Goal: Task Accomplishment & Management: Manage account settings

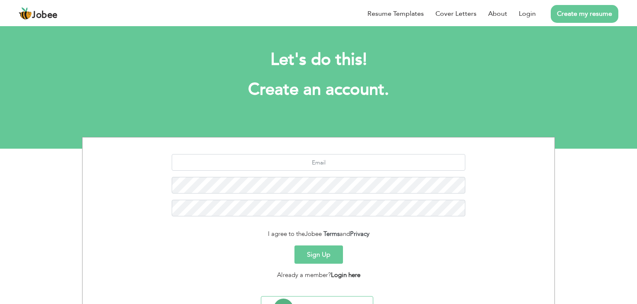
click at [349, 273] on link "Login here" at bounding box center [345, 275] width 29 height 8
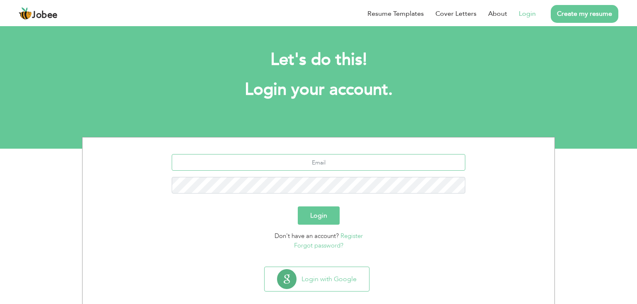
click at [320, 155] on input "text" at bounding box center [319, 162] width 294 height 17
type input "[EMAIL_ADDRESS][DOMAIN_NAME]"
click at [298, 206] on button "Login" at bounding box center [319, 215] width 42 height 18
click at [311, 214] on button "Login" at bounding box center [319, 215] width 42 height 18
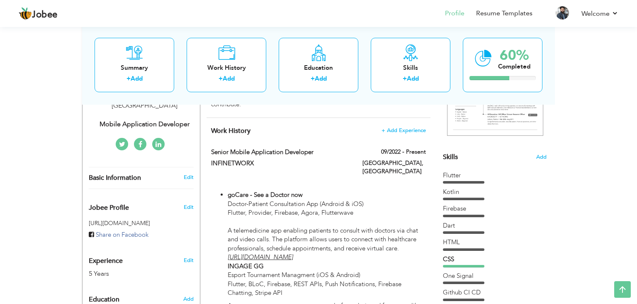
scroll to position [168, 0]
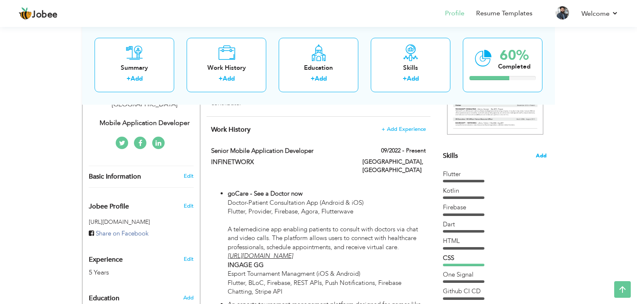
click at [546, 153] on span "Add" at bounding box center [541, 156] width 11 height 8
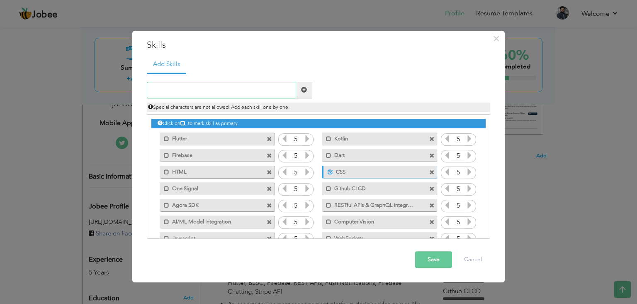
click at [246, 86] on input "text" at bounding box center [221, 90] width 149 height 17
type input "Java"
click at [305, 95] on span at bounding box center [304, 90] width 16 height 17
click at [327, 138] on span at bounding box center [328, 138] width 5 height 5
click at [329, 173] on span at bounding box center [330, 171] width 5 height 5
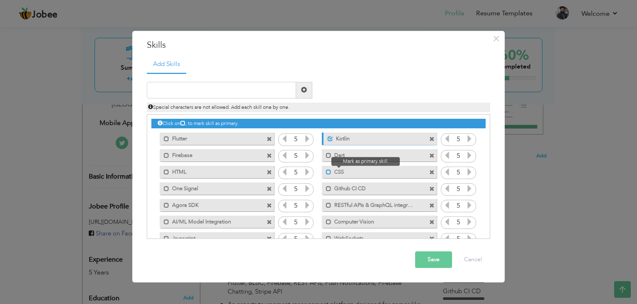
click at [329, 172] on span at bounding box center [328, 171] width 5 height 5
click at [329, 172] on span at bounding box center [330, 171] width 5 height 5
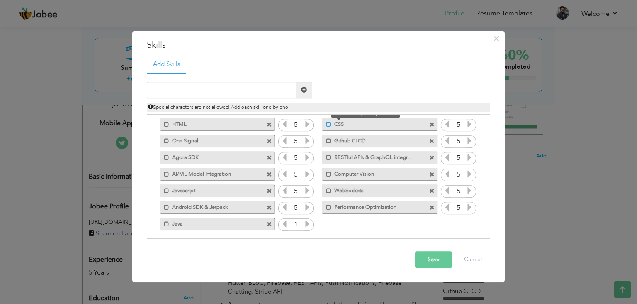
scroll to position [52, 0]
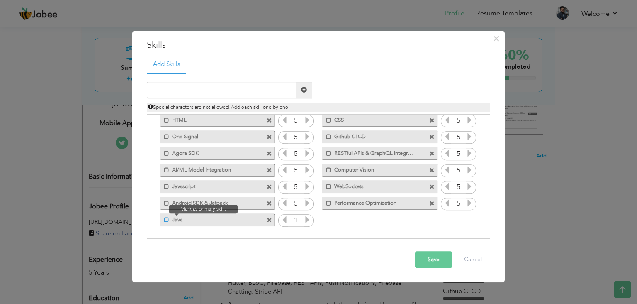
click at [165, 220] on span at bounding box center [166, 219] width 5 height 5
click at [166, 203] on span at bounding box center [166, 202] width 5 height 5
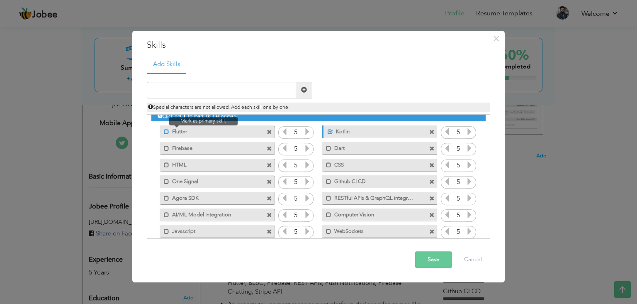
click at [165, 129] on span at bounding box center [166, 131] width 5 height 5
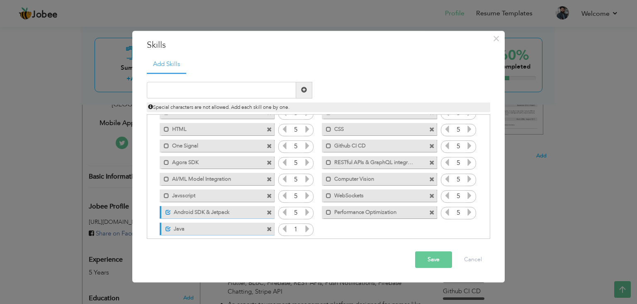
scroll to position [52, 0]
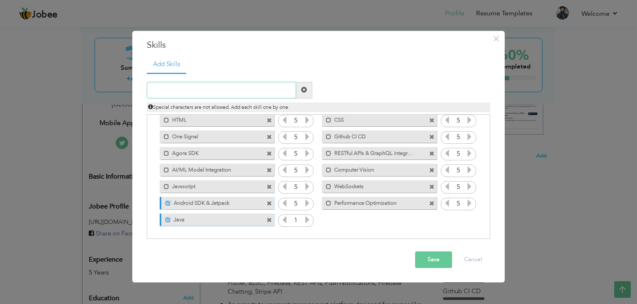
click at [188, 93] on input "text" at bounding box center [221, 90] width 149 height 17
type input "W"
type input "s"
click at [244, 90] on input "Swift" at bounding box center [221, 90] width 149 height 17
paste input "UI"
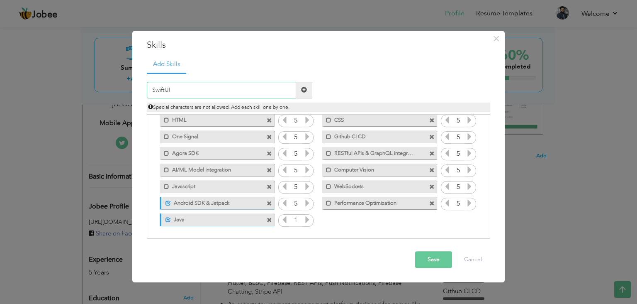
type input "SwiftUI"
click at [303, 89] on span at bounding box center [304, 90] width 6 height 6
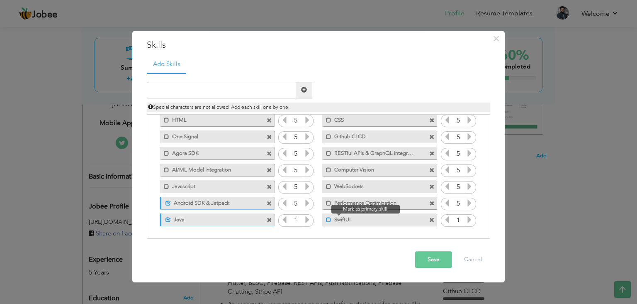
click at [327, 221] on span at bounding box center [328, 219] width 5 height 5
click at [432, 262] on button "Save" at bounding box center [433, 259] width 37 height 17
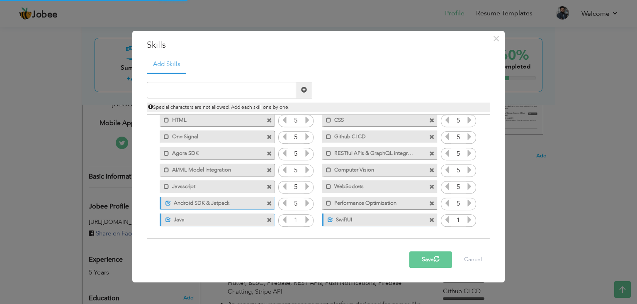
click at [466, 220] on icon at bounding box center [469, 219] width 7 height 7
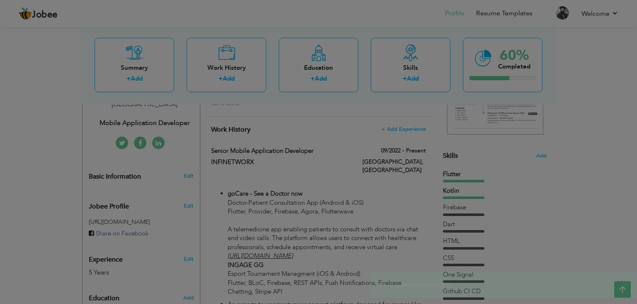
scroll to position [0, 0]
click at [466, 220] on div "Click on , to mark skill as primary. Unmark as primary skill. Flutter 5 Kotlin …" at bounding box center [318, 186] width 334 height 165
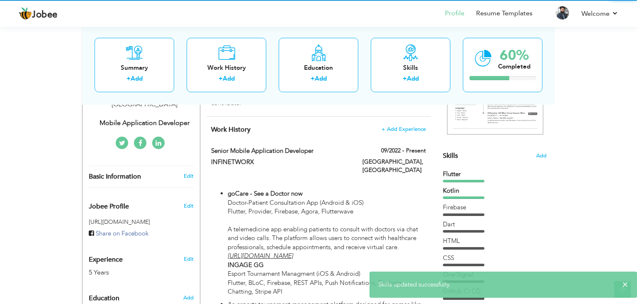
click at [466, 220] on div at bounding box center [318, 152] width 637 height 304
click at [466, 220] on div "Dart" at bounding box center [495, 224] width 104 height 9
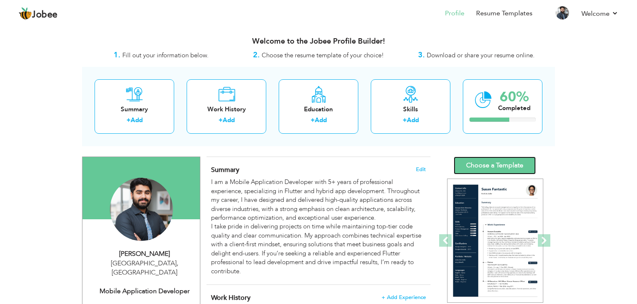
click at [466, 168] on link "Choose a Template" at bounding box center [495, 165] width 82 height 18
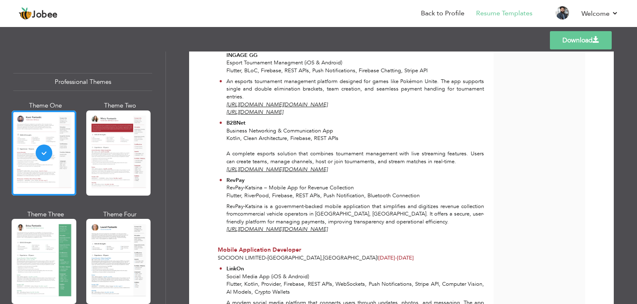
scroll to position [274, 0]
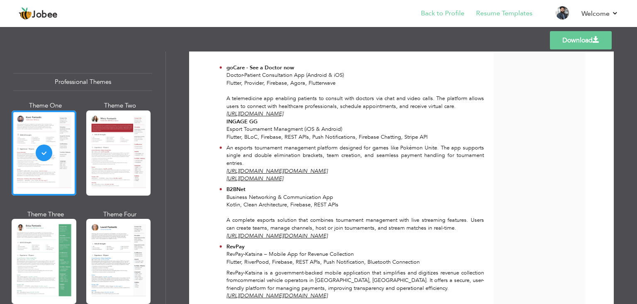
click at [439, 19] on li "Back to Profile" at bounding box center [437, 14] width 55 height 22
click at [446, 16] on link "Back to Profile" at bounding box center [443, 14] width 44 height 10
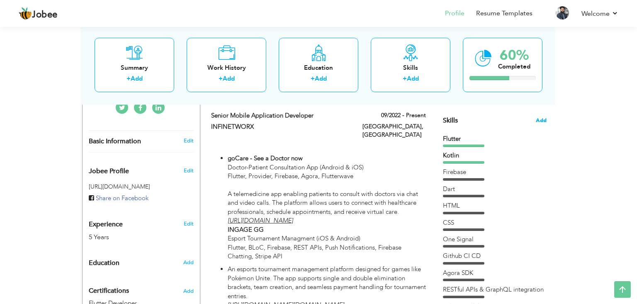
click at [545, 120] on span "Add" at bounding box center [541, 121] width 11 height 8
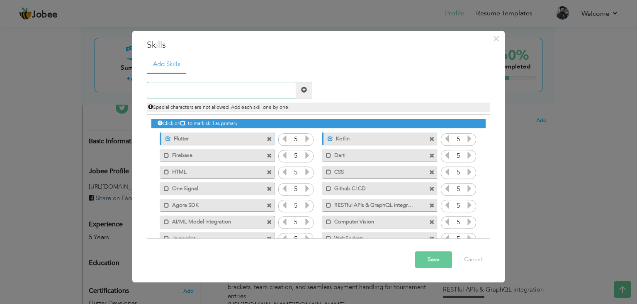
scroll to position [52, 0]
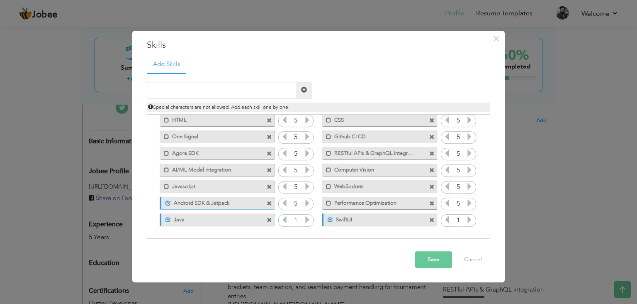
click at [305, 219] on icon at bounding box center [307, 219] width 7 height 7
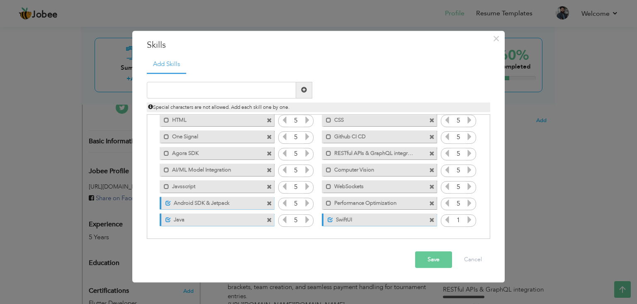
click at [305, 219] on icon at bounding box center [307, 219] width 7 height 7
click at [468, 219] on icon at bounding box center [469, 219] width 7 height 7
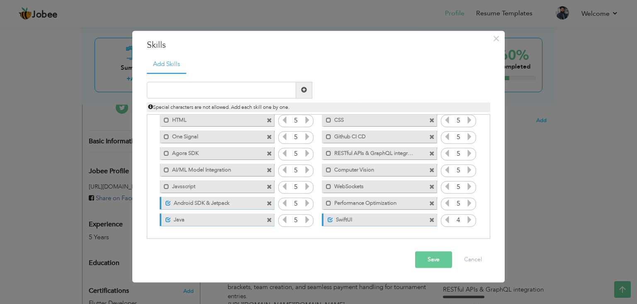
click at [468, 219] on icon at bounding box center [469, 219] width 7 height 7
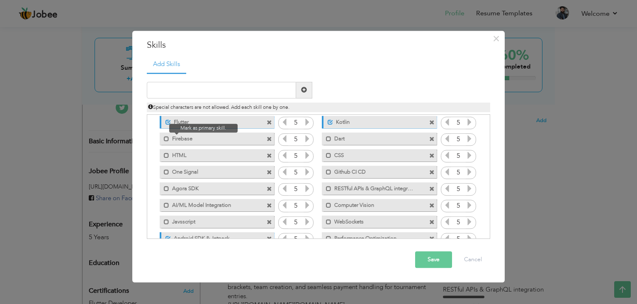
scroll to position [0, 0]
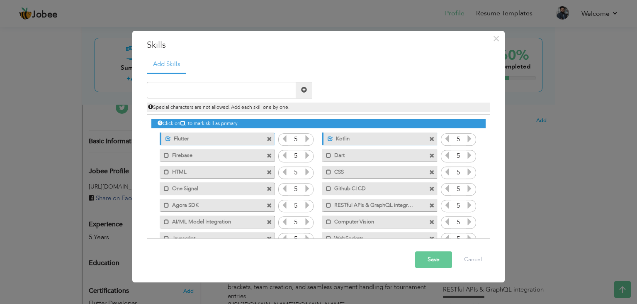
click at [168, 124] on div "Click on , to mark skill as primary." at bounding box center [318, 124] width 334 height 10
click at [185, 122] on icon at bounding box center [182, 122] width 5 height 5
click at [159, 123] on icon at bounding box center [160, 122] width 5 height 5
click at [158, 110] on span "Special characters are not allowed. Add each skill one by one." at bounding box center [218, 107] width 141 height 7
drag, startPoint x: 154, startPoint y: 133, endPoint x: 363, endPoint y: 217, distance: 225.4
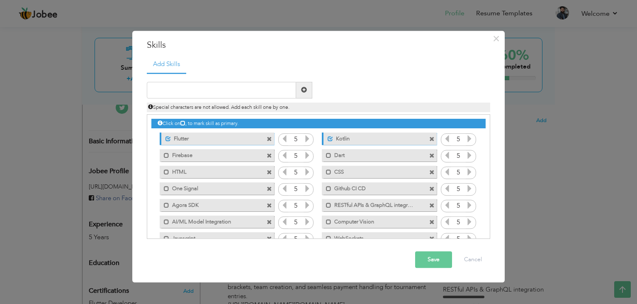
click at [363, 217] on div "Click on , to mark skill as primary. Unmark as primary skill. Flutter 5 Kotlin …" at bounding box center [318, 197] width 334 height 165
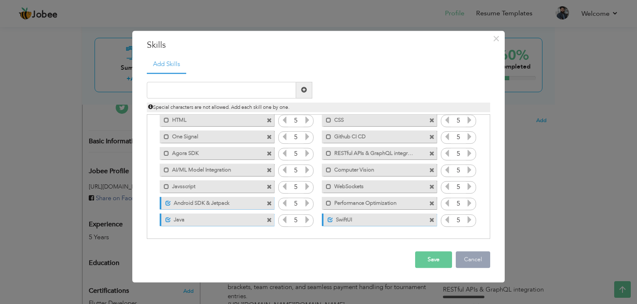
click at [463, 261] on button "Cancel" at bounding box center [473, 259] width 34 height 17
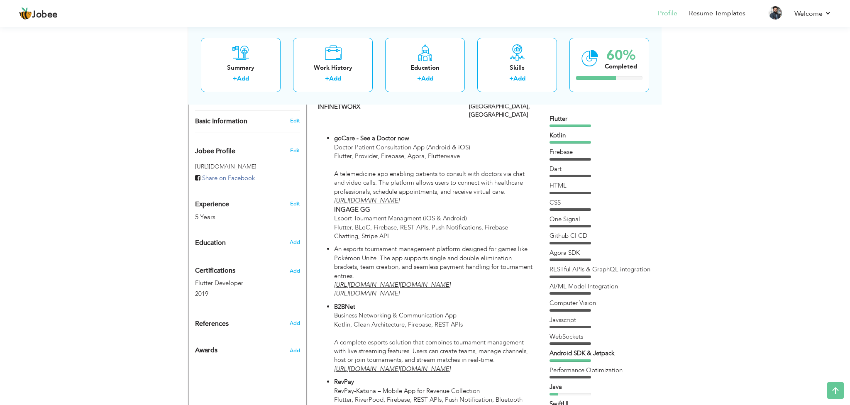
scroll to position [232, 0]
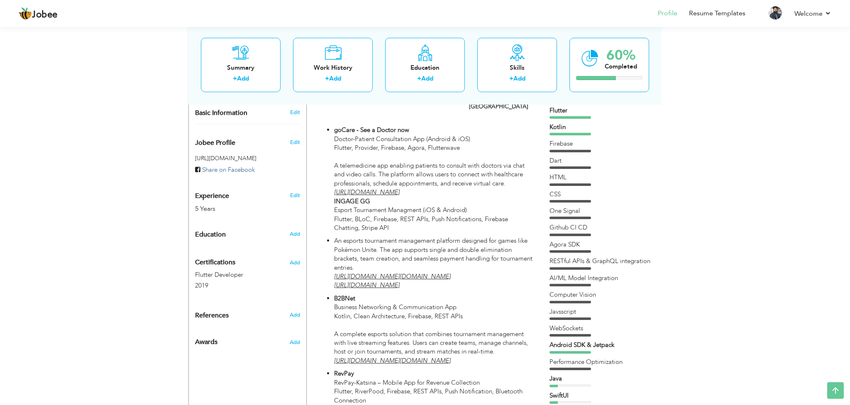
drag, startPoint x: 549, startPoint y: 109, endPoint x: 568, endPoint y: 360, distance: 251.4
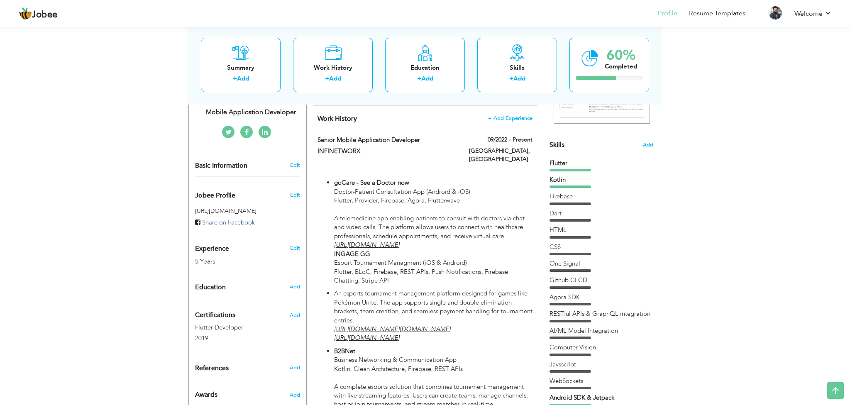
scroll to position [0, 0]
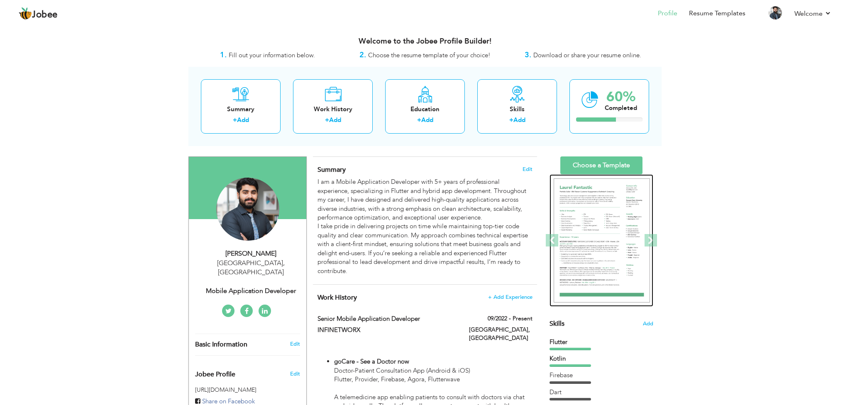
click at [597, 190] on img at bounding box center [601, 240] width 96 height 124
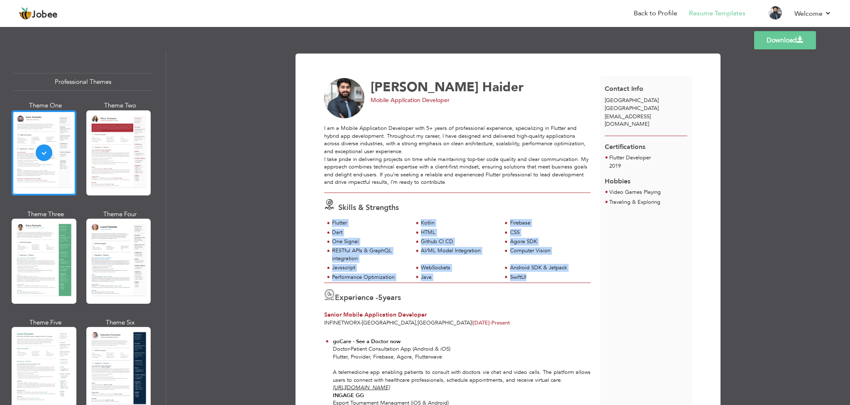
drag, startPoint x: 329, startPoint y: 220, endPoint x: 532, endPoint y: 280, distance: 211.4
click at [532, 280] on div "Flutter [GEOGRAPHIC_DATA] Firebase Dart HTML CSS One Signal Java" at bounding box center [457, 250] width 266 height 63
copy div "Flutter Kotlin Firebase Dart HTML CSS One Signal Github CI CD Agora SDK RESTful…"
click at [645, 18] on link "Back to Profile" at bounding box center [656, 14] width 44 height 10
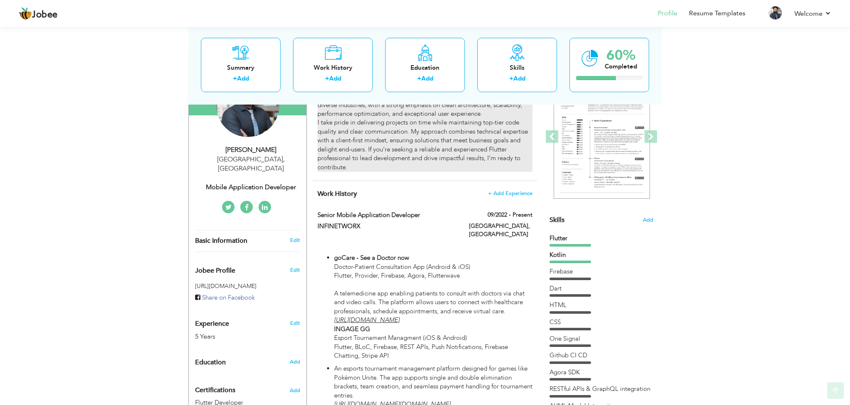
scroll to position [115, 0]
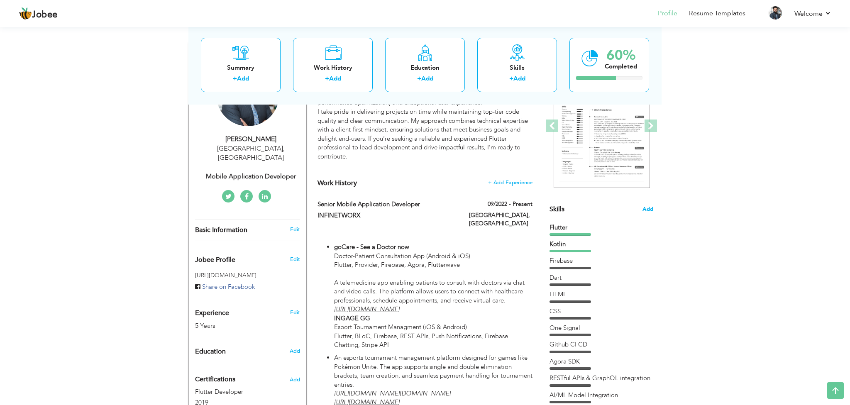
click at [649, 206] on span "Add" at bounding box center [647, 209] width 11 height 8
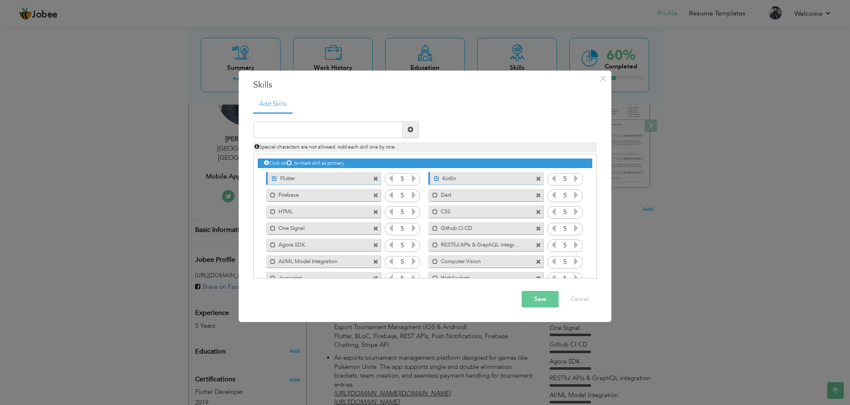
click at [376, 197] on span at bounding box center [375, 195] width 5 height 5
click at [537, 193] on span at bounding box center [538, 195] width 5 height 5
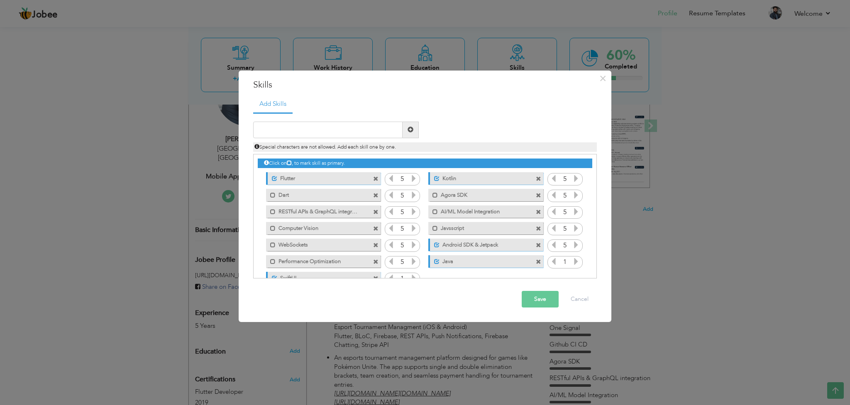
click at [537, 193] on span at bounding box center [538, 195] width 5 height 5
click at [378, 210] on span at bounding box center [375, 212] width 5 height 5
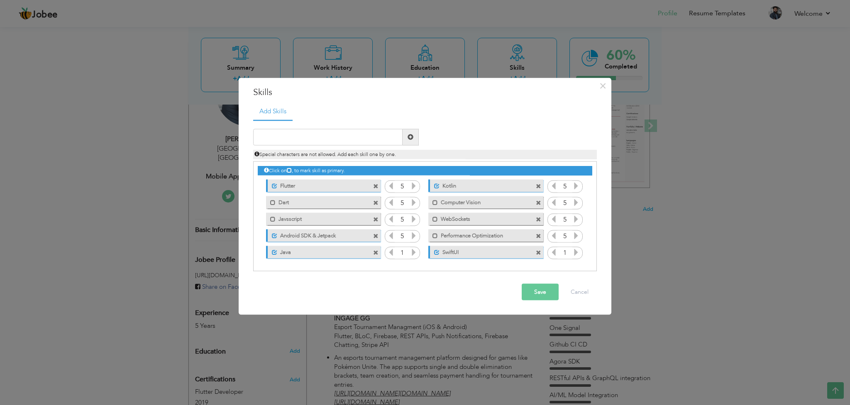
click at [537, 194] on div "Mark as primary skill. Computer Vision" at bounding box center [483, 202] width 127 height 17
click at [537, 197] on span at bounding box center [539, 200] width 7 height 9
click at [538, 202] on span at bounding box center [538, 202] width 5 height 5
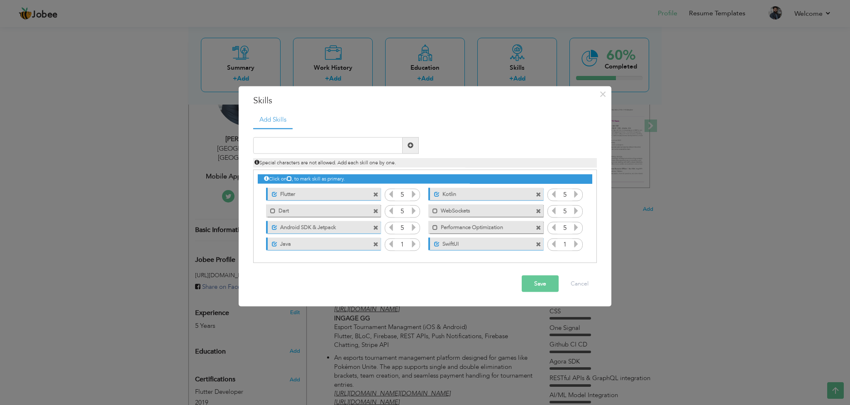
click at [541, 211] on span at bounding box center [538, 211] width 5 height 5
click at [378, 227] on span at bounding box center [375, 227] width 5 height 5
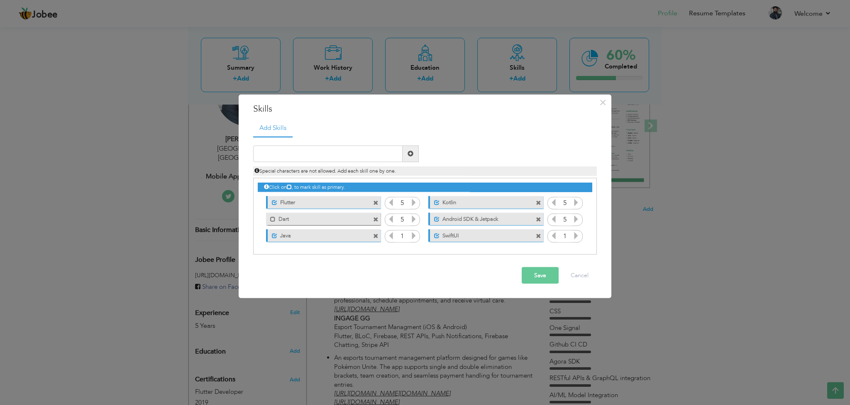
click at [374, 200] on span at bounding box center [375, 202] width 5 height 5
click at [539, 202] on span at bounding box center [538, 202] width 5 height 5
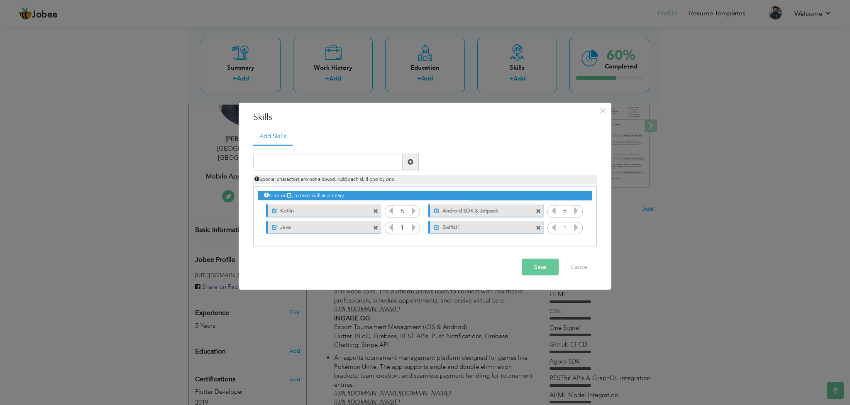
click at [574, 227] on icon at bounding box center [575, 226] width 7 height 7
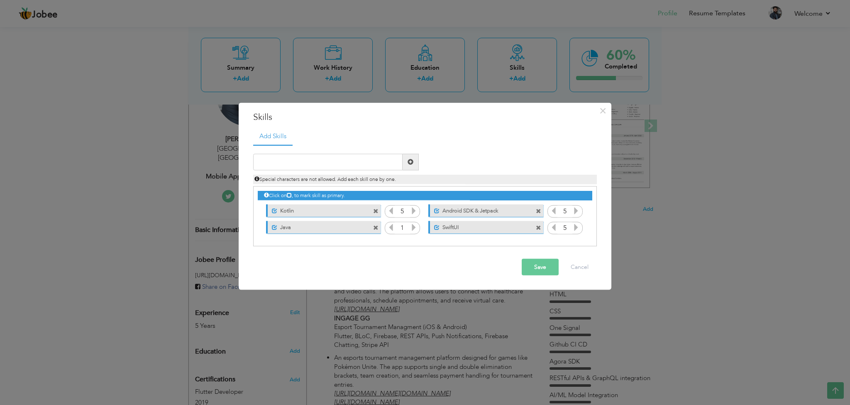
click at [574, 227] on icon at bounding box center [575, 226] width 7 height 7
click at [414, 231] on icon at bounding box center [413, 226] width 7 height 7
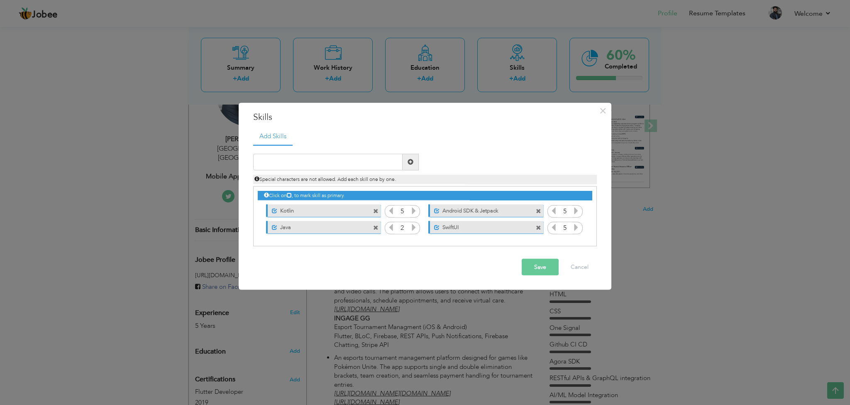
click at [414, 231] on icon at bounding box center [413, 226] width 7 height 7
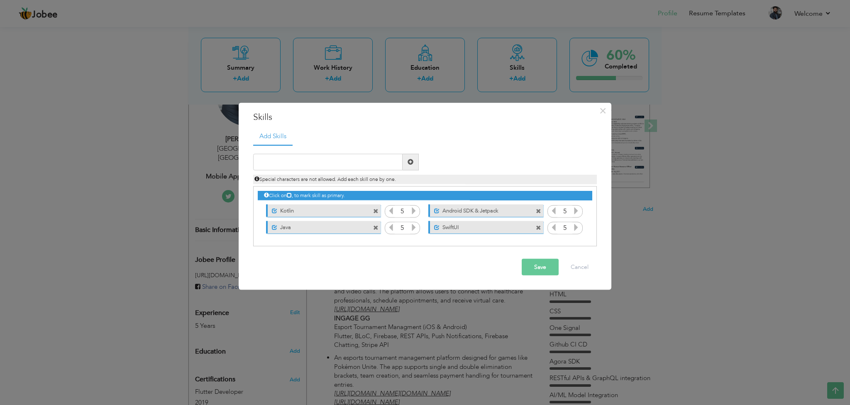
click at [414, 231] on icon at bounding box center [413, 226] width 7 height 7
click at [550, 264] on button "Save" at bounding box center [540, 266] width 37 height 17
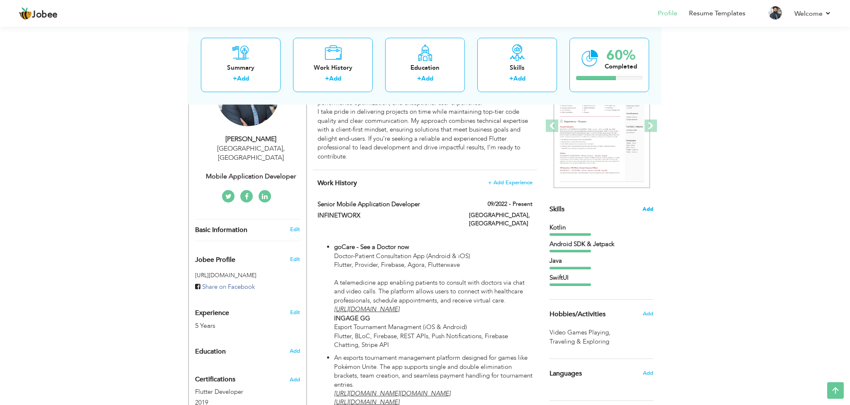
click at [648, 210] on span "Add" at bounding box center [647, 209] width 11 height 8
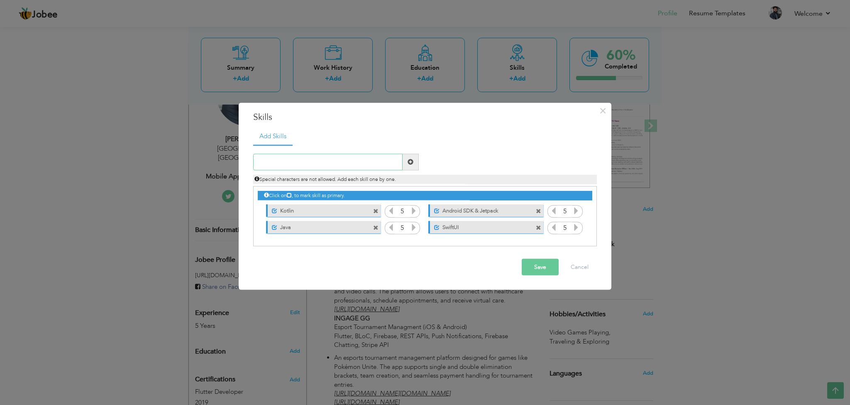
click at [353, 161] on input "text" at bounding box center [327, 162] width 149 height 17
type input "Flutter"
click at [409, 163] on span at bounding box center [410, 162] width 6 height 6
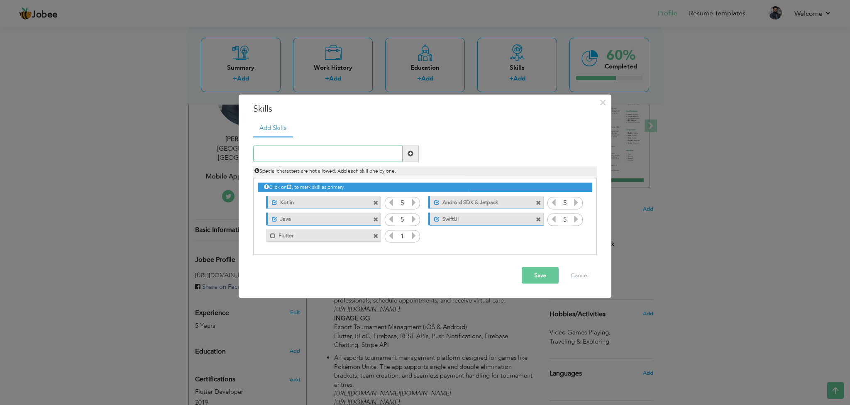
click at [283, 155] on input "text" at bounding box center [327, 153] width 149 height 17
type input "Dart"
click at [411, 153] on span at bounding box center [410, 154] width 6 height 6
click at [273, 235] on span at bounding box center [272, 235] width 5 height 5
click at [433, 234] on span at bounding box center [434, 235] width 5 height 5
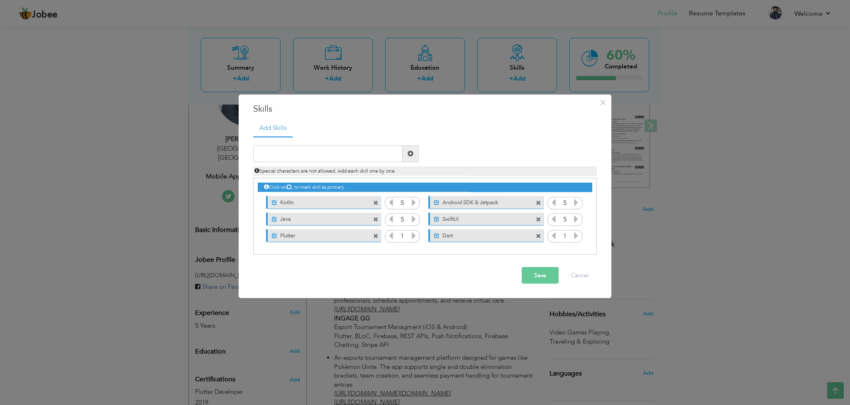
click at [573, 235] on icon at bounding box center [575, 235] width 7 height 7
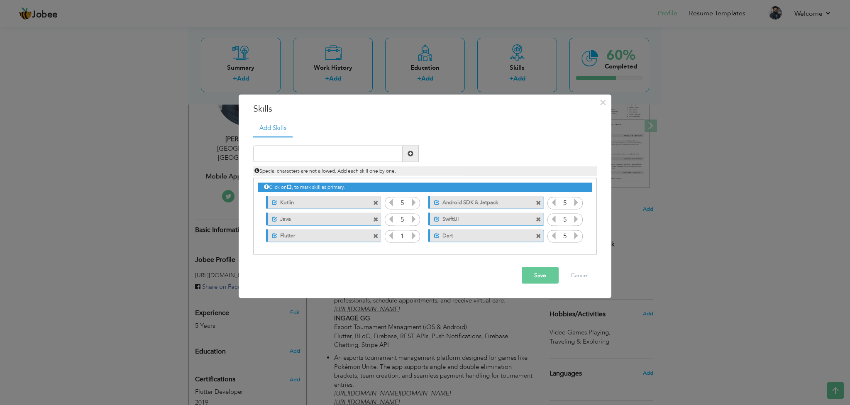
click at [573, 235] on icon at bounding box center [575, 235] width 7 height 7
click at [414, 234] on icon at bounding box center [413, 235] width 7 height 7
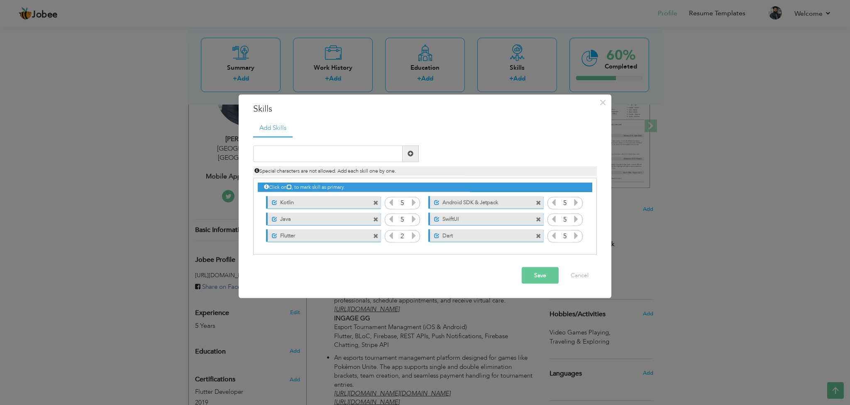
click at [414, 234] on icon at bounding box center [413, 235] width 7 height 7
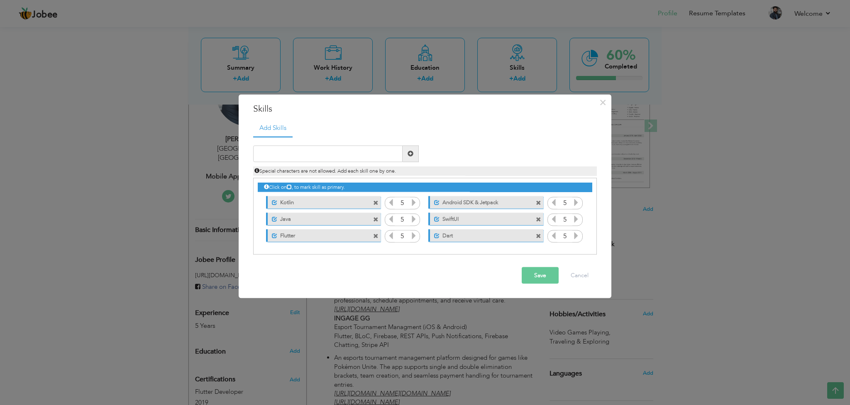
click at [414, 234] on icon at bounding box center [413, 235] width 7 height 7
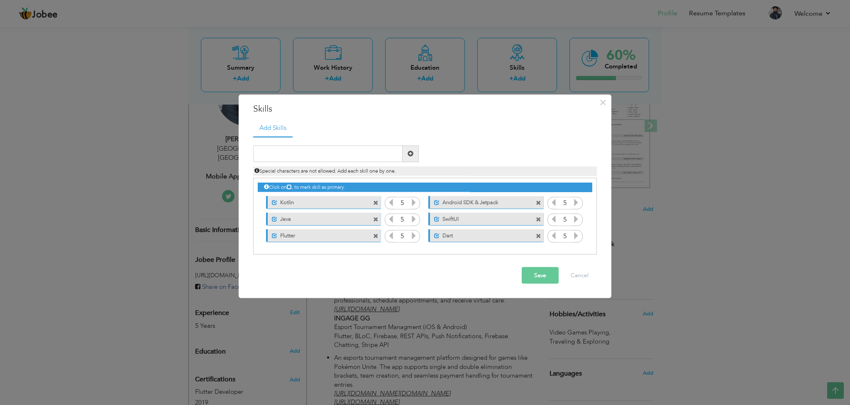
click at [414, 234] on icon at bounding box center [413, 235] width 7 height 7
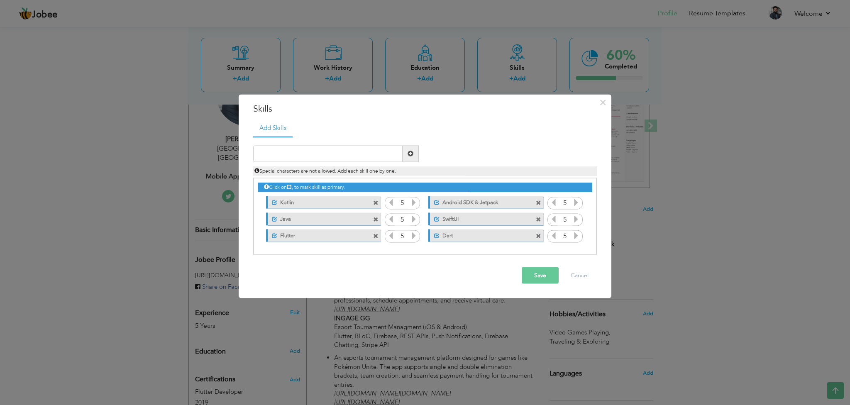
click at [414, 234] on icon at bounding box center [413, 235] width 7 height 7
click at [544, 273] on button "Save" at bounding box center [540, 275] width 37 height 17
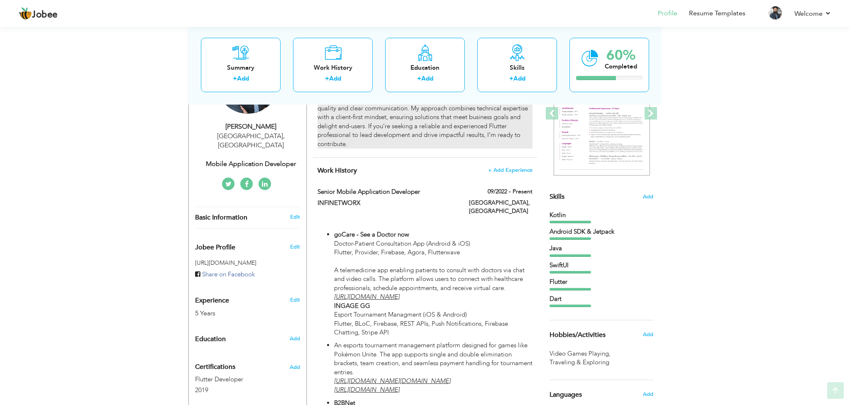
scroll to position [144, 0]
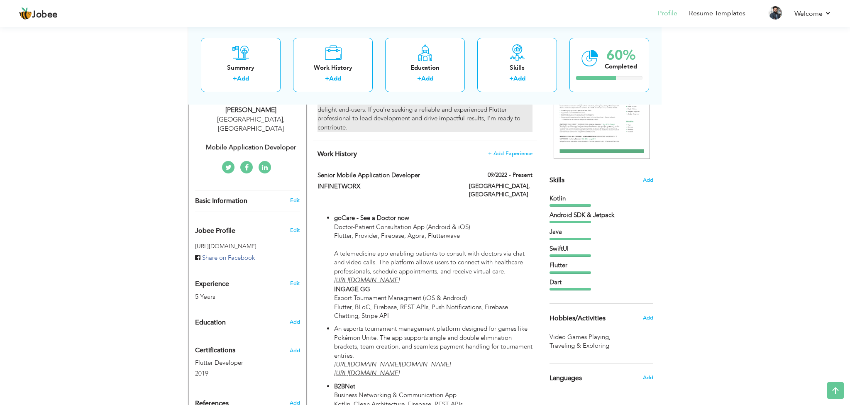
click at [403, 224] on p "goCare - See a Doctor now Doctor-Patient Consultation App (Android & iOS) Flutt…" at bounding box center [433, 267] width 198 height 107
type input "Senior Mobile Application Developer"
type input "INFINETWORX"
type input "09/2022"
type input "Pakistan"
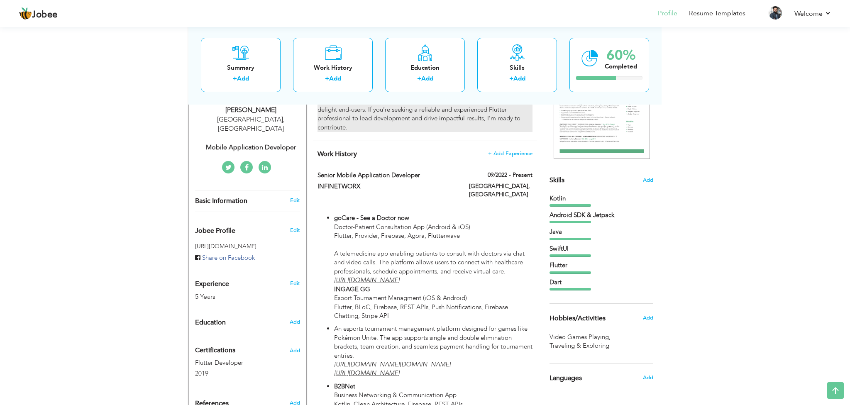
type input "Lahore"
checkbox input "true"
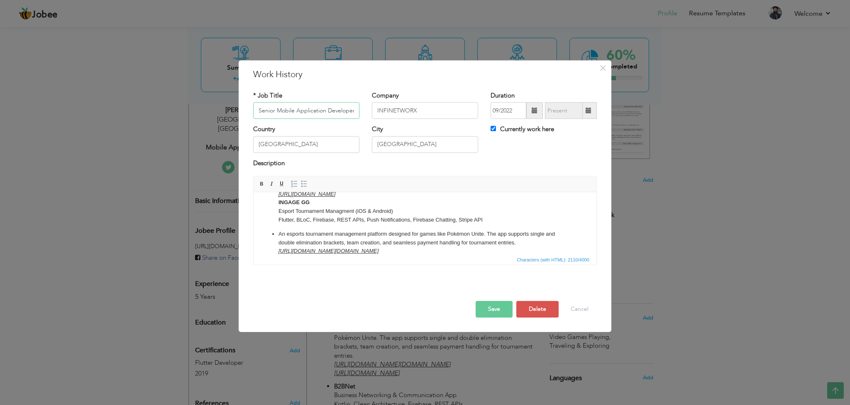
scroll to position [73, 0]
click at [278, 236] on li "An esports tournament management platform designed for games like Pokémon Unite…" at bounding box center [424, 250] width 293 height 34
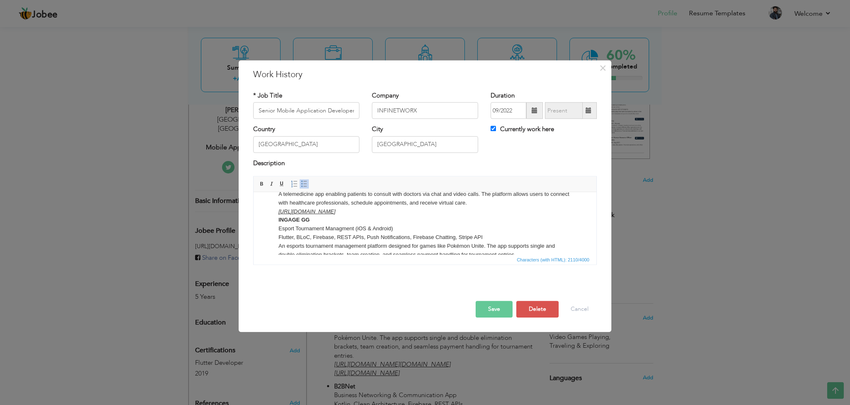
scroll to position [57, 0]
click at [276, 222] on ul "goCare - See a Doctor now Doctor-Patient Consultation App (Android & iOS) Flutt…" at bounding box center [425, 288] width 326 height 263
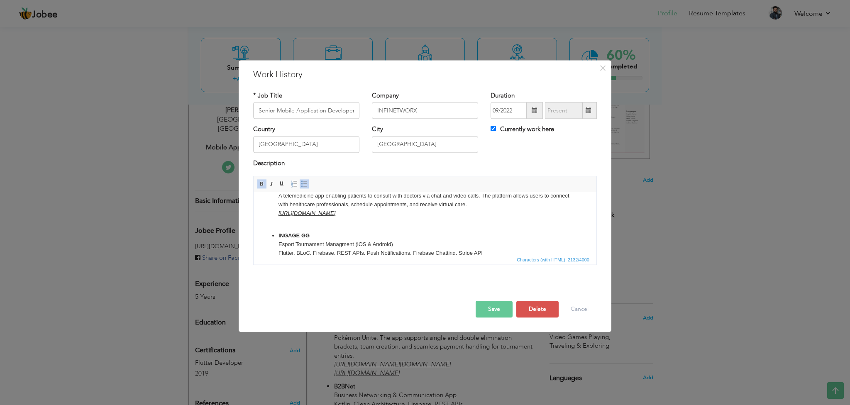
click at [292, 219] on p "goCare - See a Doctor now Doctor-Patient Consultation App (Android & iOS) Flutt…" at bounding box center [424, 191] width 293 height 69
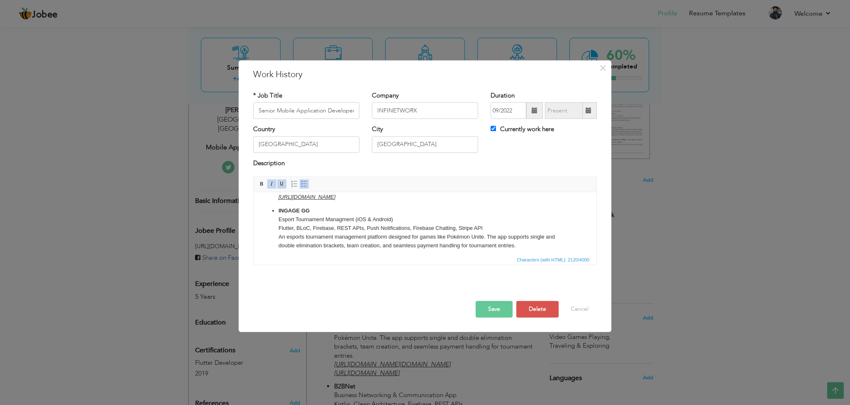
click at [302, 227] on p "INGAGE GG Esport Tournament Managment (iOS & Android) Flutter, BLoC, Firebase, …" at bounding box center [424, 228] width 293 height 43
click at [294, 229] on p "INGAGE GG Esport Tournament Managment (iOS & Android) Flutter,,SwiftUI, Kotlin,…" at bounding box center [424, 228] width 293 height 43
click at [474, 212] on p "INGAGE GG Esport Tournament Managment (iOS & Android) Flutter , SwiftUI, Kotlin…" at bounding box center [424, 228] width 293 height 43
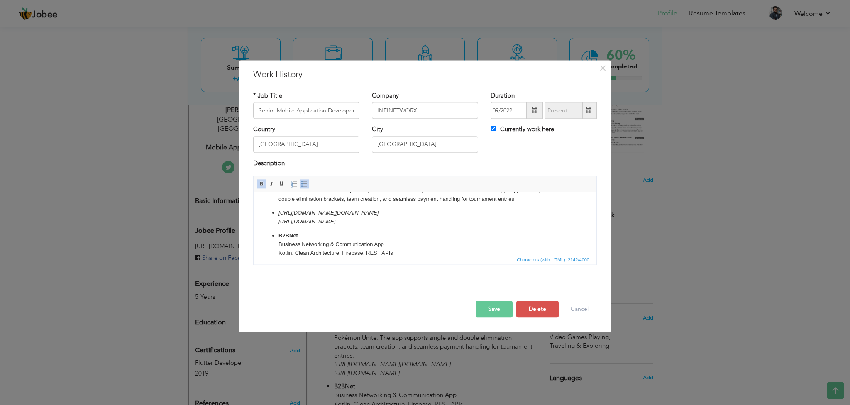
scroll to position [119, 0]
click at [277, 215] on ul "goCare - See a Doctor now Doctor-Patient Consultation App (Android & iOS) Flutt…" at bounding box center [425, 229] width 326 height 268
click at [278, 225] on ul "goCare - See a Doctor now Doctor-Patient Consultation App (Android & iOS) Flutt…" at bounding box center [425, 229] width 326 height 268
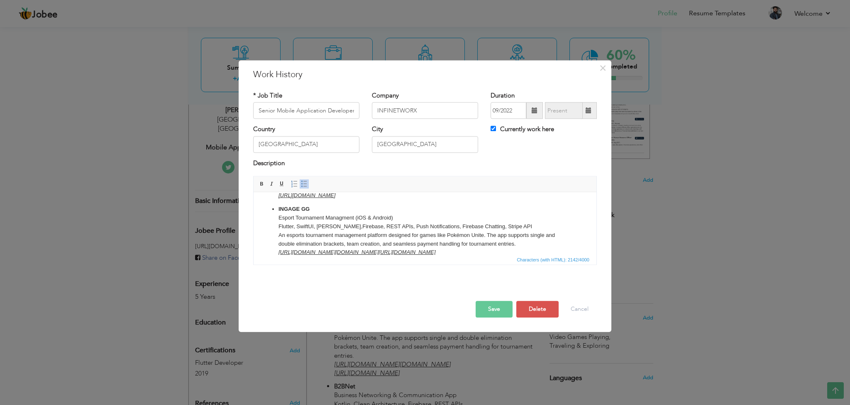
scroll to position [77, 0]
click at [279, 231] on p "INGAGE GG Esport Tournament Managment (iOS & Android) Flutter , SwiftUI, Kotlin…" at bounding box center [424, 229] width 293 height 52
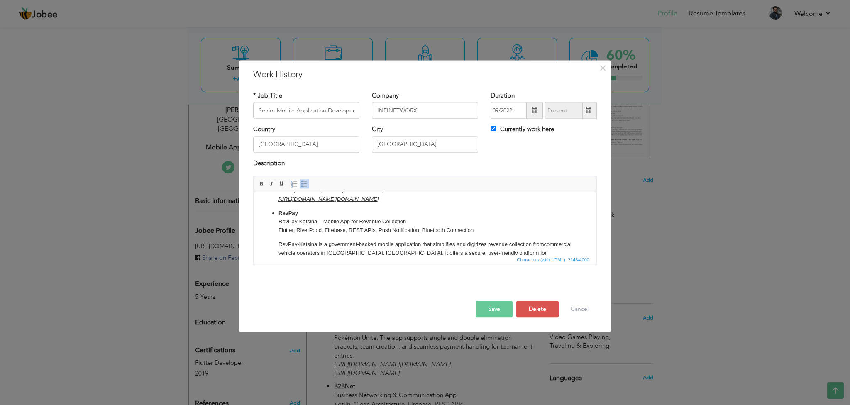
scroll to position [205, 0]
click at [289, 233] on p "RevPay RevPay-Katsina – Mobile App for Revenue Collection Flutter, RiverPood, F…" at bounding box center [424, 220] width 293 height 26
click at [300, 233] on p "RevPay RevPay-Katsina – Mobile App for Revenue Collection Kotlin , RiverPood, F…" at bounding box center [424, 220] width 293 height 26
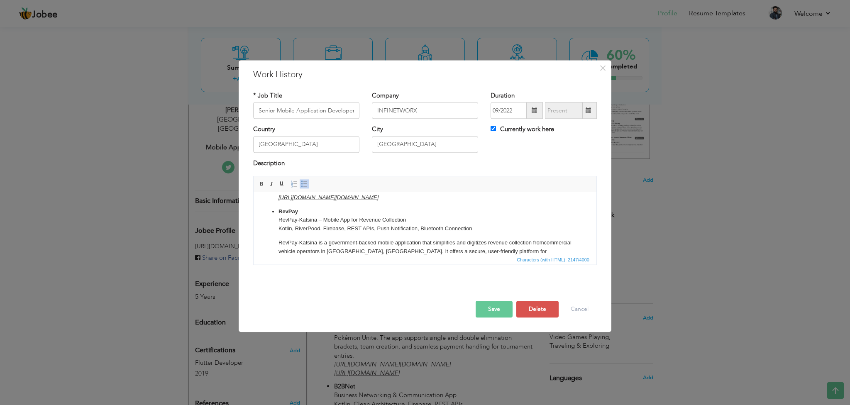
click at [300, 233] on p "RevPay RevPay-Katsina – Mobile App for Revenue Collection Kotlin , RiverPood, F…" at bounding box center [424, 220] width 293 height 26
click at [427, 225] on p "RevPay RevPay-Katsina – Mobile App for Revenue Collection Kotlin , Firebase, RE…" at bounding box center [424, 220] width 293 height 26
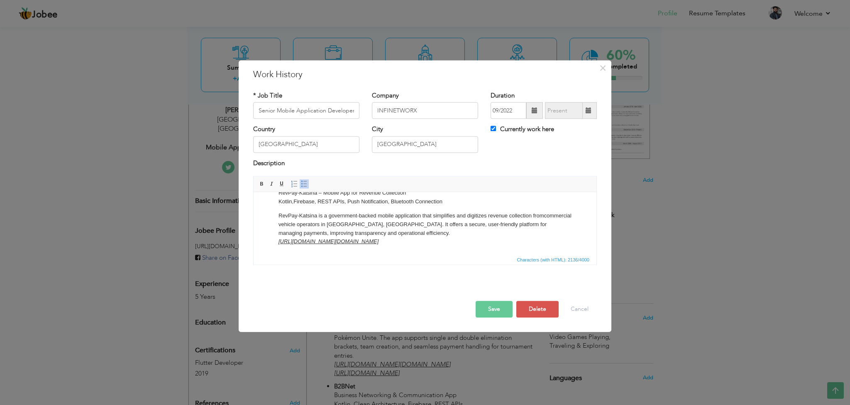
scroll to position [240, 0]
click at [342, 210] on li "RevPay RevPay-Katsina – Mobile App for Revenue Collection Kotlin , Firebase, RE…" at bounding box center [424, 213] width 293 height 66
click at [498, 312] on button "Save" at bounding box center [493, 309] width 37 height 17
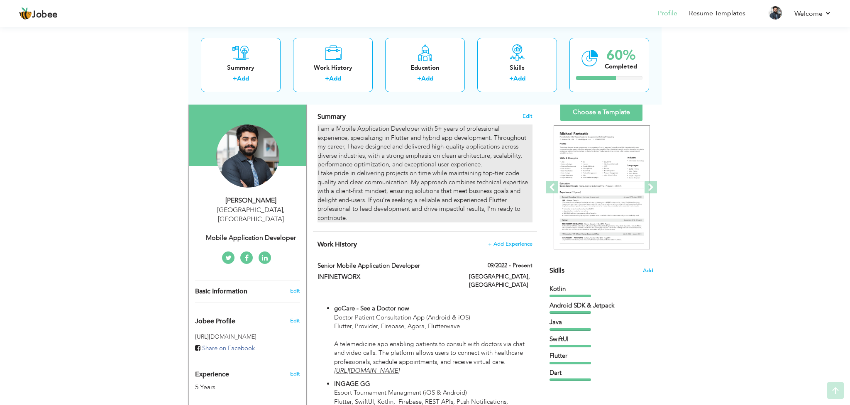
scroll to position [66, 0]
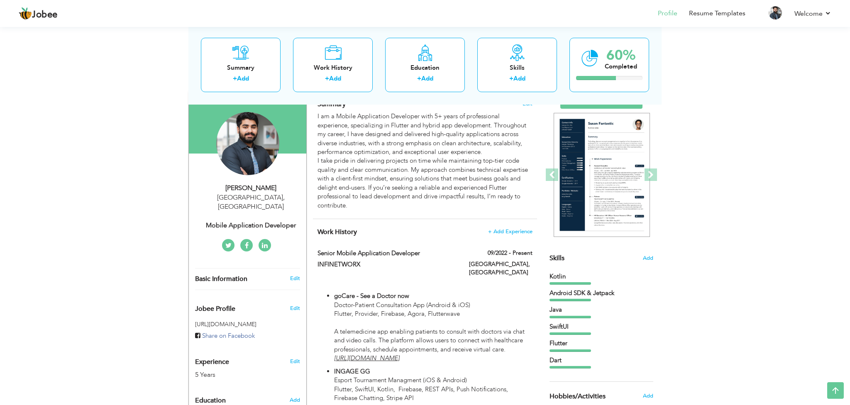
click at [646, 257] on span "Add" at bounding box center [647, 258] width 11 height 8
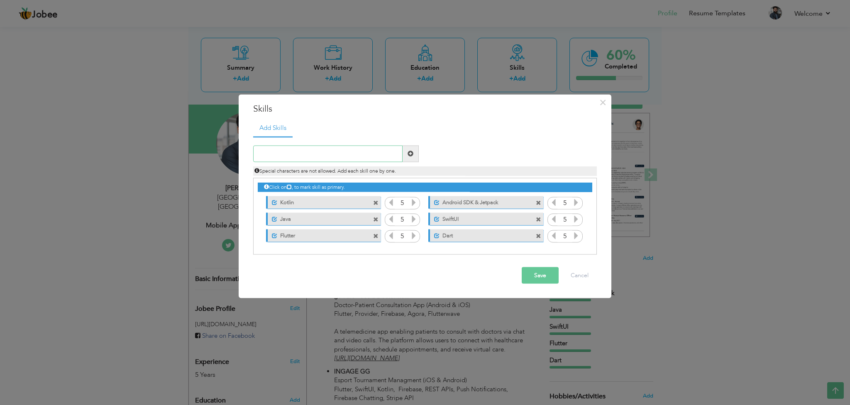
click at [363, 159] on input "text" at bounding box center [327, 153] width 149 height 17
click at [390, 150] on input "text" at bounding box center [327, 153] width 149 height 17
paste input "Computer Vision"
type input "Computer Vision"
click at [413, 153] on span at bounding box center [410, 154] width 6 height 6
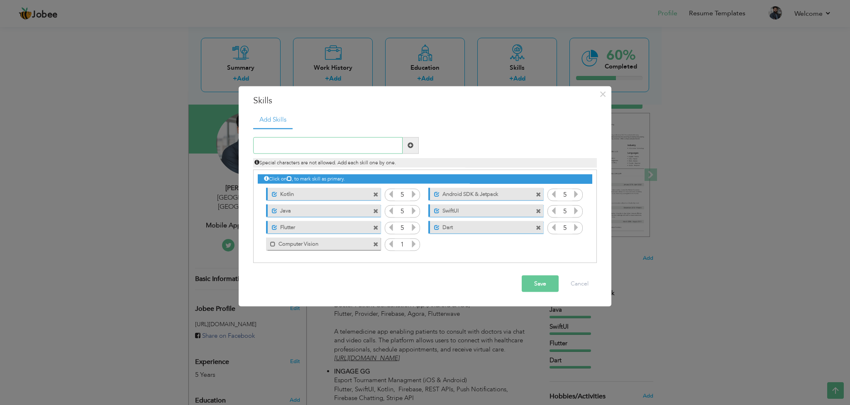
click at [377, 144] on input "text" at bounding box center [327, 145] width 149 height 17
paste input "AI/ML Model Integration"
type input "AI/ML Model Integration"
click at [410, 149] on span at bounding box center [410, 145] width 16 height 17
click at [378, 148] on input "text" at bounding box center [327, 145] width 149 height 17
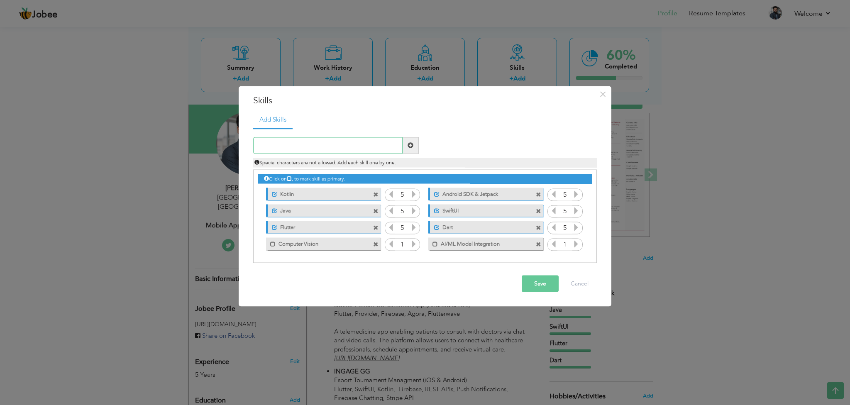
paste input "RESTful APIs & GraphQL integration"
type input "RESTful APIs & GraphQL integration"
click at [414, 145] on span at bounding box center [410, 145] width 16 height 17
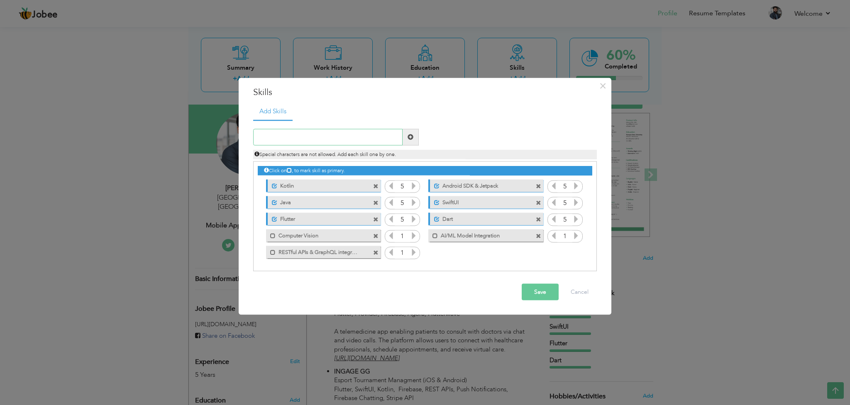
click at [362, 137] on input "text" at bounding box center [327, 137] width 149 height 17
paste input "WebSockets"
type input "WebSockets"
click at [411, 137] on span at bounding box center [410, 137] width 6 height 6
click at [377, 135] on input "text" at bounding box center [327, 137] width 149 height 17
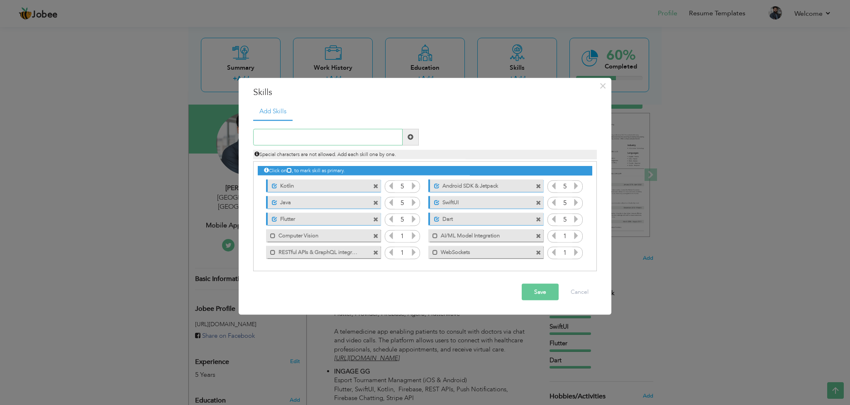
paste input "Firebase"
type input "Firebase"
click at [413, 137] on span at bounding box center [410, 137] width 16 height 17
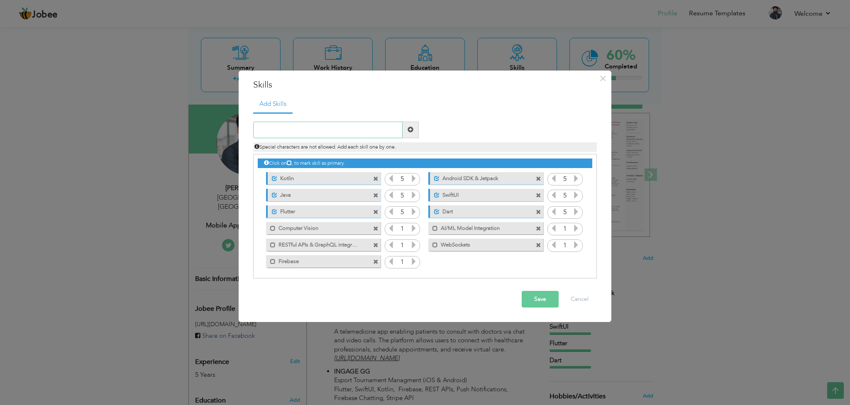
click at [380, 129] on input "text" at bounding box center [327, 130] width 149 height 17
paste input "Agora SDK"
type input "Agora SDK"
click at [407, 129] on span at bounding box center [410, 130] width 16 height 17
click at [385, 128] on input "text" at bounding box center [327, 130] width 149 height 17
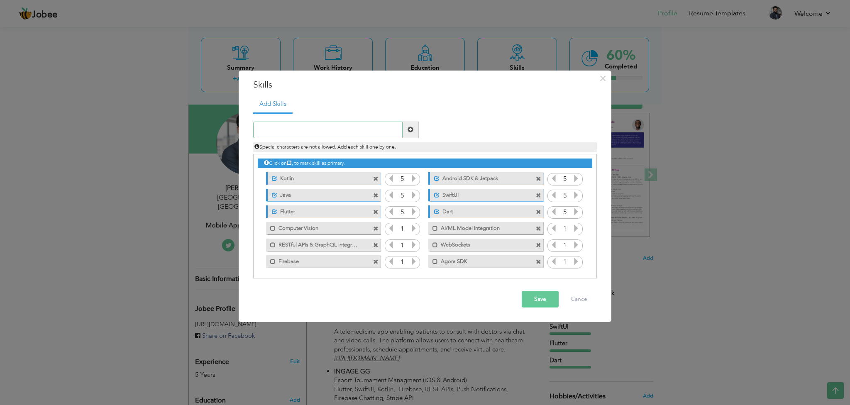
paste input "Github CI CD"
type input "Github CI CD"
click at [413, 129] on span at bounding box center [410, 130] width 6 height 6
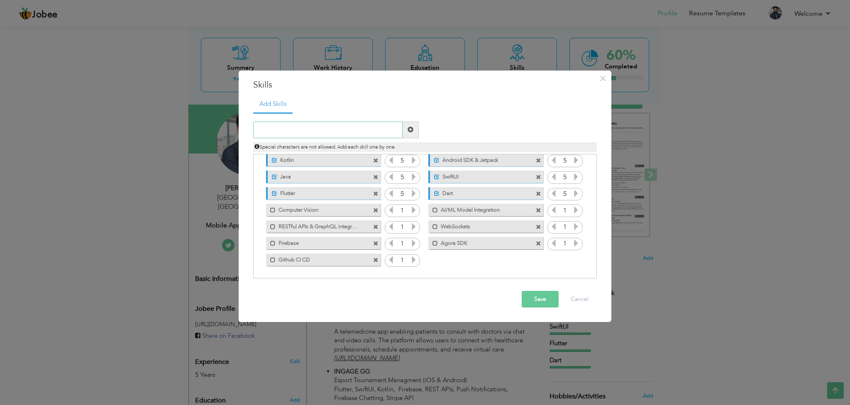
click at [394, 127] on input "text" at bounding box center [327, 130] width 149 height 17
paste input "Performance Optimization"
type input "Performance Optimization"
click at [409, 129] on span at bounding box center [410, 130] width 6 height 6
click at [541, 302] on button "Save" at bounding box center [540, 299] width 37 height 17
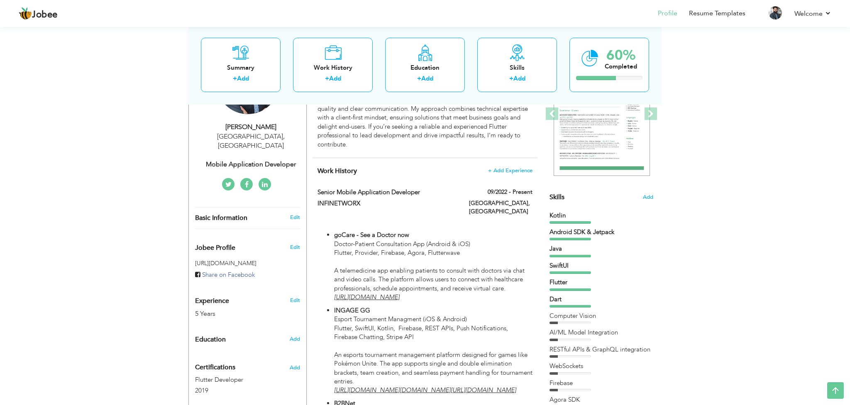
scroll to position [0, 0]
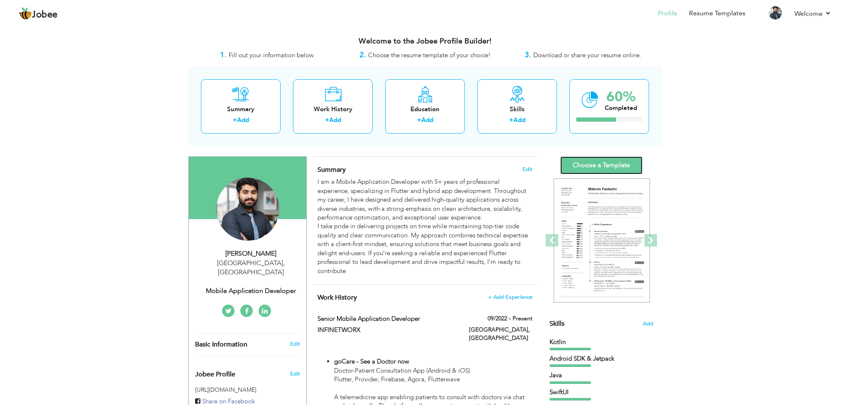
click at [590, 164] on link "Choose a Template" at bounding box center [601, 165] width 82 height 18
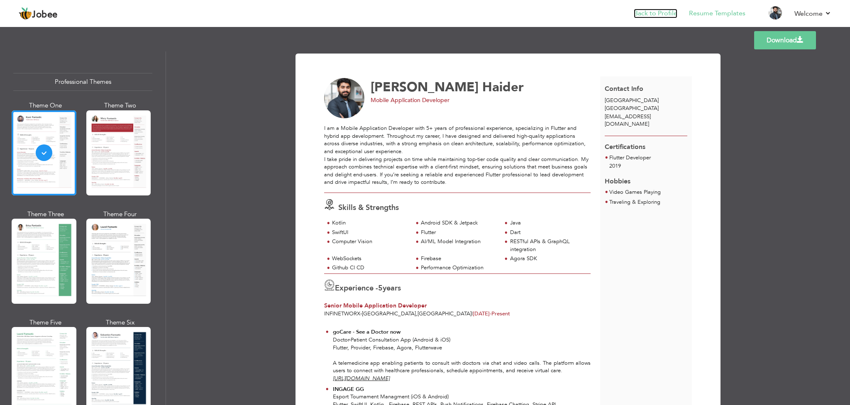
click at [642, 15] on link "Back to Profile" at bounding box center [656, 14] width 44 height 10
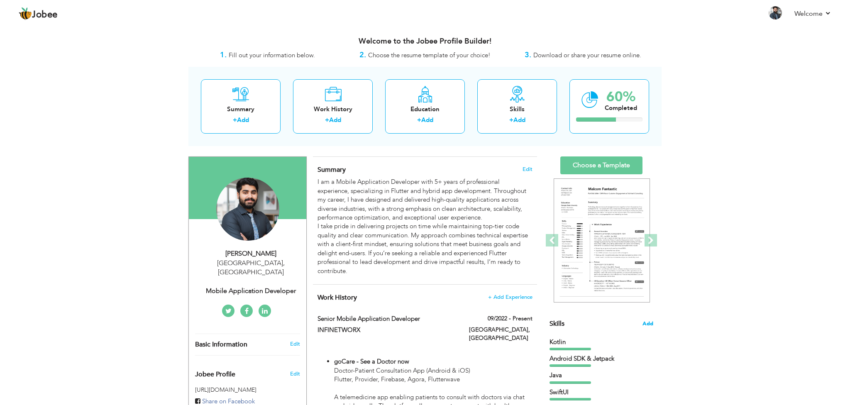
click at [646, 322] on span "Add" at bounding box center [647, 324] width 11 height 8
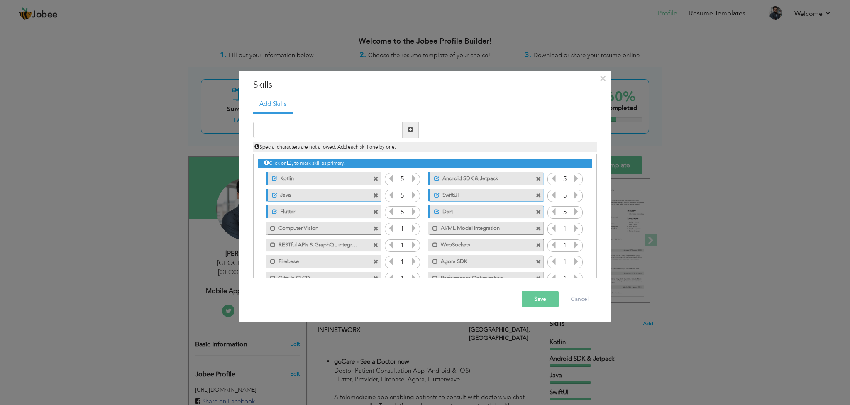
click at [349, 248] on label "RESTful APIs & GraphQL integration" at bounding box center [318, 244] width 84 height 10
click at [335, 246] on label "RESTful APIs & GraphQL integration" at bounding box center [318, 244] width 83 height 10
click at [335, 246] on label "RESTful APIs & GraphQL integration" at bounding box center [318, 244] width 84 height 10
click at [335, 246] on label "RESTful APIs & GraphQL integration" at bounding box center [318, 244] width 83 height 10
click at [335, 246] on label "RESTful APIs & GraphQL integration" at bounding box center [318, 244] width 84 height 10
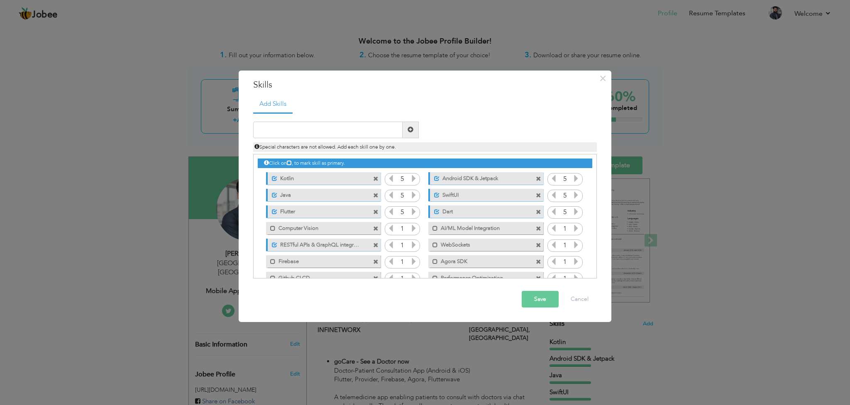
click at [335, 246] on label "RESTful APIs & GraphQL integration" at bounding box center [318, 244] width 83 height 10
click at [376, 244] on span at bounding box center [375, 245] width 5 height 5
click at [360, 133] on input "text" at bounding box center [327, 130] width 149 height 17
click at [346, 130] on input "text" at bounding box center [327, 130] width 149 height 17
paste input "RESTful APIs"
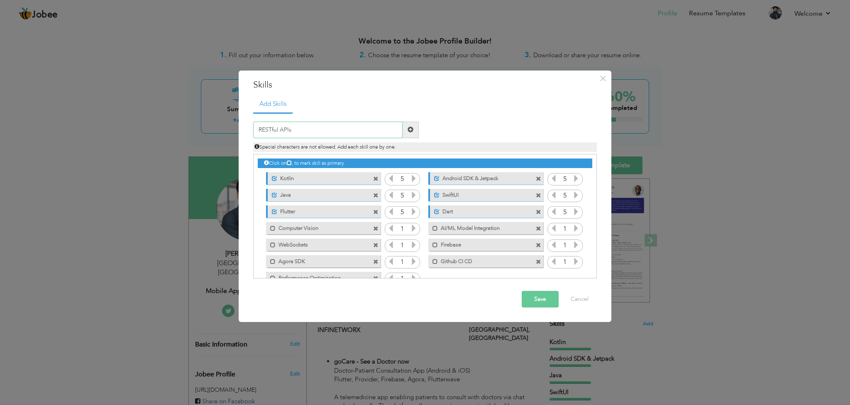
type input "RESTful APIs"
click at [411, 129] on span at bounding box center [410, 130] width 6 height 6
click at [397, 129] on input "text" at bounding box center [327, 130] width 149 height 17
paste input "GraphQL integration"
type input "GraphQL integration"
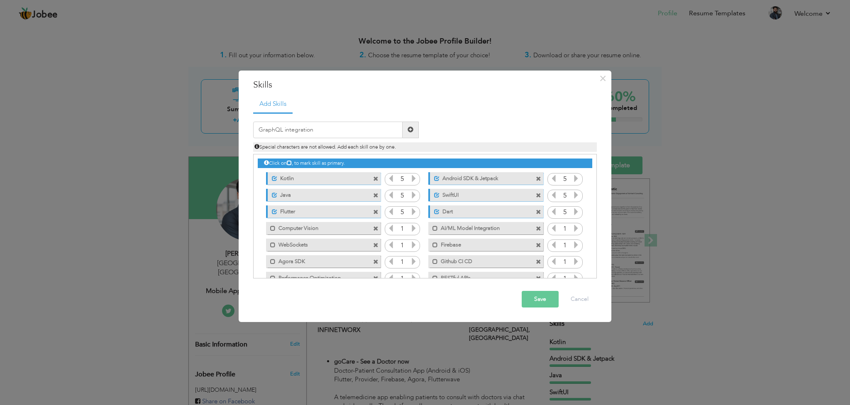
click at [415, 128] on span at bounding box center [410, 130] width 16 height 17
click at [539, 300] on button "Save" at bounding box center [540, 299] width 37 height 17
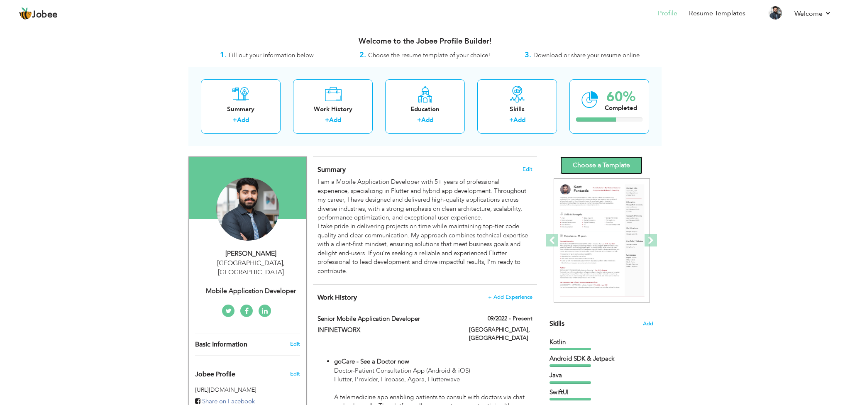
click at [588, 167] on link "Choose a Template" at bounding box center [601, 165] width 82 height 18
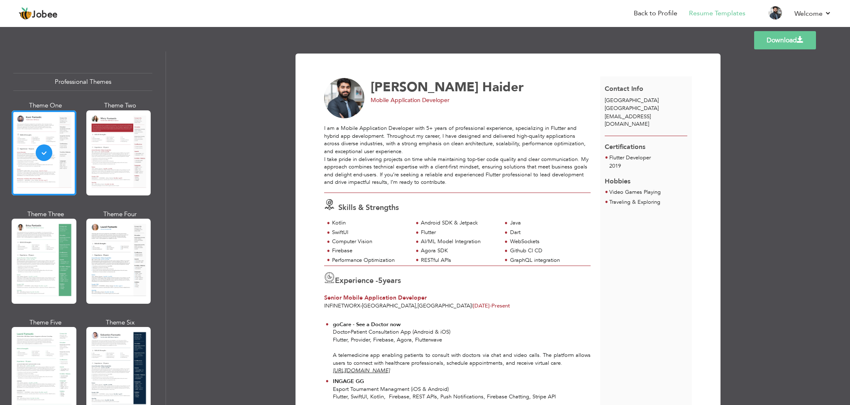
click at [516, 141] on div "I am a Mobile Application Developer with 5+ years of professional experience, s…" at bounding box center [457, 155] width 266 height 62
click at [646, 17] on link "Back to Profile" at bounding box center [656, 14] width 44 height 10
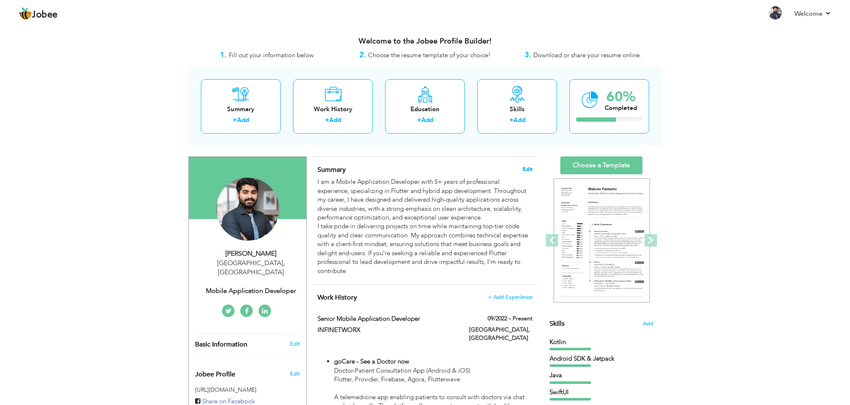
click at [526, 166] on span "Edit" at bounding box center [527, 169] width 10 height 6
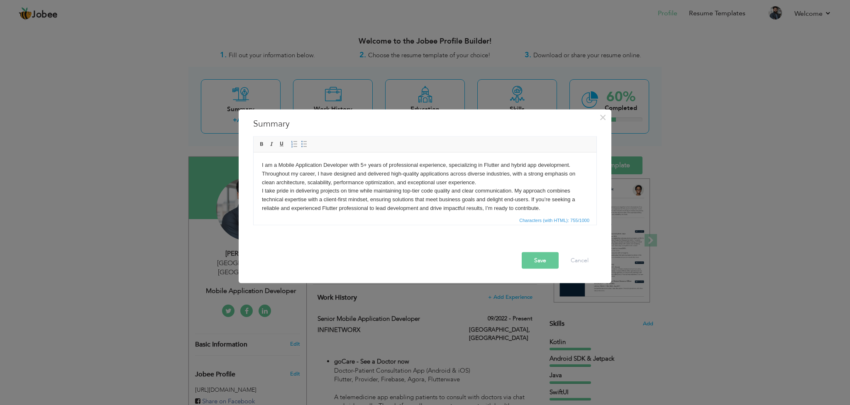
scroll to position [6, 0]
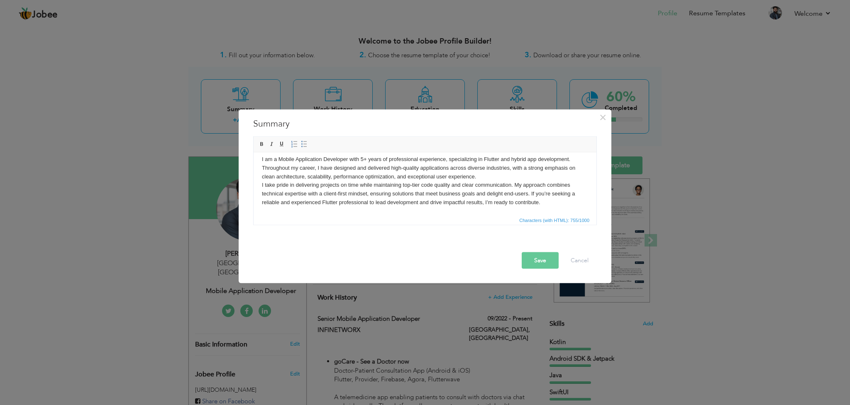
click at [549, 205] on body "I am a Mobile Application Developer with 5+ years of professional experience, s…" at bounding box center [425, 181] width 326 height 52
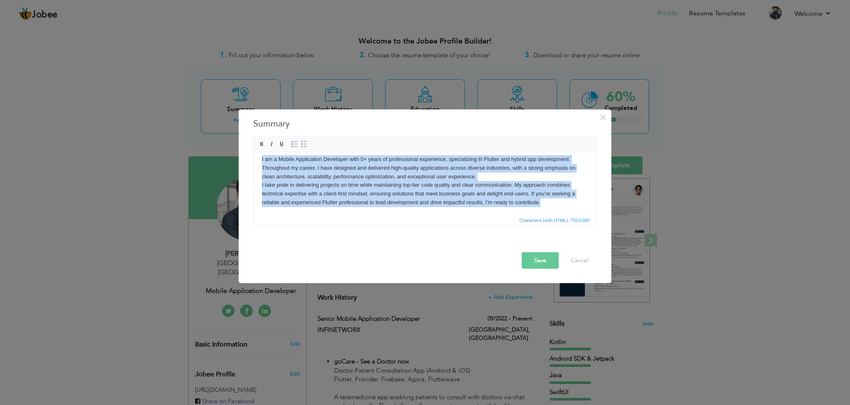
copy body "I am a Mobile Application Developer with 5+ years of professional experience, s…"
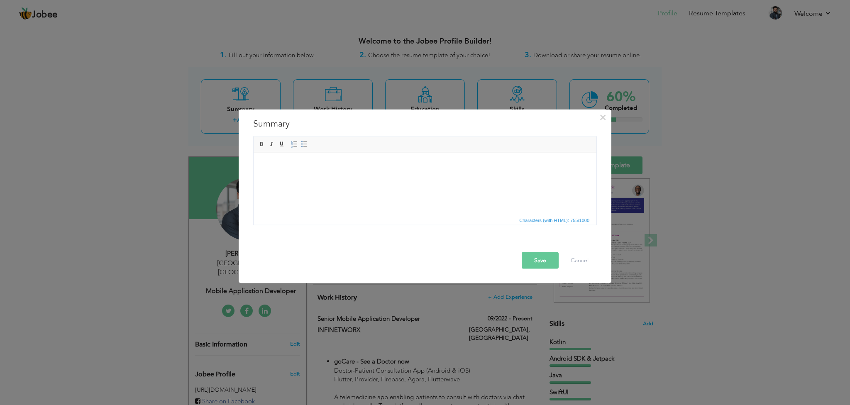
scroll to position [0, 0]
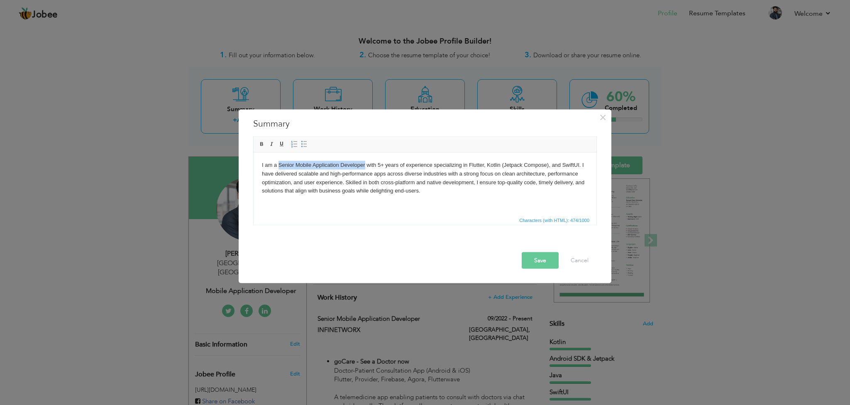
drag, startPoint x: 364, startPoint y: 164, endPoint x: 279, endPoint y: 165, distance: 85.1
click at [279, 165] on body "I am a Senior Mobile Application Developer with 5+ years of experience speciali…" at bounding box center [425, 178] width 326 height 34
click at [262, 145] on span at bounding box center [261, 144] width 7 height 7
click at [445, 199] on html "I am a Senior Mobile Application Developer with 5+ years of experience speciali…" at bounding box center [425, 177] width 343 height 51
click at [539, 258] on button "Save" at bounding box center [540, 260] width 37 height 17
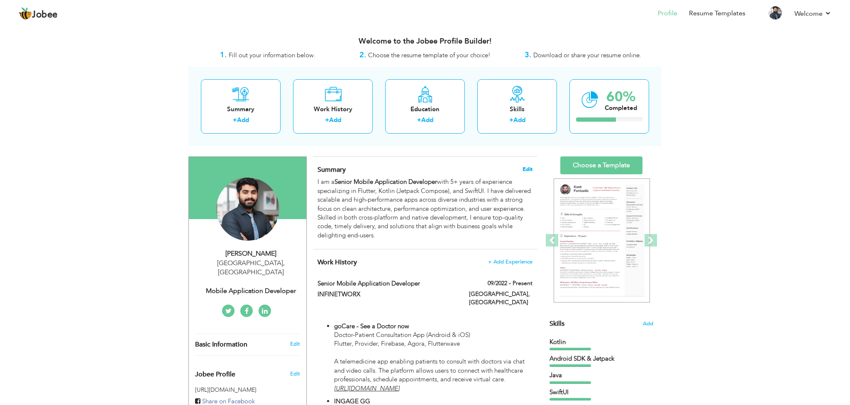
click at [531, 168] on span "Edit" at bounding box center [527, 169] width 10 height 6
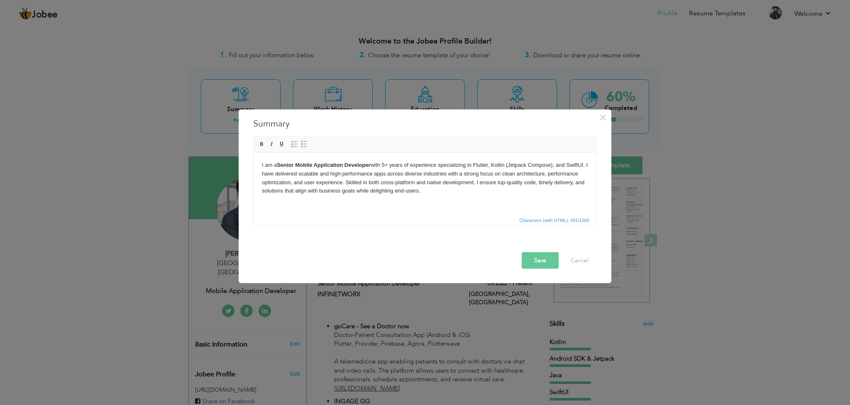
click at [537, 254] on button "Save" at bounding box center [540, 260] width 37 height 17
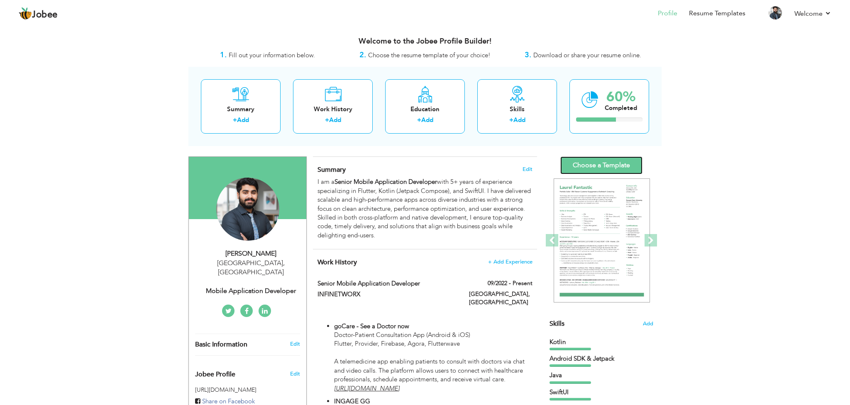
click at [574, 165] on link "Choose a Template" at bounding box center [601, 165] width 82 height 18
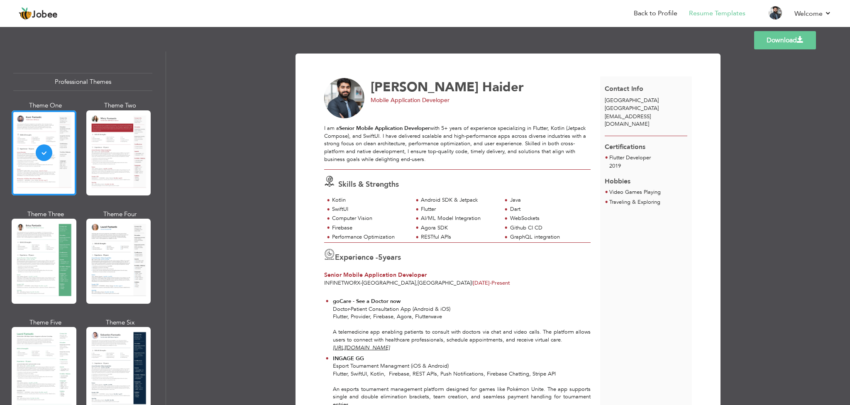
click at [769, 42] on link "Download" at bounding box center [785, 40] width 62 height 18
click at [374, 89] on span "[PERSON_NAME]" at bounding box center [425, 86] width 108 height 17
click at [664, 12] on link "Back to Profile" at bounding box center [656, 14] width 44 height 10
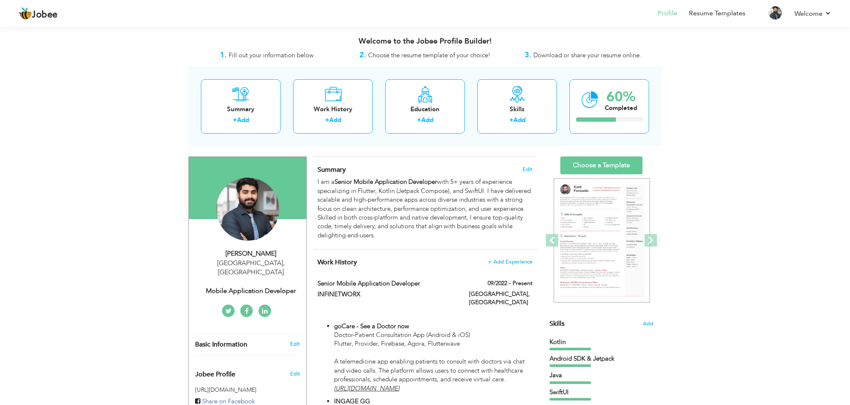
scroll to position [88, 0]
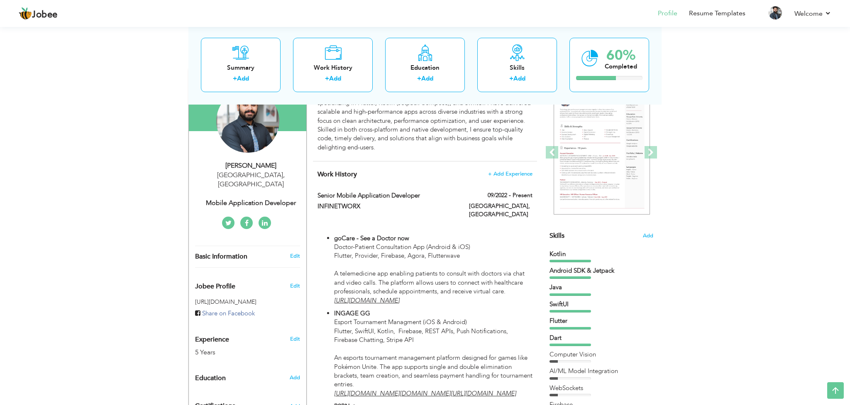
click at [257, 163] on div "Irfan Haider" at bounding box center [250, 166] width 111 height 10
type input "Irfan"
type input "Haider"
select select "number:166"
type input "[GEOGRAPHIC_DATA]"
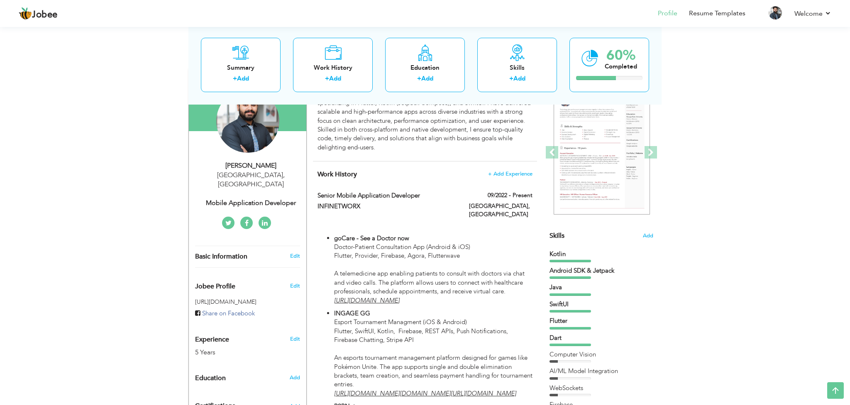
select select "number:7"
type input "Mobile Application Developer"
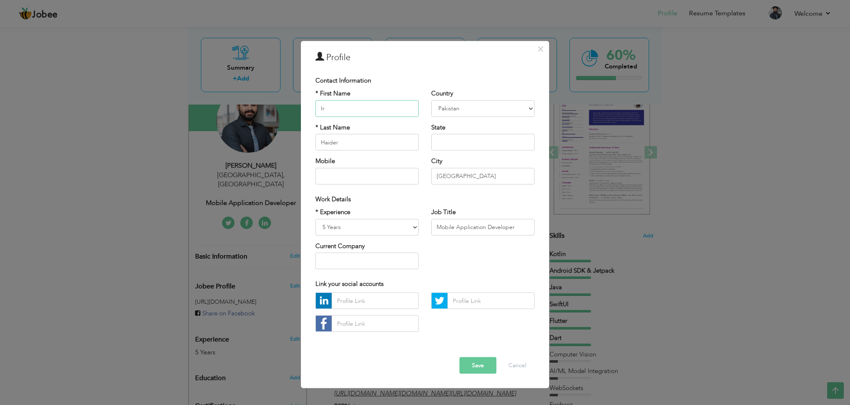
type input "I"
type input "Abdul"
click at [378, 148] on input "Haider" at bounding box center [366, 142] width 103 height 17
type input "H"
type input "Wahab"
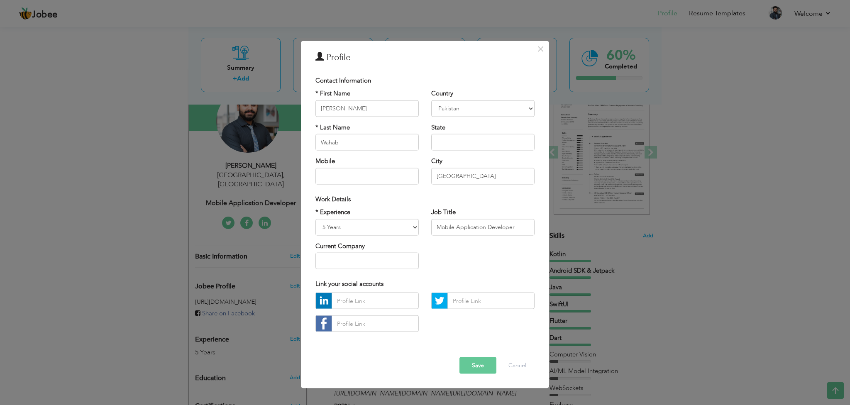
click at [425, 158] on div "Country Afghanistan Albania Algeria American Samoa Andorra Angola Anguilla Anta…" at bounding box center [483, 139] width 116 height 101
click at [482, 369] on button "Save" at bounding box center [477, 365] width 37 height 17
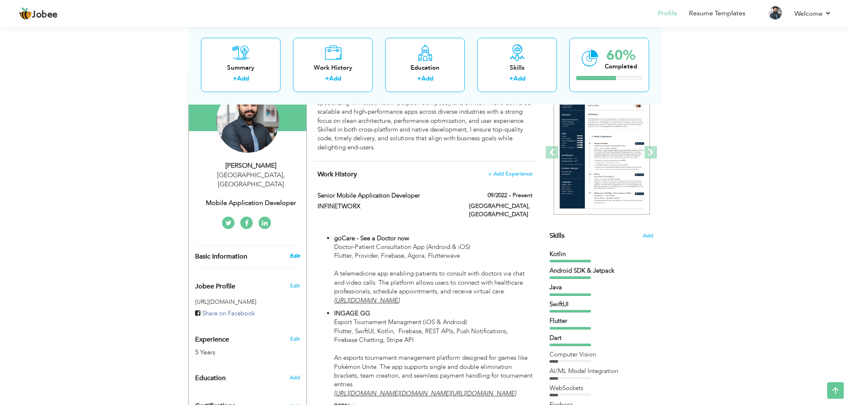
click at [296, 252] on link "Edit" at bounding box center [295, 255] width 10 height 7
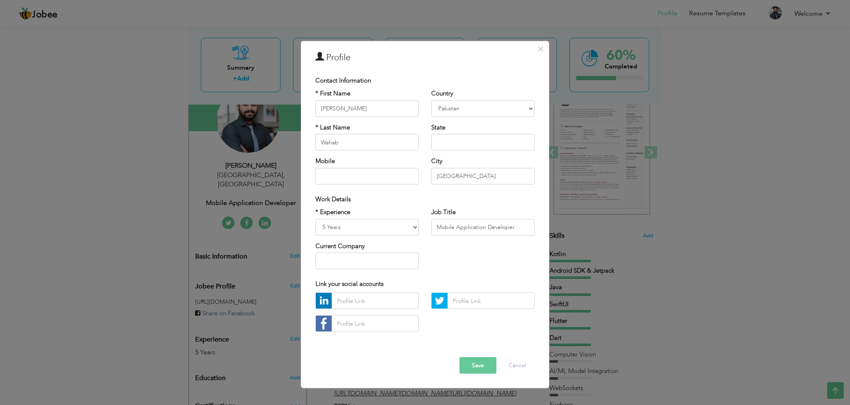
click at [486, 362] on button "Save" at bounding box center [477, 365] width 37 height 17
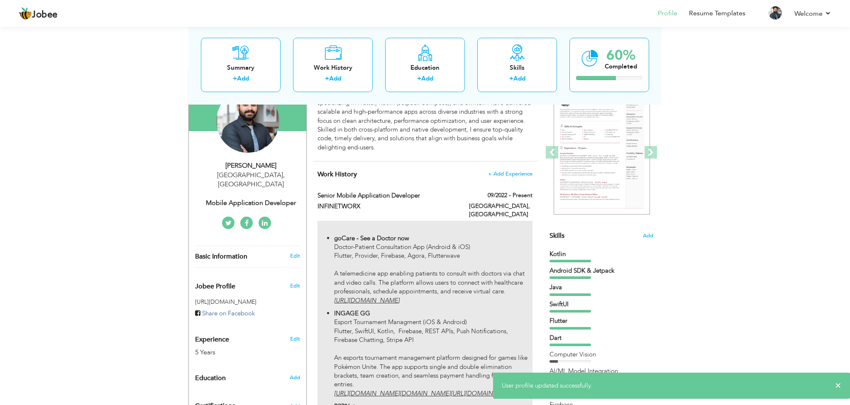
scroll to position [0, 0]
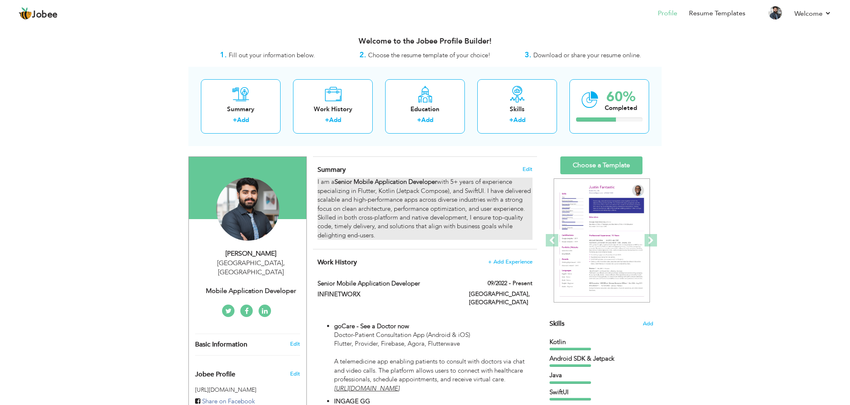
click at [437, 208] on div "I am a Senior Mobile Application Developer with 5+ years of experience speciali…" at bounding box center [424, 209] width 215 height 62
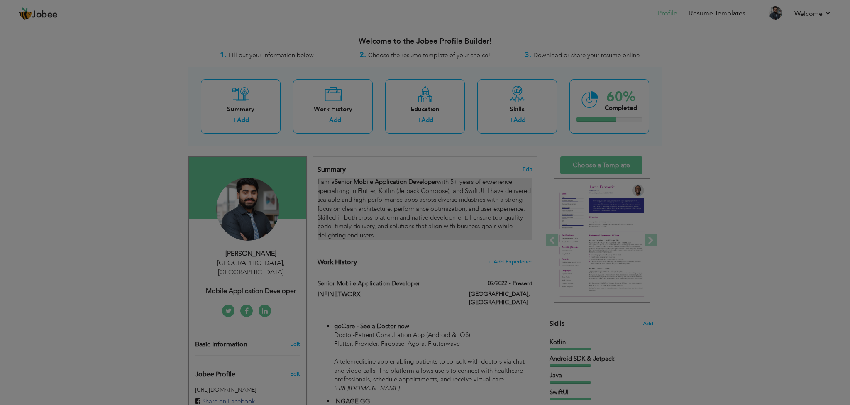
click at [437, 208] on div at bounding box center [425, 202] width 850 height 405
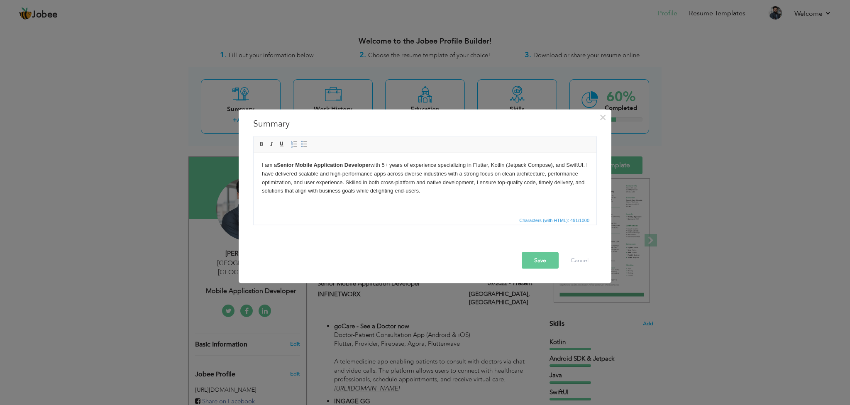
click at [390, 166] on body "I am a Senior Mobile Application Developer with 5+ years of experience speciali…" at bounding box center [425, 178] width 326 height 34
click at [433, 203] on html "I am a Senior Mobile Application Developer with 5+ years of experience speciali…" at bounding box center [425, 177] width 343 height 51
click at [432, 196] on html "I am a Senior Mobile Application Developer with 5+ years of experience speciali…" at bounding box center [425, 177] width 343 height 51
click at [532, 260] on button "Save" at bounding box center [540, 260] width 37 height 17
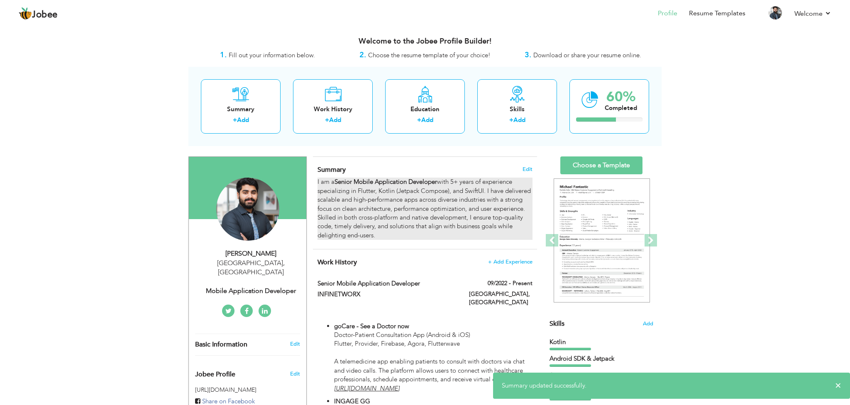
click at [461, 194] on div "I am a Senior Mobile Application Developer with 5+ years of experience speciali…" at bounding box center [424, 209] width 215 height 62
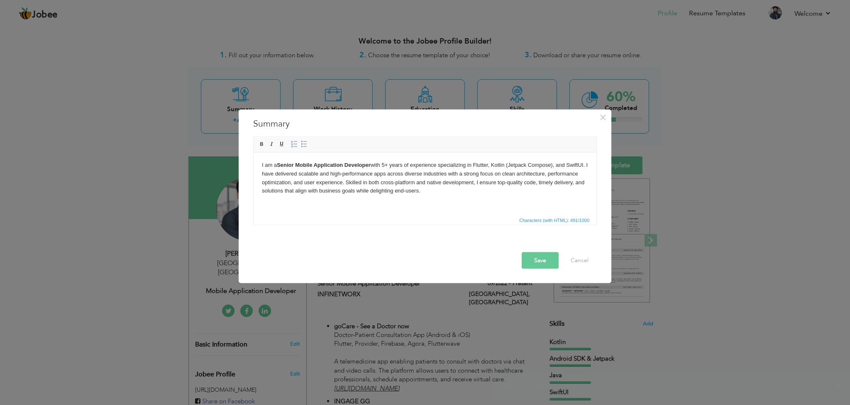
click at [390, 162] on body "I am a Senior Mobile Application Developer with 5+ years of experience speciali…" at bounding box center [425, 178] width 326 height 34
click at [548, 264] on button "Save" at bounding box center [540, 260] width 37 height 17
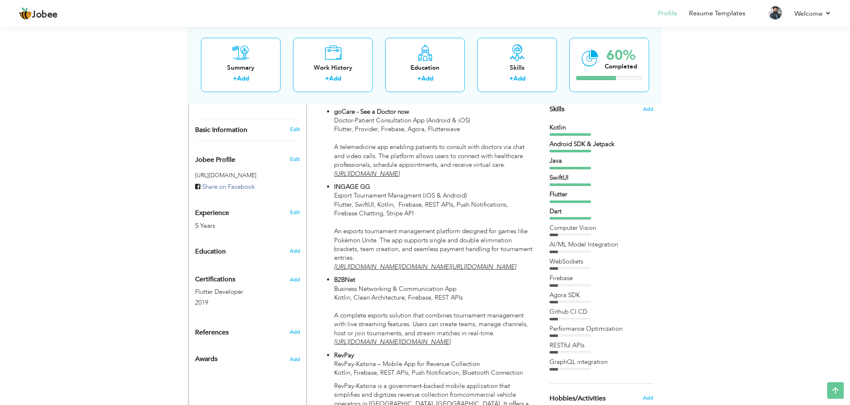
scroll to position [226, 0]
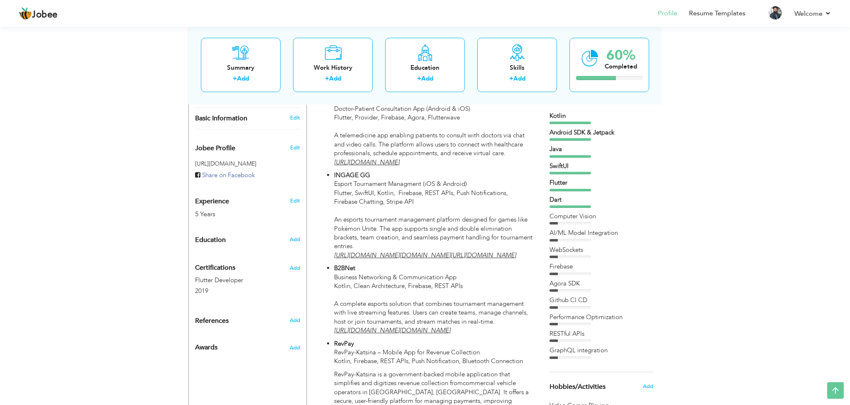
click at [588, 261] on div "Kotlin Android SDK & Jetpack Java" at bounding box center [601, 235] width 104 height 247
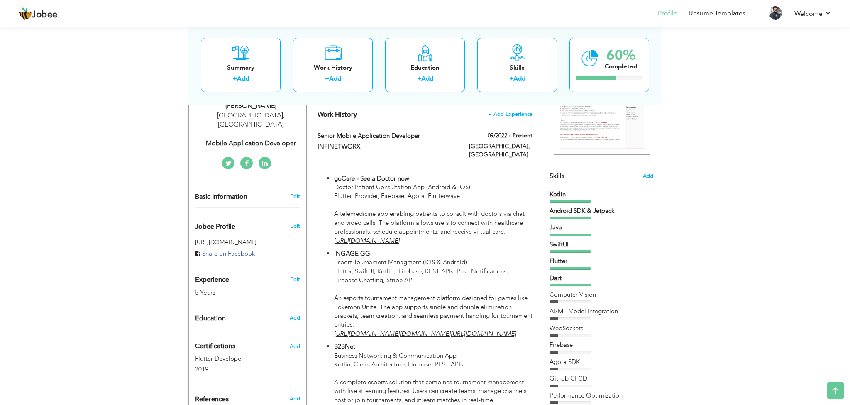
scroll to position [134, 0]
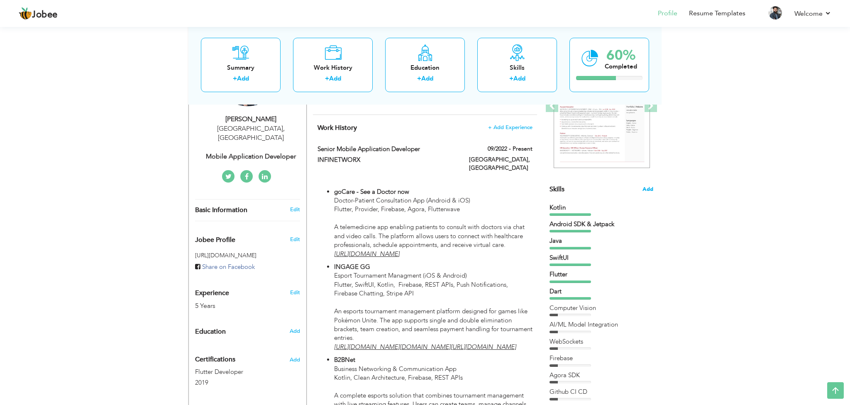
click at [647, 189] on span "Add" at bounding box center [647, 189] width 11 height 8
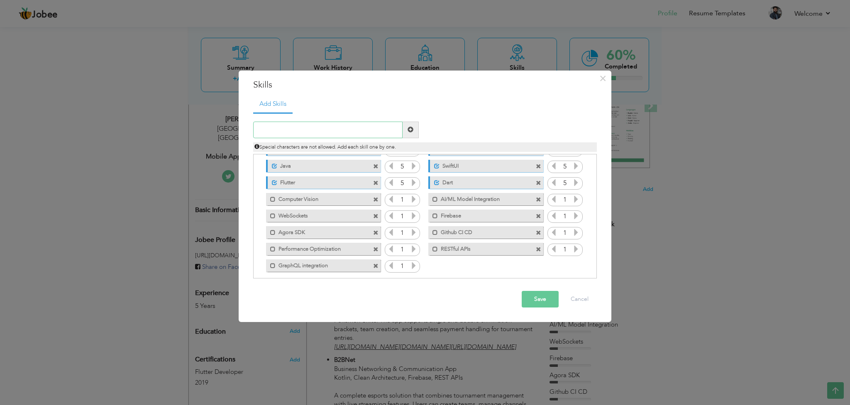
scroll to position [32, 0]
click at [375, 212] on span at bounding box center [375, 213] width 5 height 5
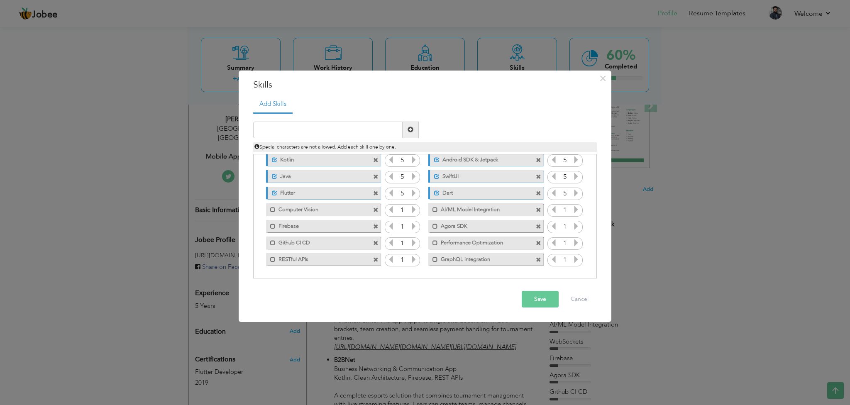
scroll to position [18, 0]
click at [338, 127] on input "text" at bounding box center [327, 130] width 149 height 17
type input "Flutterflow"
click at [413, 127] on span at bounding box center [410, 130] width 6 height 6
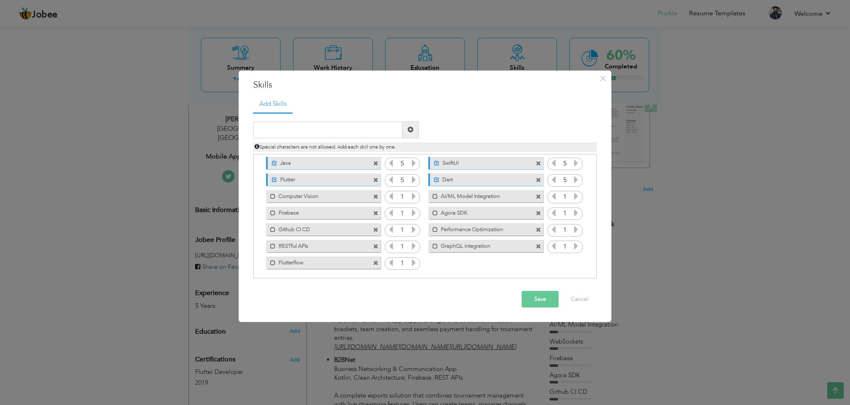
click at [536, 228] on span at bounding box center [538, 229] width 5 height 5
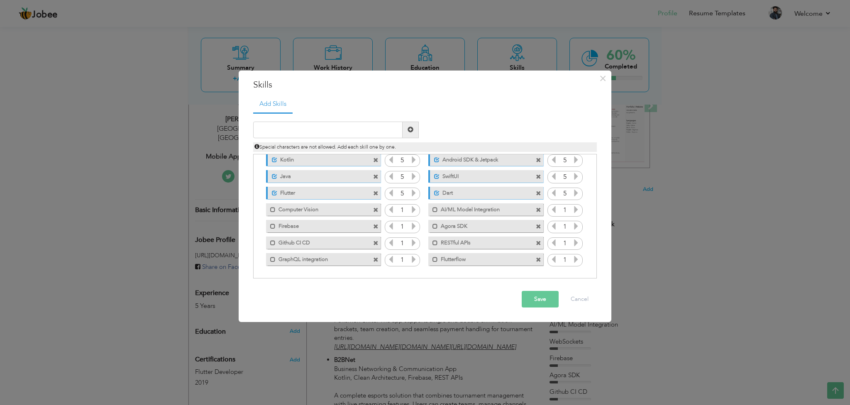
scroll to position [18, 0]
click at [375, 261] on span at bounding box center [375, 260] width 5 height 5
click at [356, 131] on input "text" at bounding box center [327, 130] width 149 height 17
type input "S"
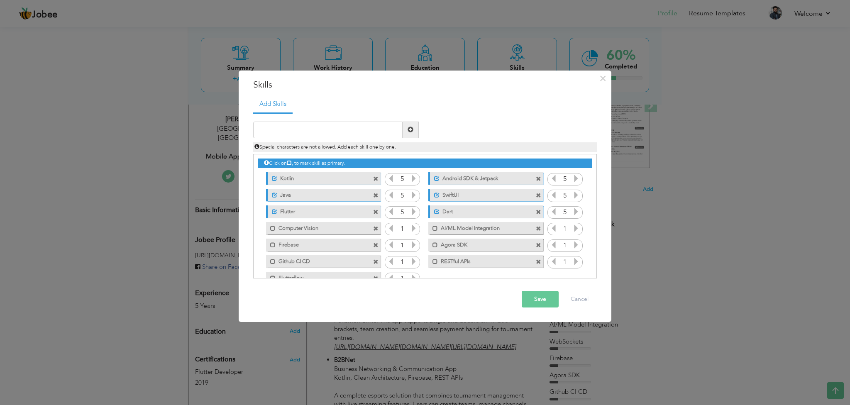
click at [521, 177] on div "Unmark as primary skill. Android SDK & Jetpack" at bounding box center [485, 178] width 115 height 12
click at [538, 179] on span at bounding box center [538, 178] width 5 height 5
click at [376, 130] on input "text" at bounding box center [327, 130] width 149 height 17
type input "Android Studio"
click at [408, 131] on span at bounding box center [410, 130] width 6 height 6
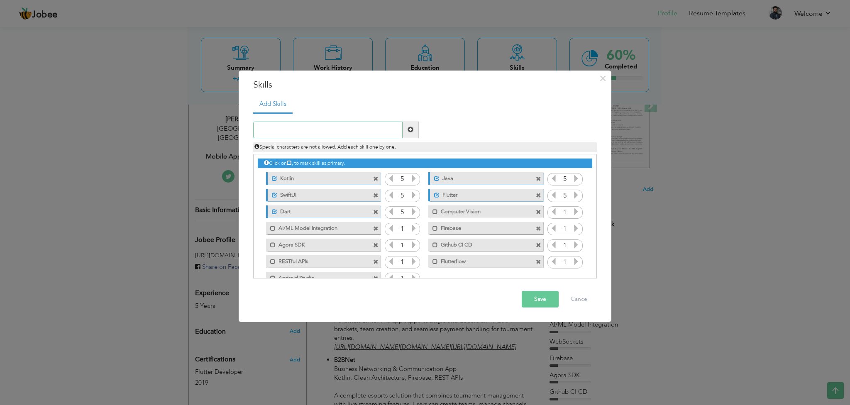
click at [380, 129] on input "text" at bounding box center [327, 130] width 149 height 17
type input "J"
click at [539, 304] on button "Save" at bounding box center [540, 299] width 37 height 17
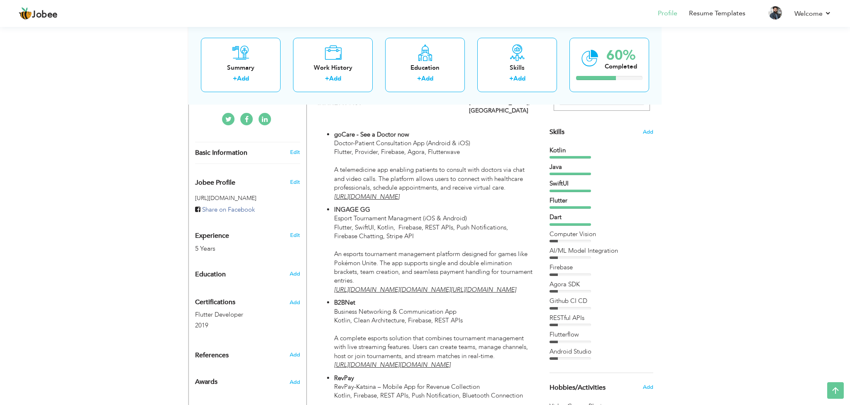
scroll to position [190, 0]
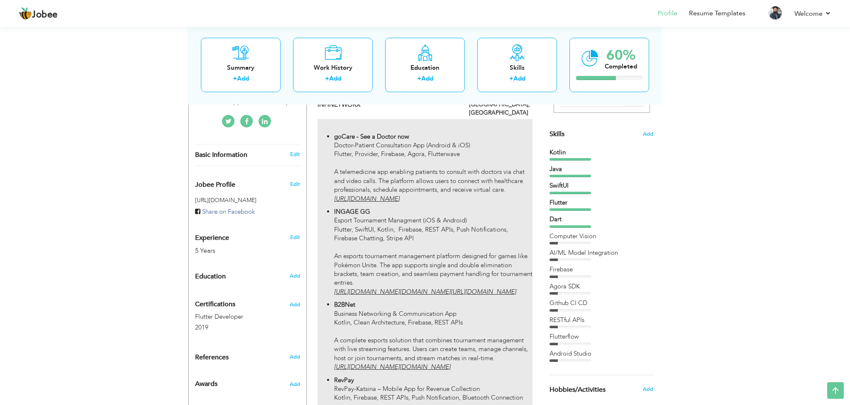
click at [422, 185] on p "goCare - See a Doctor now Doctor-Patient Consultation App (Android & iOS) Flutt…" at bounding box center [433, 167] width 198 height 71
type input "Senior Mobile Application Developer"
type input "INFINETWORX"
type input "09/2022"
type input "[GEOGRAPHIC_DATA]"
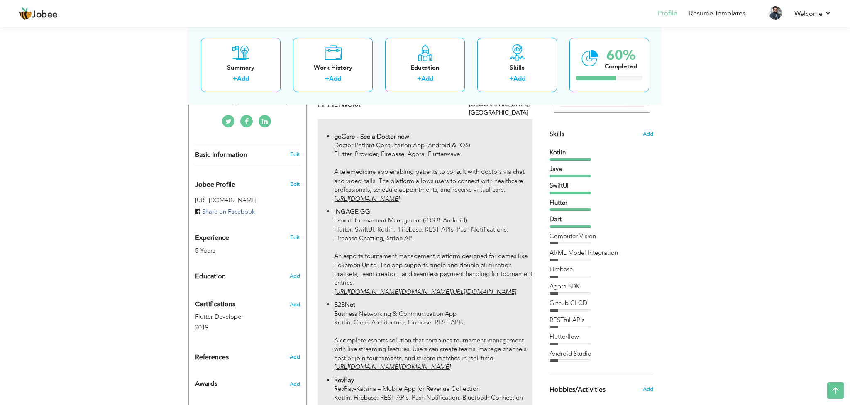
type input "[GEOGRAPHIC_DATA]"
checkbox input "true"
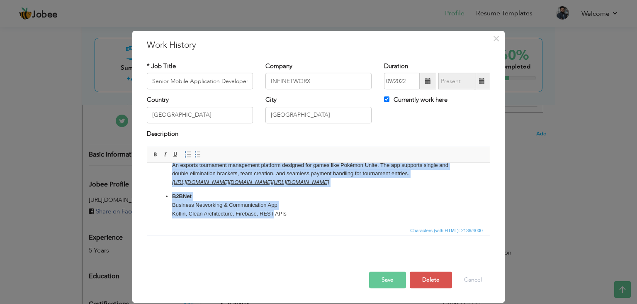
scroll to position [129, 0]
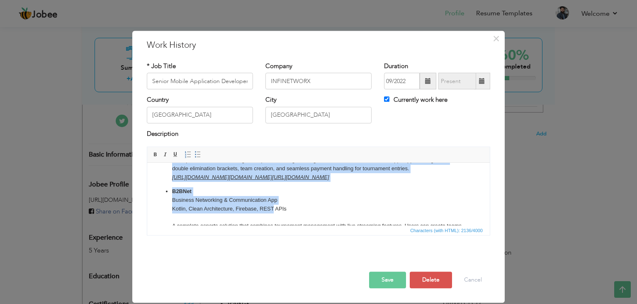
drag, startPoint x: 167, startPoint y: 175, endPoint x: 415, endPoint y: 185, distance: 248.7
click at [415, 185] on ul "goCare - See a Doctor now Doctor-Patient Consultation App (Android & iOS) Flutt…" at bounding box center [319, 187] width 326 height 263
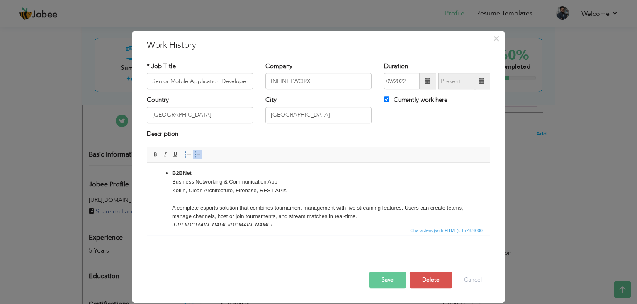
scroll to position [86, 0]
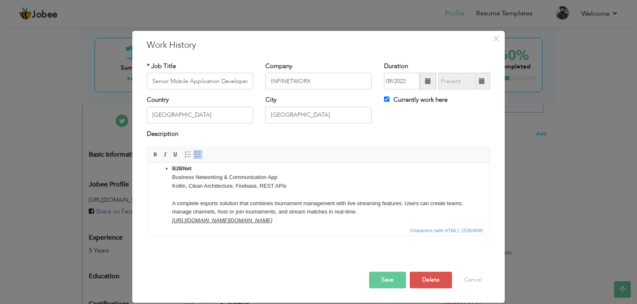
drag, startPoint x: 168, startPoint y: 170, endPoint x: 393, endPoint y: 218, distance: 230.0
click at [393, 218] on li "B2BNet Business Networking & Communication App Kotlin, Clean Architecture, Fire…" at bounding box center [318, 194] width 293 height 61
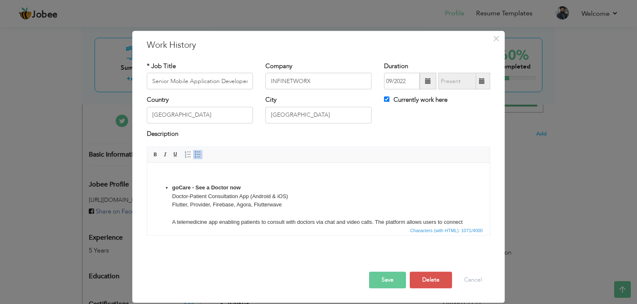
scroll to position [0, 0]
click at [378, 282] on button "Save" at bounding box center [387, 279] width 37 height 17
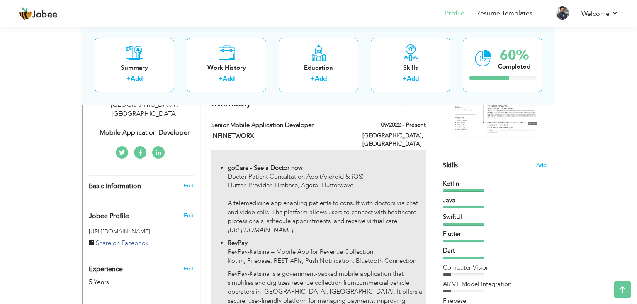
scroll to position [243, 0]
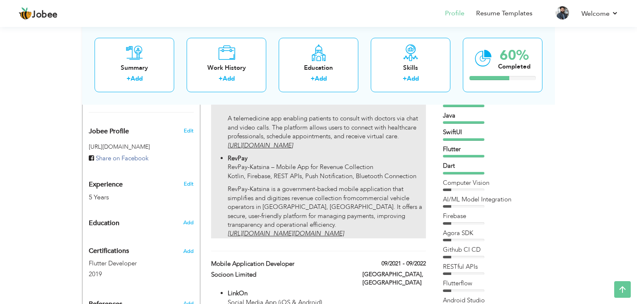
click at [295, 186] on p "RevPay-Katsina is a government-backed mobile application that simplifies and di…" at bounding box center [327, 212] width 198 height 54
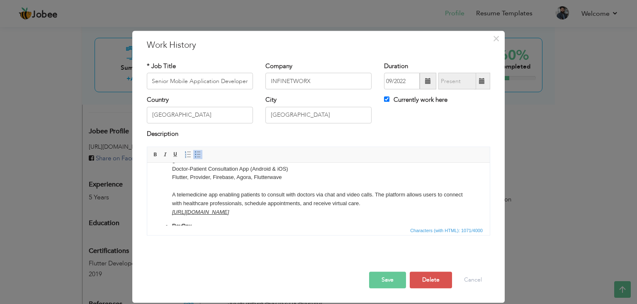
scroll to position [0, 0]
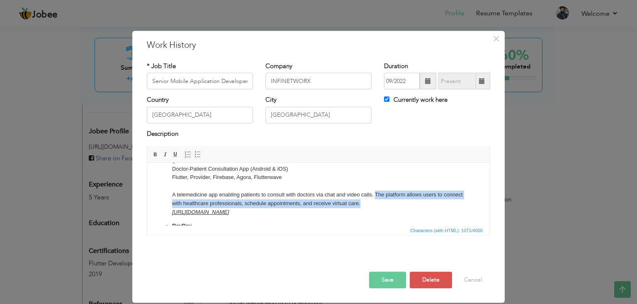
drag, startPoint x: 380, startPoint y: 203, endPoint x: 377, endPoint y: 192, distance: 11.7
click at [377, 192] on p "goCare - See a Doctor now Doctor-Patient Consultation App (Android & iOS) Flutt…" at bounding box center [318, 186] width 293 height 61
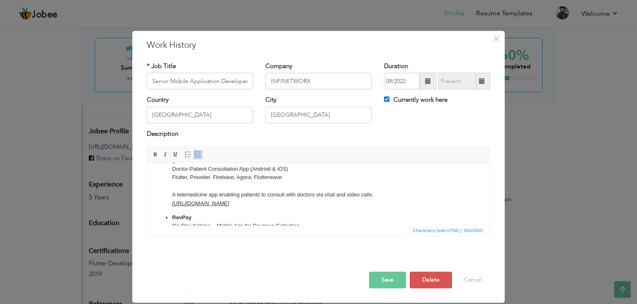
click at [365, 188] on p "goCare - See a Doctor now Doctor-Patient Consultation App (Android & iOS) Flutt…" at bounding box center [318, 182] width 293 height 52
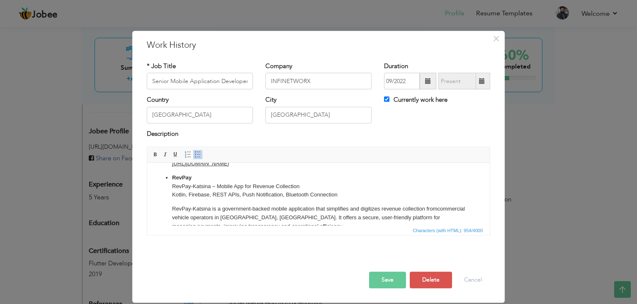
scroll to position [62, 0]
click at [365, 198] on li "RevPay RevPay-Katsina – Mobile App for Revenue Collection Kotlin, Firebase, RES…" at bounding box center [318, 205] width 293 height 66
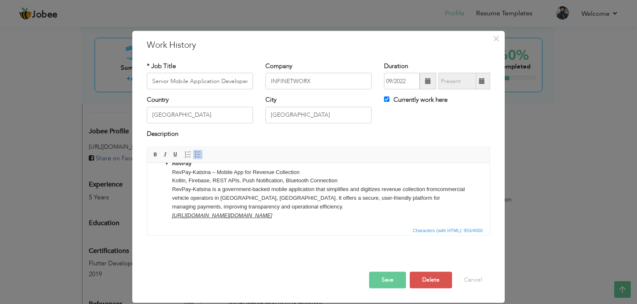
scroll to position [76, 0]
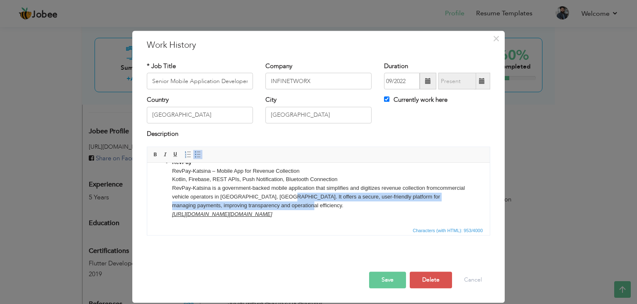
drag, startPoint x: 280, startPoint y: 205, endPoint x: 276, endPoint y: 200, distance: 6.6
click at [276, 200] on p "RevPay RevPay-Katsina – Mobile App for Revenue Collection Kotlin, Firebase, RES…" at bounding box center [318, 188] width 293 height 61
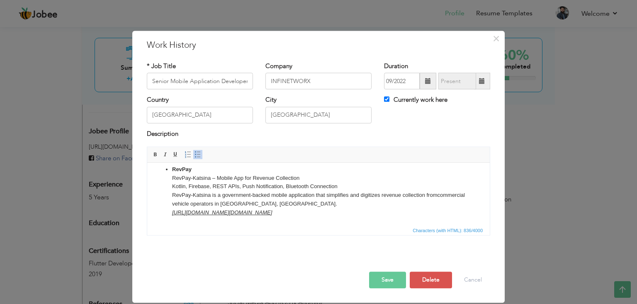
click at [385, 278] on button "Save" at bounding box center [387, 279] width 37 height 17
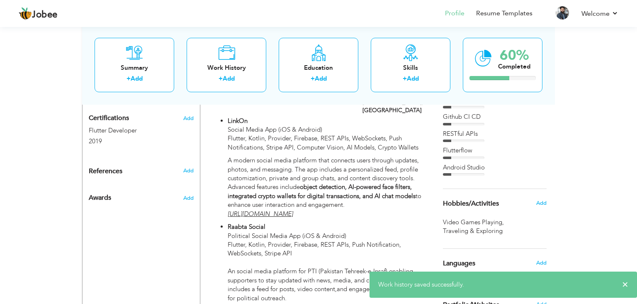
scroll to position [385, 0]
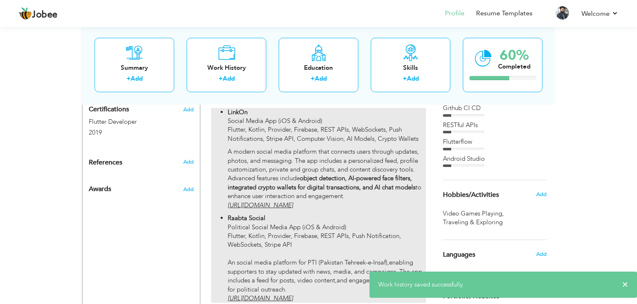
click at [346, 171] on p "A modern social media platform that connects users through updates, photos, and…" at bounding box center [327, 178] width 198 height 62
type input "Mobile Application Developer"
type input "Socioon Limited"
type input "09/2021"
type input "09/2022"
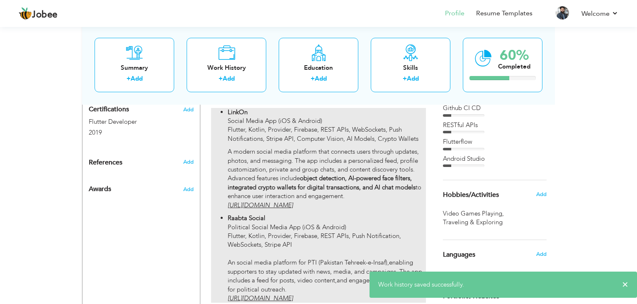
checkbox input "false"
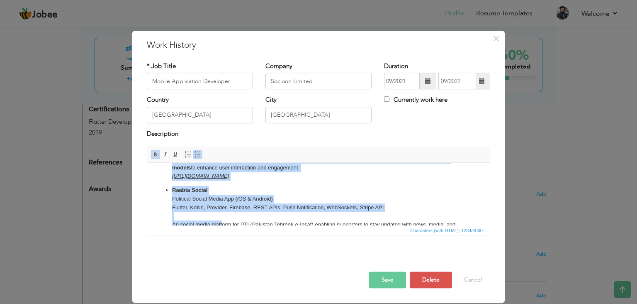
scroll to position [83, 0]
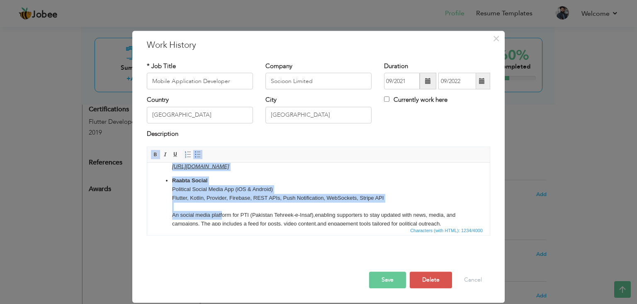
drag, startPoint x: 172, startPoint y: 174, endPoint x: 308, endPoint y: 170, distance: 136.6
click at [308, 170] on ul "LinkOn Social Media App (iOS & Android) Flutter, Kotlin, Provider, Firebase, RE…" at bounding box center [319, 162] width 326 height 149
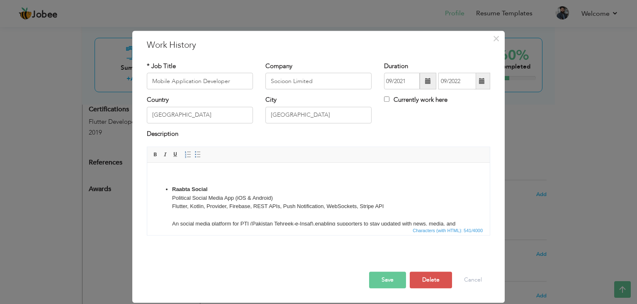
scroll to position [29, 0]
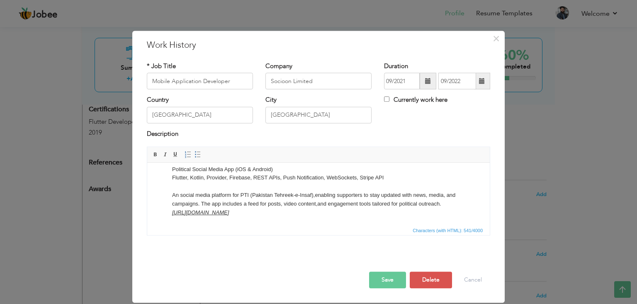
click at [184, 187] on p "Raabta Social Political Social Media App (iOS & Android) Flutter, Kotlin, Provi…" at bounding box center [318, 186] width 293 height 61
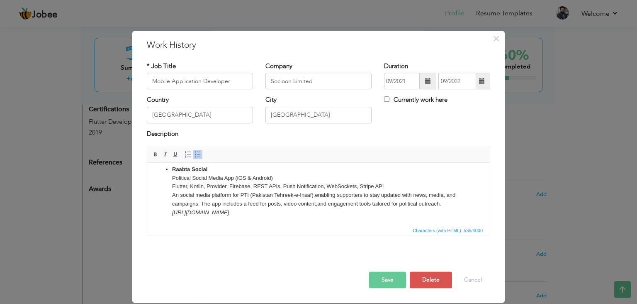
scroll to position [0, 0]
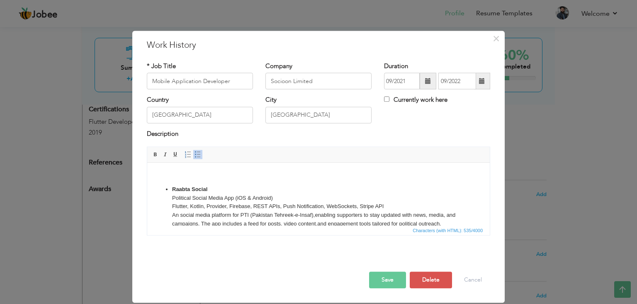
click at [399, 280] on button "Save" at bounding box center [387, 279] width 37 height 17
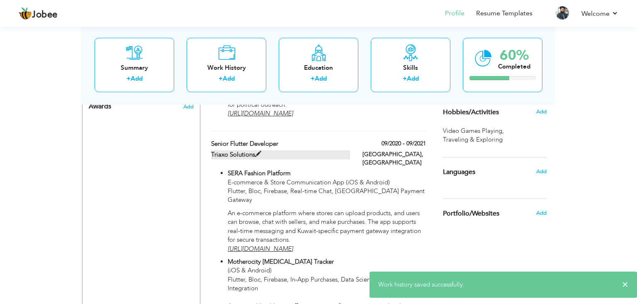
scroll to position [468, 0]
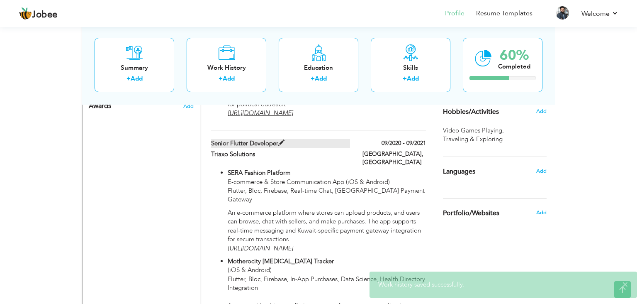
click at [281, 143] on span at bounding box center [281, 143] width 6 height 6
type input "Senior Flutter Developer"
type input "Triaxo Solutions"
type input "09/2020"
type input "09/2021"
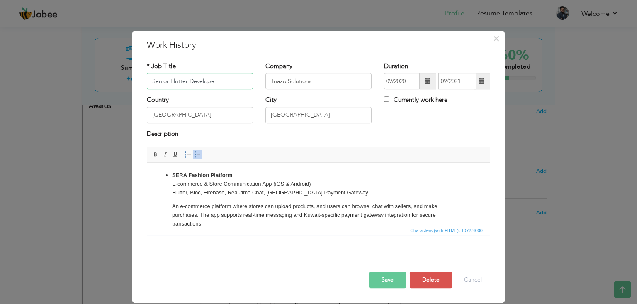
click at [164, 79] on input "Senior Flutter Developer" at bounding box center [200, 81] width 106 height 17
type input "Flutter Developer"
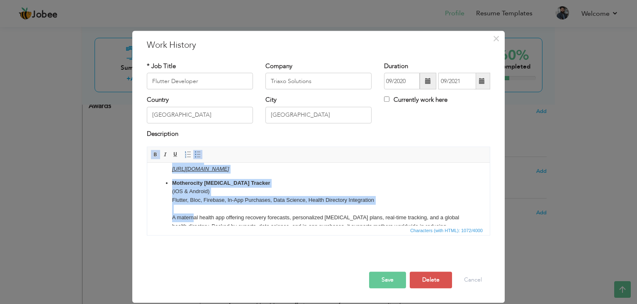
scroll to position [67, 0]
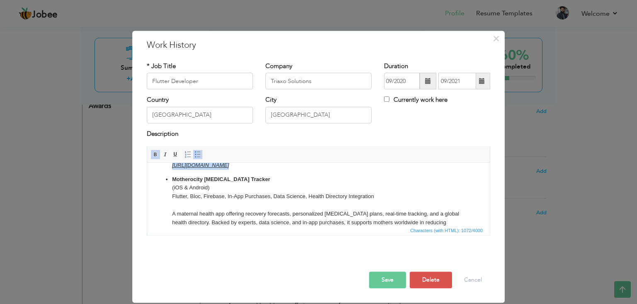
drag, startPoint x: 172, startPoint y: 176, endPoint x: 355, endPoint y: 174, distance: 182.6
click at [355, 174] on ul "SERA Fashion Platform E-commerce & Store Communication App (iOS & Android) Flut…" at bounding box center [319, 174] width 326 height 140
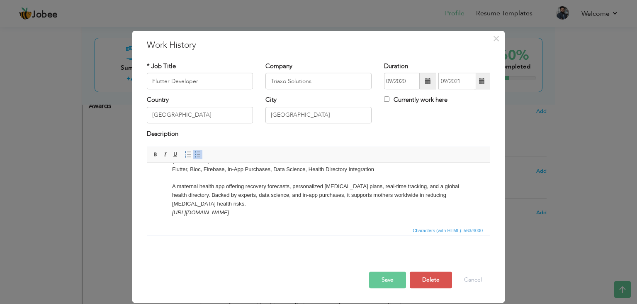
scroll to position [0, 0]
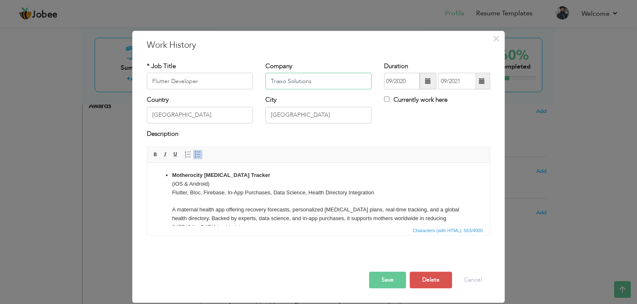
drag, startPoint x: 285, startPoint y: 80, endPoint x: 266, endPoint y: 80, distance: 19.5
click at [266, 80] on input "Triaxo Solutions" at bounding box center [319, 81] width 106 height 17
click at [318, 82] on input "Triaxo Solutions" at bounding box center [319, 81] width 106 height 17
type input "SECUREHOPS"
click at [385, 136] on div "Description" at bounding box center [319, 134] width 344 height 11
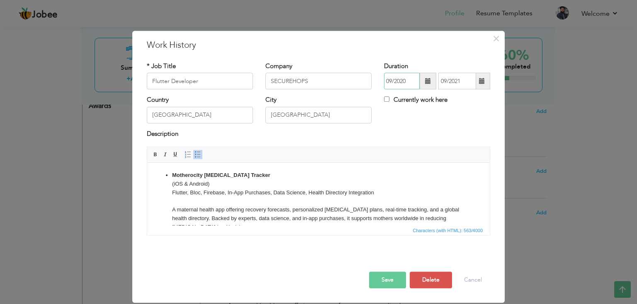
click at [391, 81] on input "09/2020" at bounding box center [402, 81] width 36 height 17
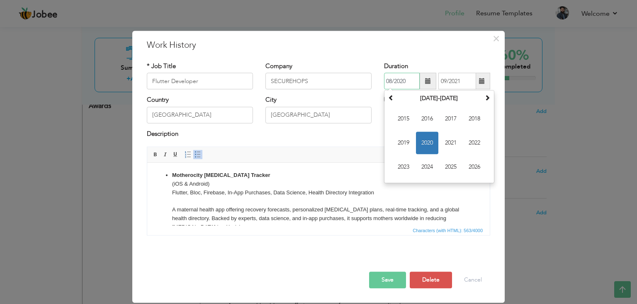
type input "08/2020"
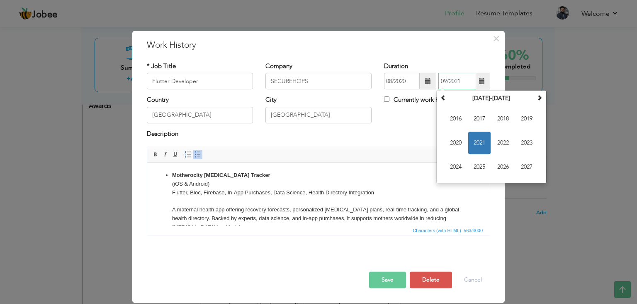
click at [446, 79] on input "09/2021" at bounding box center [458, 81] width 38 height 17
type input "08/2021"
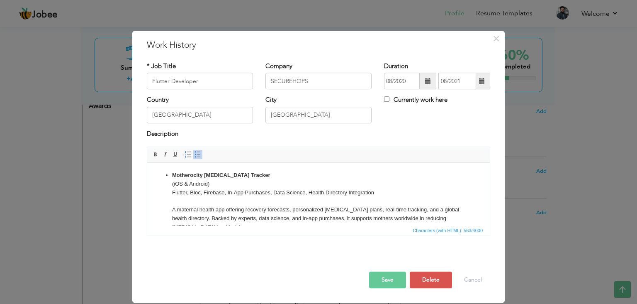
click at [409, 125] on div "Country Pakistan City Lahore Currently work here" at bounding box center [319, 113] width 356 height 34
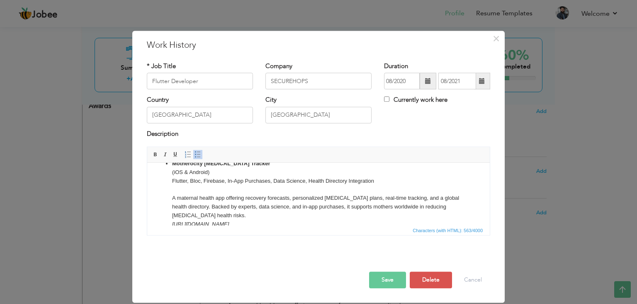
scroll to position [12, 0]
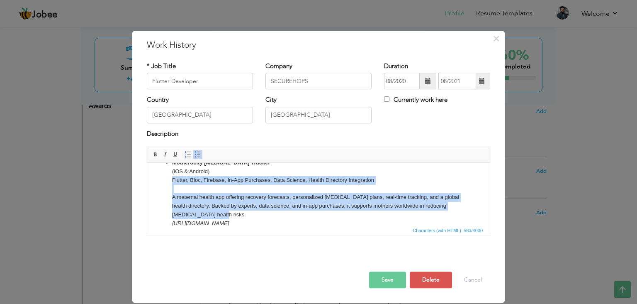
drag, startPoint x: 171, startPoint y: 179, endPoint x: 203, endPoint y: 210, distance: 45.2
click at [203, 210] on ul "Motherocity Postpartum Tracker (iOS & Android) Flutter, Bloc, Firebase, In-App …" at bounding box center [319, 192] width 326 height 69
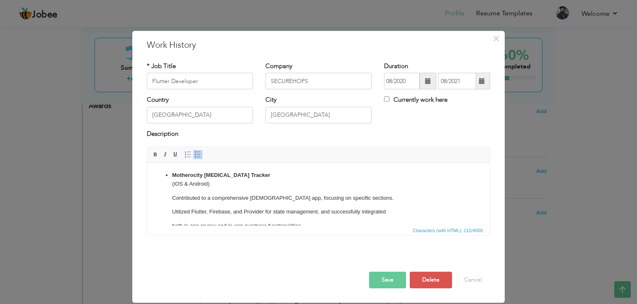
scroll to position [4, 0]
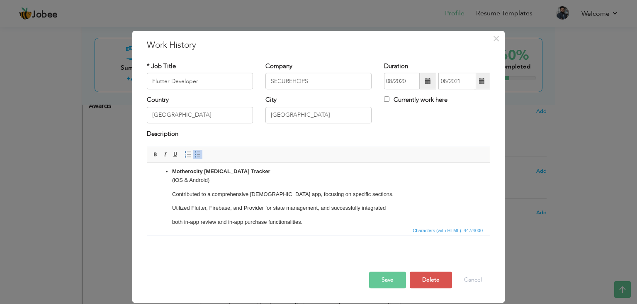
click at [171, 204] on ul "Motherocity Postpartum Tracker (iOS & Android) Contributed to a comprehensive I…" at bounding box center [319, 203] width 326 height 73
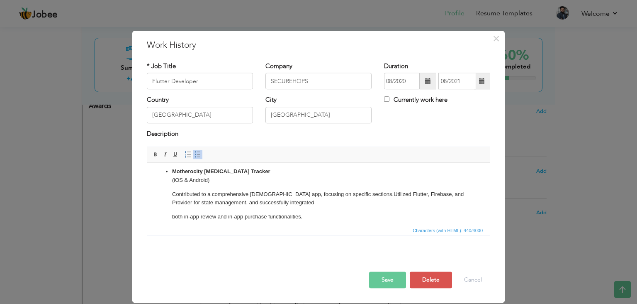
click at [172, 205] on p "Contributed to a comprehensive Islamic app, focusing on specific sections. Util…" at bounding box center [318, 198] width 293 height 17
click at [172, 212] on ul "Motherocity Postpartum Tracker (iOS & Android) Contributed to a comprehensive I…" at bounding box center [319, 201] width 326 height 68
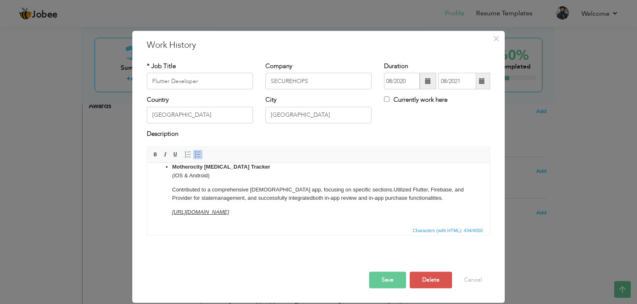
scroll to position [0, 0]
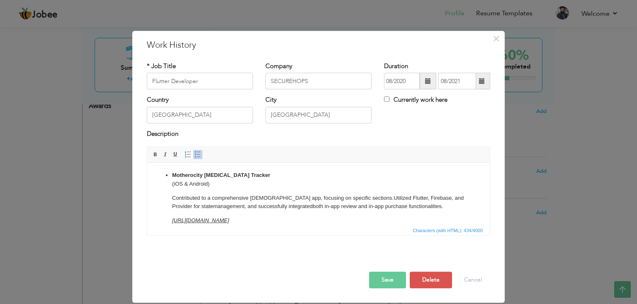
click at [222, 191] on li "Motherocity Postpartum Tracker (iOS & Android) Contributed to a comprehensive I…" at bounding box center [318, 198] width 293 height 54
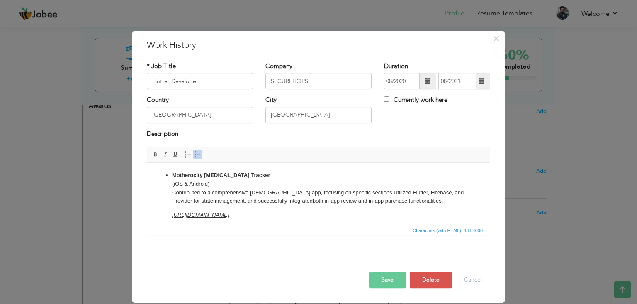
click at [385, 210] on li "Motherocity Postpartum Tracker (iOS & Android) ​​​​​​​ Contributed to a compreh…" at bounding box center [318, 195] width 293 height 49
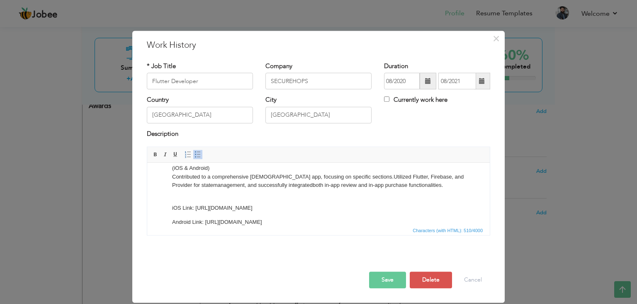
click at [239, 197] on p "Motherocity Postpartum Tracker (iOS & Android) Contributed to a comprehensive I…" at bounding box center [318, 176] width 293 height 43
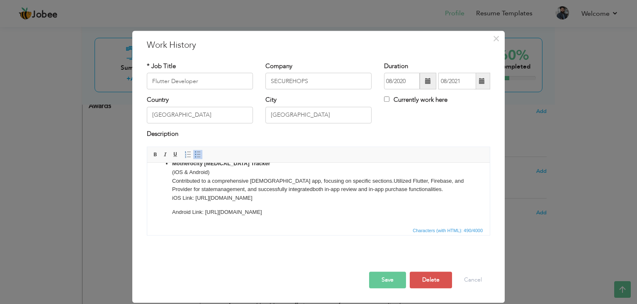
scroll to position [6, 0]
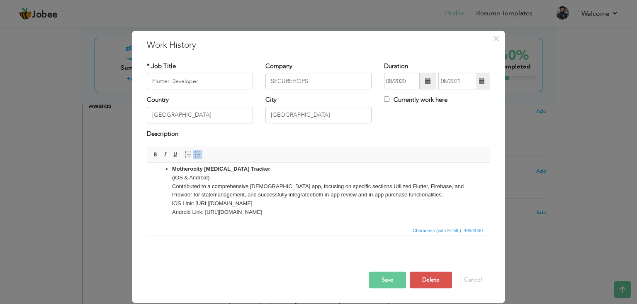
drag, startPoint x: 370, startPoint y: 203, endPoint x: 195, endPoint y: 202, distance: 174.7
click at [195, 202] on p "Motherocity Postpartum Tracker (iOS & Android) Contributed to a comprehensive I…" at bounding box center [318, 191] width 293 height 52
click at [177, 154] on span at bounding box center [175, 154] width 7 height 7
click at [166, 154] on span at bounding box center [165, 154] width 7 height 7
click at [383, 215] on p "Motherocity Postpartum Tracker (iOS & Android) Contributed to a comprehensive I…" at bounding box center [318, 191] width 293 height 52
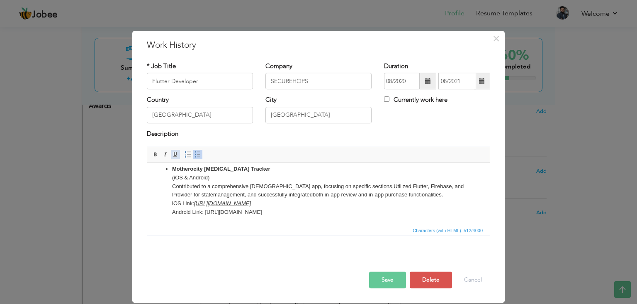
click at [173, 154] on span at bounding box center [175, 154] width 7 height 7
click at [169, 155] on link "Italic" at bounding box center [165, 154] width 9 height 9
click at [440, 195] on p "Motherocity Postpartum Tracker (iOS & Android) Contributed to a comprehensive I…" at bounding box center [318, 191] width 293 height 52
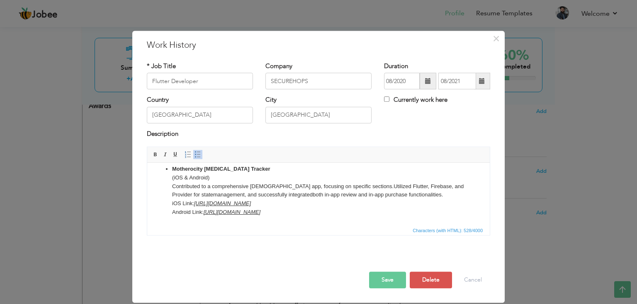
scroll to position [0, 0]
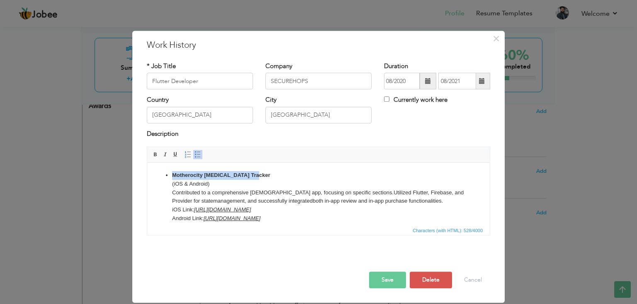
drag, startPoint x: 255, startPoint y: 175, endPoint x: 173, endPoint y: 171, distance: 81.8
click at [173, 171] on p "Motherocity Postpartum Tracker (iOS & Android) Contributed to a comprehensive I…" at bounding box center [318, 197] width 293 height 52
click at [178, 175] on p "Salamy (iOS & Android) Contributed to a comprehensive Islamic app, focusing on …" at bounding box center [318, 197] width 293 height 52
click at [155, 156] on span at bounding box center [155, 154] width 7 height 7
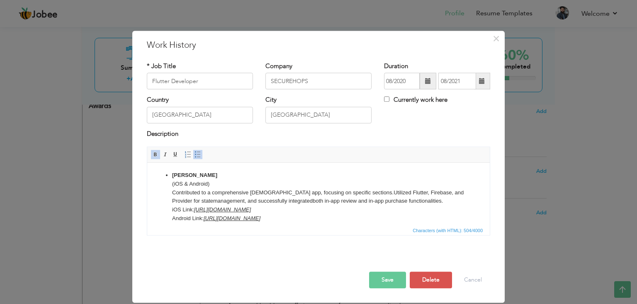
click at [215, 167] on html "Salamy (iOS & Android) Contributed to a comprehensive Islamic app, focusing on …" at bounding box center [318, 197] width 343 height 68
click at [386, 282] on button "Save" at bounding box center [387, 279] width 37 height 17
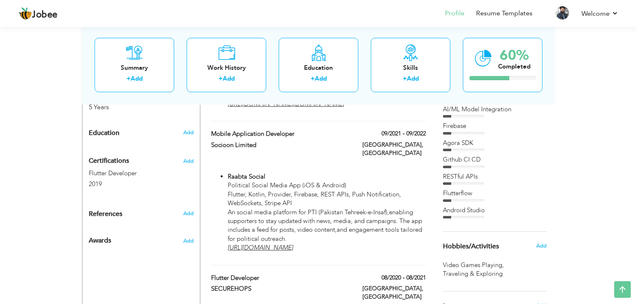
scroll to position [315, 0]
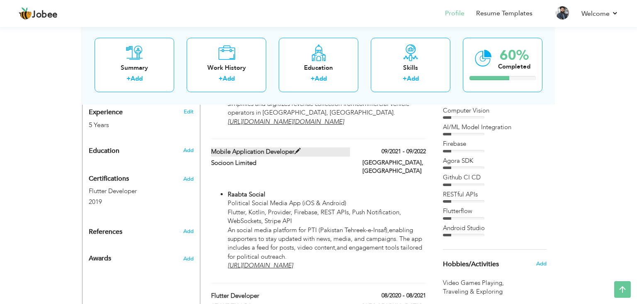
click at [344, 156] on label "Mobile Application Developer" at bounding box center [280, 151] width 139 height 9
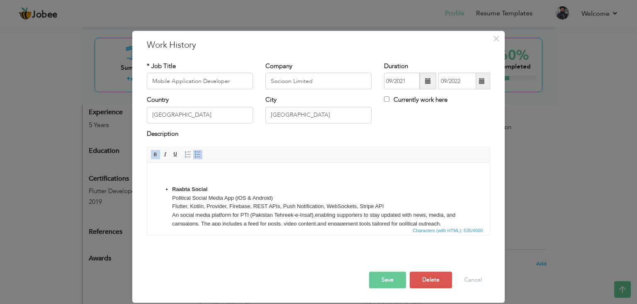
click at [372, 282] on button "Save" at bounding box center [387, 279] width 37 height 17
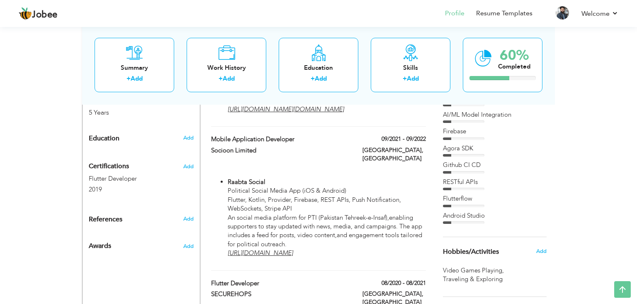
scroll to position [340, 0]
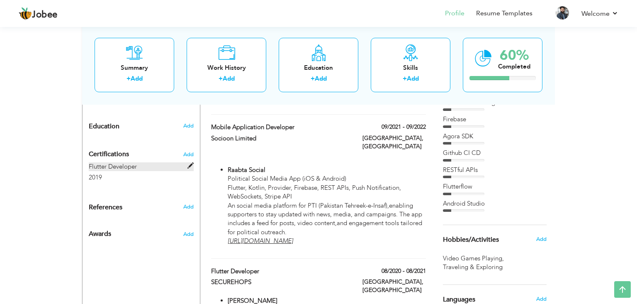
click at [139, 162] on label "Flutter Developer" at bounding box center [141, 166] width 105 height 9
type input "Flutter Developer"
type input "2019"
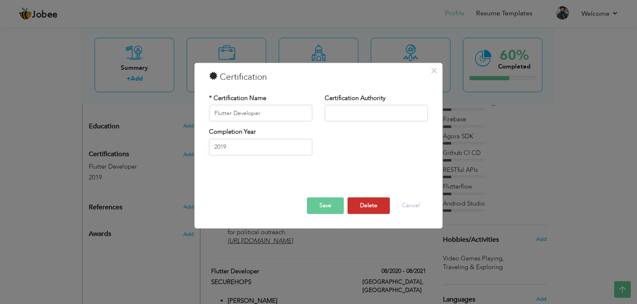
click at [360, 205] on button "Delete" at bounding box center [369, 205] width 42 height 17
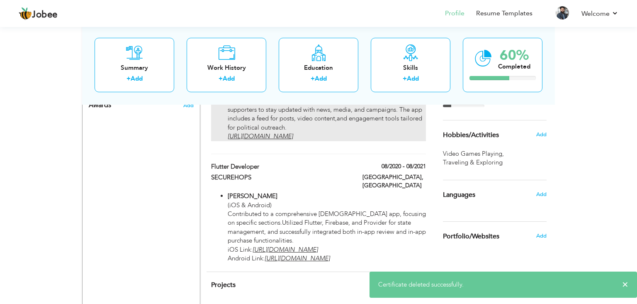
scroll to position [472, 0]
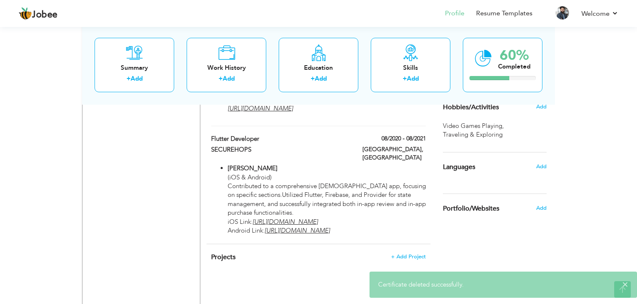
click at [485, 125] on span "Video Games Playing ," at bounding box center [474, 126] width 63 height 9
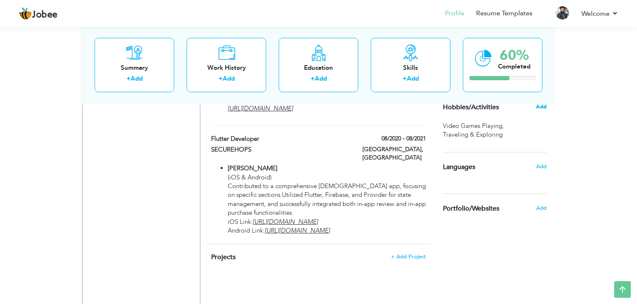
click at [540, 109] on span "Add" at bounding box center [541, 106] width 11 height 7
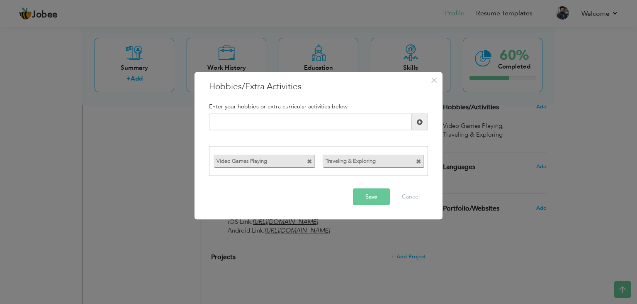
click at [310, 160] on span at bounding box center [309, 160] width 5 height 5
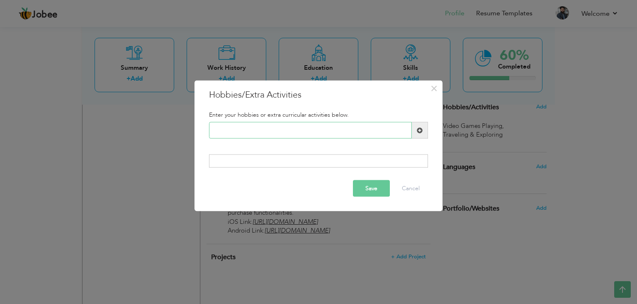
click at [284, 125] on input "text" at bounding box center [310, 130] width 203 height 17
type input "R"
type input "Traveling"
click at [423, 128] on span at bounding box center [420, 130] width 16 height 17
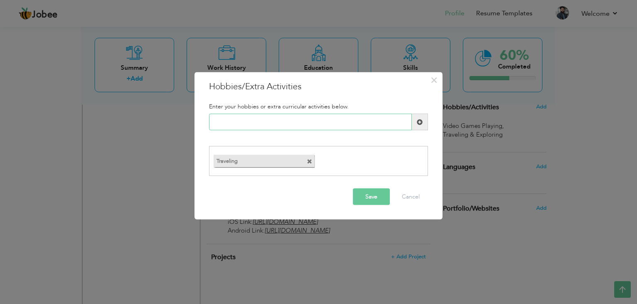
click at [299, 121] on input "text" at bounding box center [310, 122] width 203 height 17
type input "R"
type input "P"
click at [371, 135] on div "Playing Outdoor Games Duplicate entry" at bounding box center [319, 125] width 232 height 23
click at [233, 123] on input "Playing Outdoor Games" at bounding box center [310, 122] width 203 height 17
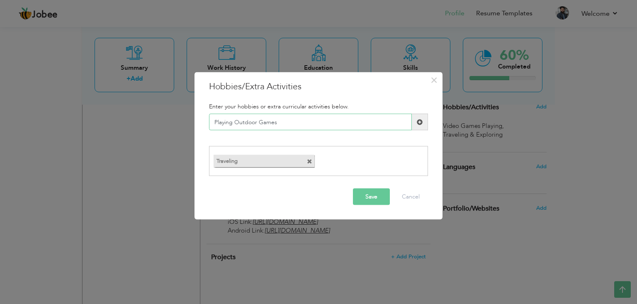
type input "Playing Outdoor Games"
click at [423, 124] on span at bounding box center [420, 122] width 16 height 17
click at [378, 197] on button "Save" at bounding box center [371, 196] width 37 height 17
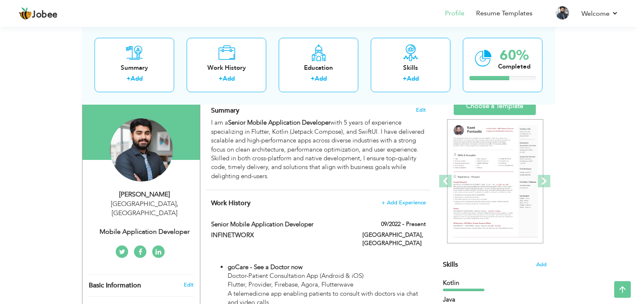
scroll to position [0, 0]
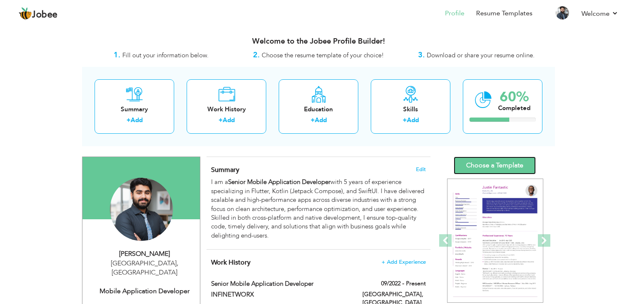
click at [493, 168] on link "Choose a Template" at bounding box center [495, 165] width 82 height 18
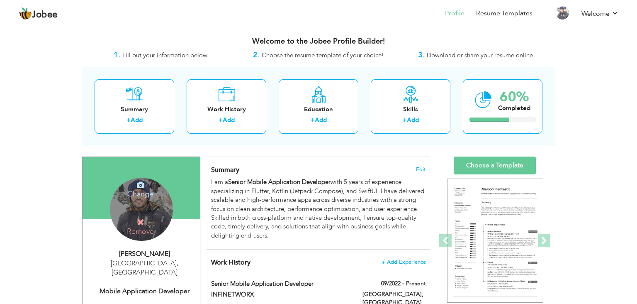
click at [145, 195] on h4 "Change" at bounding box center [140, 188] width 59 height 20
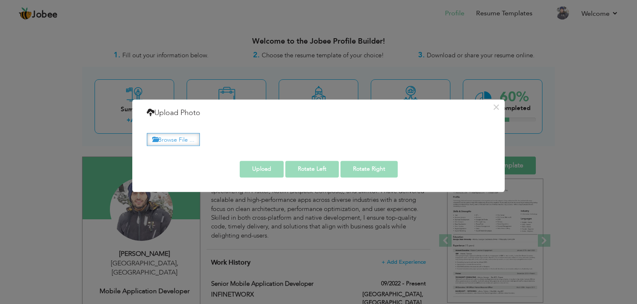
click at [181, 140] on label "Browse File ..." at bounding box center [173, 139] width 53 height 13
click at [0, 0] on input "Browse File ..." at bounding box center [0, 0] width 0 height 0
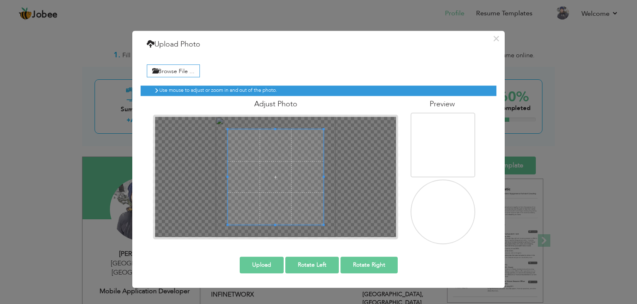
click at [460, 190] on img at bounding box center [444, 212] width 81 height 81
click at [266, 260] on button "Upload" at bounding box center [262, 264] width 44 height 17
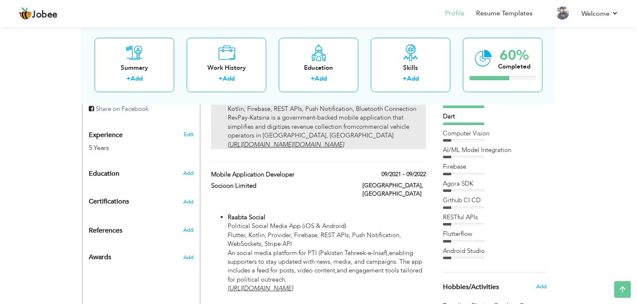
scroll to position [312, 0]
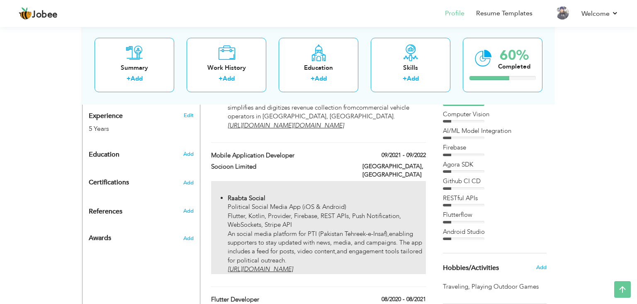
click at [340, 230] on p "Raabta Social Political Social Media App (iOS & Android) Flutter, Kotlin, Provi…" at bounding box center [327, 234] width 198 height 80
type input "Mobile Application Developer"
type input "Socioon Limited"
type input "09/2021"
type input "09/2022"
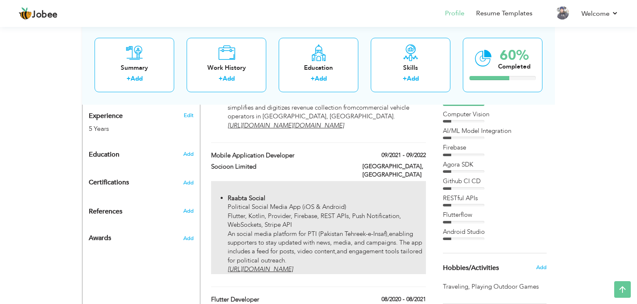
type input "[GEOGRAPHIC_DATA]"
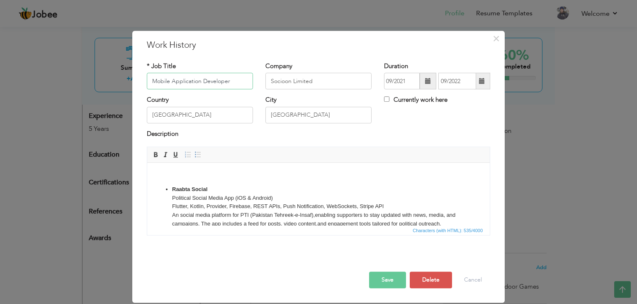
scroll to position [20, 0]
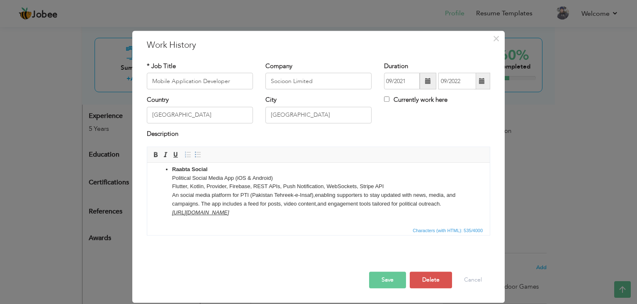
click at [317, 214] on p "Raabta Social Political Social Media App (iOS & Android) Flutter, Kotlin, Provi…" at bounding box center [318, 191] width 293 height 52
drag, startPoint x: 317, startPoint y: 214, endPoint x: 178, endPoint y: 172, distance: 145.3
click at [178, 172] on p "Raabta Social Political Social Media App (iOS & Android) Flutter, Kotlin, Provi…" at bounding box center [318, 191] width 293 height 52
click at [345, 220] on html "Raabta Social Political Social Media App (iOS & Android) Flutter, Kotlin, Provi…" at bounding box center [318, 184] width 343 height 83
click at [336, 213] on p "Raabta Social Political Social Media App (iOS & Android) Flutter, Kotlin, Provi…" at bounding box center [318, 191] width 293 height 52
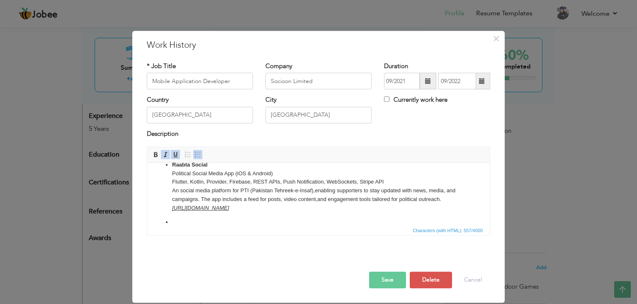
scroll to position [24, 0]
click at [173, 156] on span at bounding box center [175, 154] width 7 height 7
click at [166, 154] on span at bounding box center [165, 154] width 7 height 7
click at [157, 154] on span at bounding box center [155, 154] width 7 height 7
drag, startPoint x: 200, startPoint y: 219, endPoint x: 172, endPoint y: 219, distance: 28.6
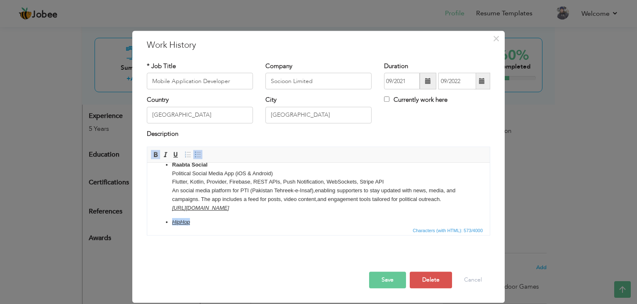
click at [172, 219] on p "HipHop ​​​​​​​" at bounding box center [318, 222] width 293 height 9
click at [156, 157] on span at bounding box center [155, 154] width 7 height 7
click at [165, 152] on span at bounding box center [165, 154] width 7 height 7
click at [174, 154] on span at bounding box center [175, 154] width 7 height 7
click at [209, 222] on p "HipHop" at bounding box center [318, 222] width 293 height 9
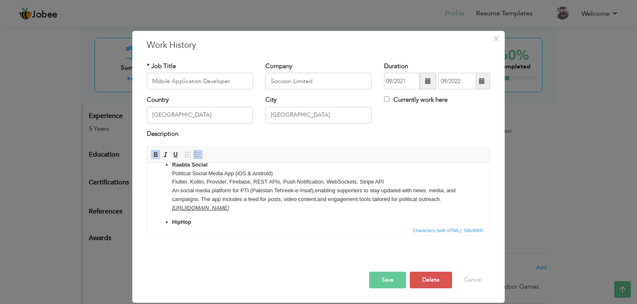
click at [196, 220] on p "HipHop" at bounding box center [318, 226] width 293 height 17
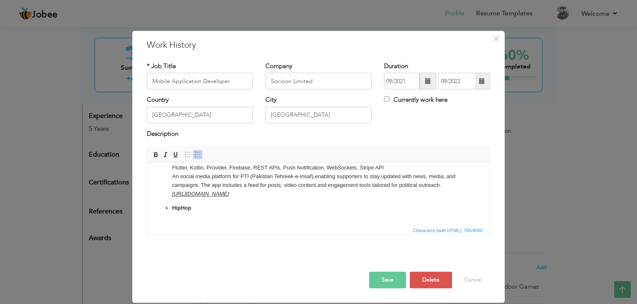
scroll to position [41, 0]
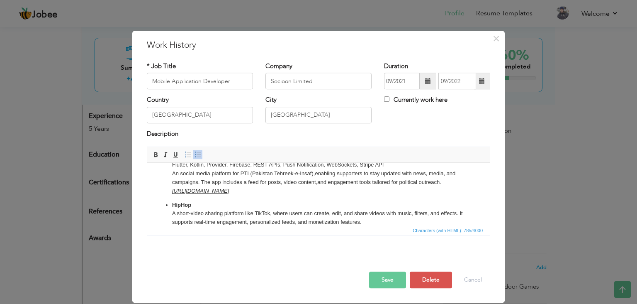
click at [208, 206] on p "HipHop A short-video sharing platform like TikTok, where users can create, edit…" at bounding box center [318, 214] width 293 height 26
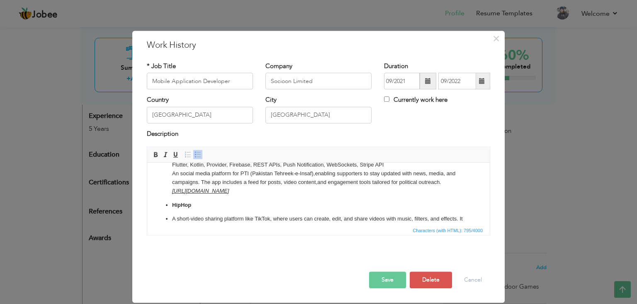
click at [171, 216] on ul "Raabta Social Political Social Media App (iOS & Android) Flutter, Kotlin, Provi…" at bounding box center [319, 188] width 326 height 88
click at [179, 217] on p "HipHop ​​​​​​​ A short-video sharing platform like TikTok, where users can crea…" at bounding box center [318, 218] width 293 height 34
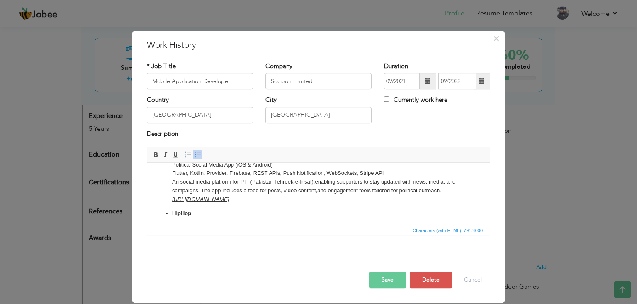
scroll to position [34, 0]
click at [207, 222] on p "HipHop ​​​​​​​ A short-video sharing platform like TikTok, where users can crea…" at bounding box center [318, 226] width 293 height 34
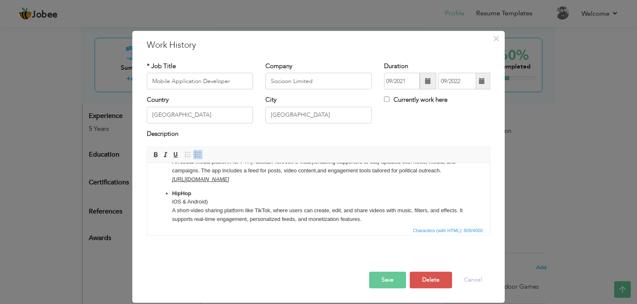
scroll to position [60, 0]
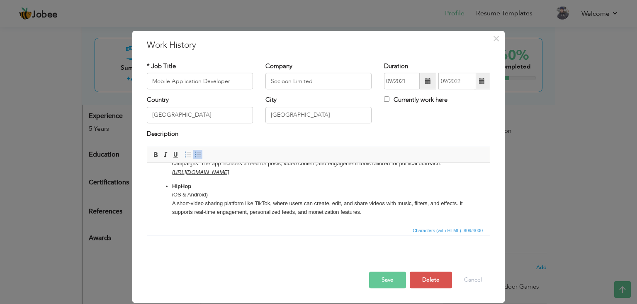
click at [171, 193] on ul "Raabta Social Political Social Media App (iOS & Android) Flutter, Kotlin, Provi…" at bounding box center [319, 171] width 326 height 92
click at [218, 197] on p "HipHop (iOS & Android) A short-video sharing platform like TikTok, where users …" at bounding box center [318, 199] width 293 height 34
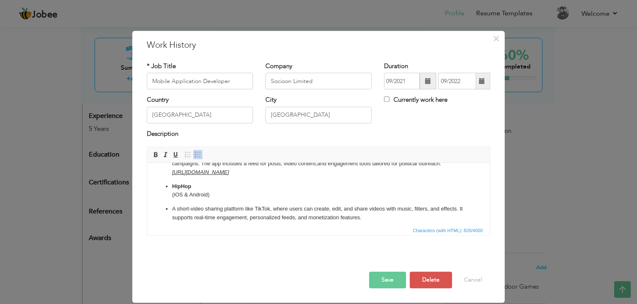
click at [171, 208] on ul "Raabta Social Political Social Media App (iOS & Android) Flutter, Kotlin, Provi…" at bounding box center [319, 173] width 326 height 97
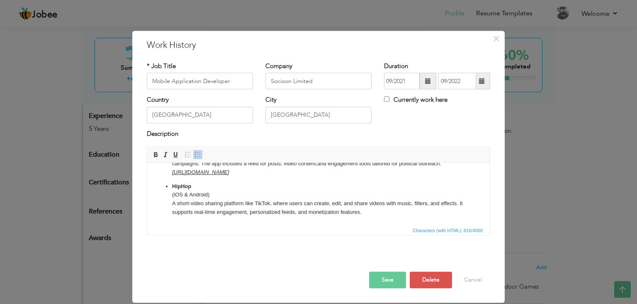
click at [222, 197] on p "HipHop (iOS & Android) ​​​​​​​ A short-video sharing platform like TikTok, wher…" at bounding box center [318, 199] width 293 height 34
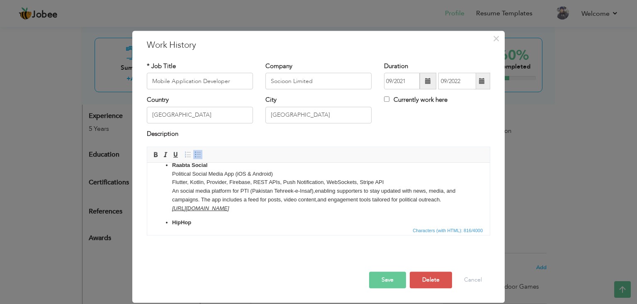
scroll to position [10, 0]
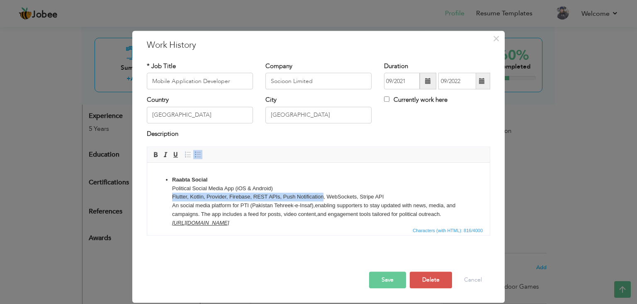
drag, startPoint x: 324, startPoint y: 196, endPoint x: 173, endPoint y: 196, distance: 151.4
click at [173, 196] on p "Raabta Social Political Social Media App (iOS & Android) Flutter, Kotlin, Provi…" at bounding box center [318, 202] width 293 height 52
copy p "Flutter, Kotlin, Provider, Firebase, REST APIs, Push Notification"
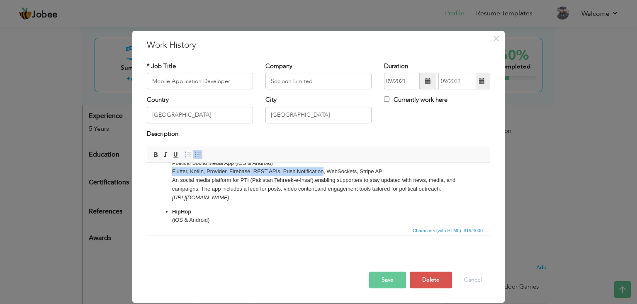
scroll to position [43, 0]
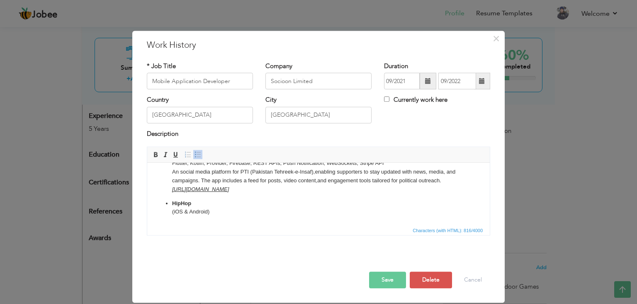
click at [183, 217] on p "HipHop (iOS & Android) ​​​​​​​ A short-video sharing platform like TikTok, wher…" at bounding box center [318, 220] width 293 height 43
click at [178, 219] on p "HipHop (iOS & Android) Flutter, Kotlin, Provider, Firebase, REST APIs, Push Not…" at bounding box center [318, 220] width 293 height 43
click at [228, 210] on p "HipHop (iOS & Android) SwiftUI , Kotlin, Provider, Firebase, REST APIs, Push No…" at bounding box center [318, 220] width 293 height 43
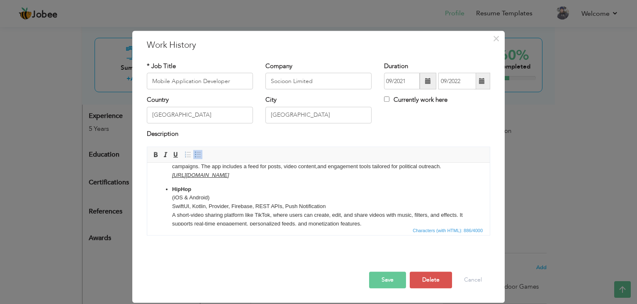
scroll to position [58, 0]
click at [222, 207] on p "HipHop (iOS & Android) SwiftUI , Kotlin, Provider, Firebase, REST APIs, Push No…" at bounding box center [318, 205] width 293 height 43
click at [259, 197] on p "HipHop (iOS & Android) SwiftUI , Kotlin , Firebase, REST APIs, Push Notificatio…" at bounding box center [318, 205] width 293 height 43
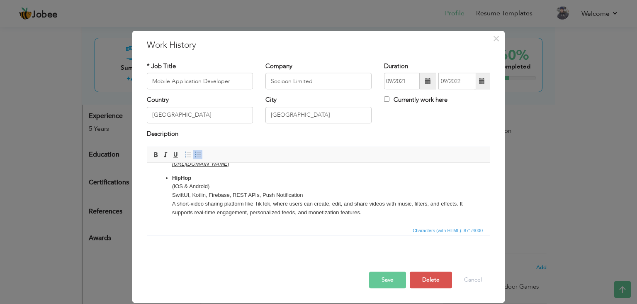
click at [393, 280] on button "Save" at bounding box center [387, 279] width 37 height 17
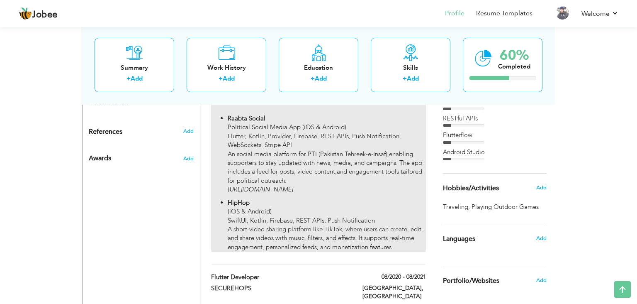
scroll to position [320, 0]
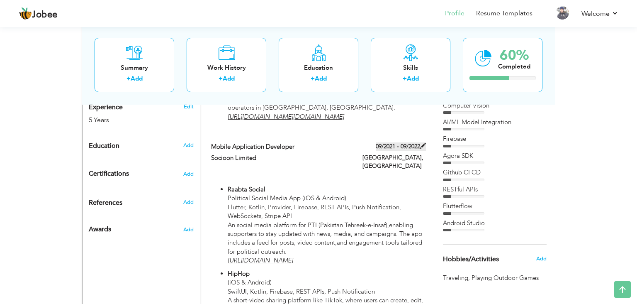
click at [398, 151] on label "09/2021 - 09/2022" at bounding box center [401, 146] width 50 height 8
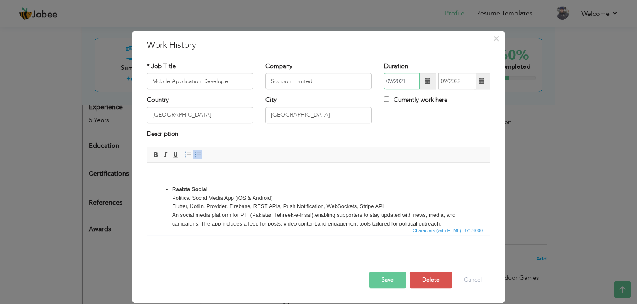
click at [392, 81] on input "09/2021" at bounding box center [402, 81] width 36 height 17
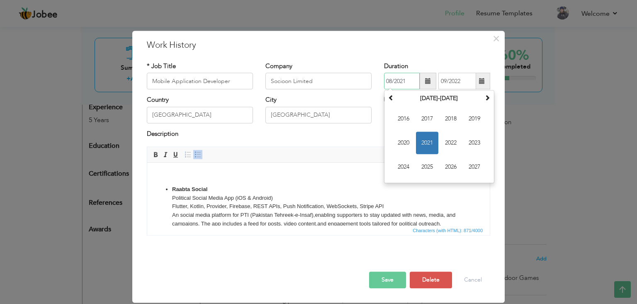
type input "08/2021"
click at [446, 80] on input "09/2022" at bounding box center [458, 81] width 38 height 17
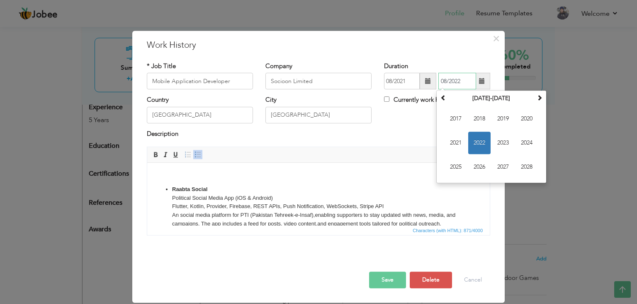
type input "08/2022"
click at [432, 122] on div "Country [GEOGRAPHIC_DATA] City [GEOGRAPHIC_DATA] Currently work here" at bounding box center [319, 113] width 356 height 34
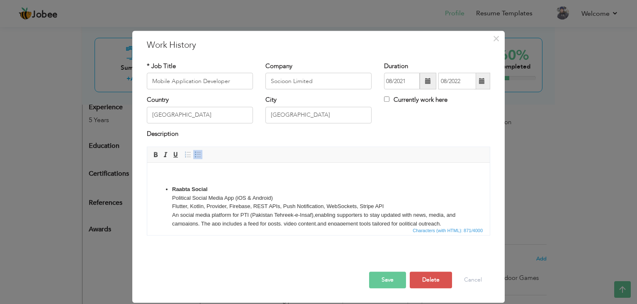
click at [393, 278] on button "Save" at bounding box center [387, 279] width 37 height 17
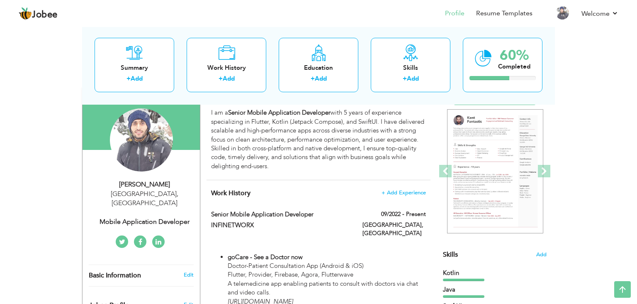
scroll to position [0, 0]
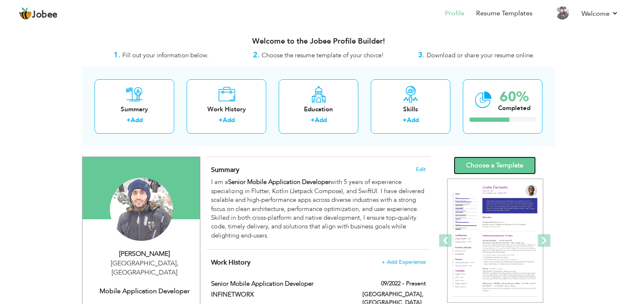
click at [461, 163] on link "Choose a Template" at bounding box center [495, 165] width 82 height 18
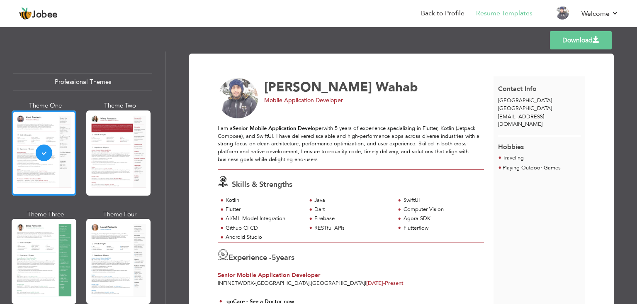
click at [511, 115] on span "[EMAIL_ADDRESS][DOMAIN_NAME]" at bounding box center [521, 120] width 46 height 15
click at [444, 14] on link "Back to Profile" at bounding box center [443, 14] width 44 height 10
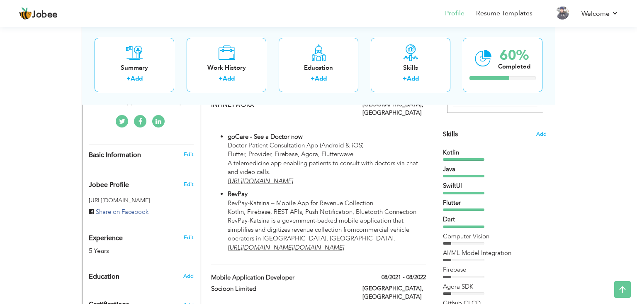
scroll to position [199, 0]
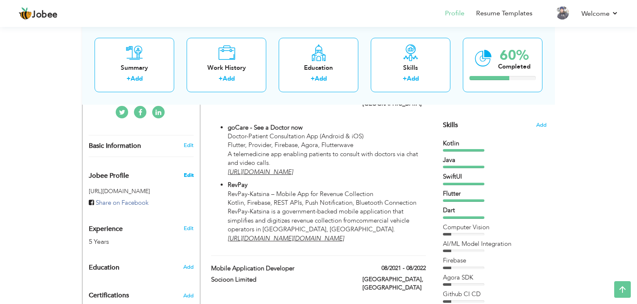
click at [192, 171] on span "Edit" at bounding box center [189, 174] width 10 height 7
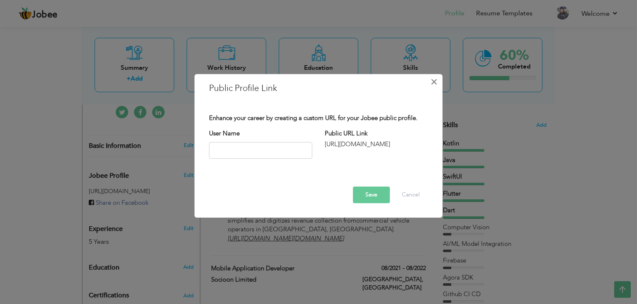
click at [432, 81] on span "×" at bounding box center [434, 81] width 7 height 15
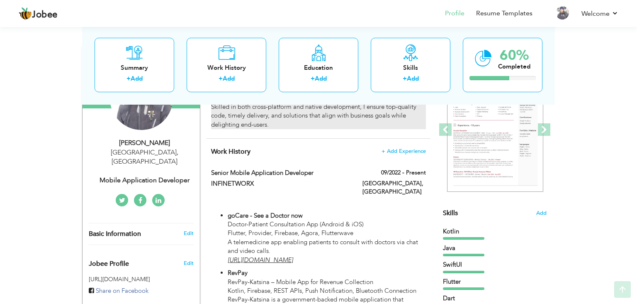
scroll to position [111, 0]
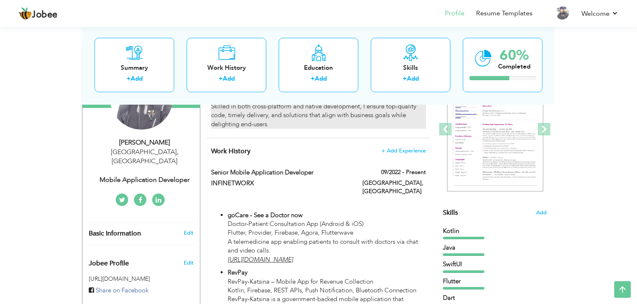
click at [338, 230] on p "goCare - See a Doctor now Doctor-Patient Consultation App (Android & iOS) Flutt…" at bounding box center [327, 238] width 198 height 54
type input "Senior Mobile Application Developer"
type input "INFINETWORX"
type input "09/2022"
type input "[GEOGRAPHIC_DATA]"
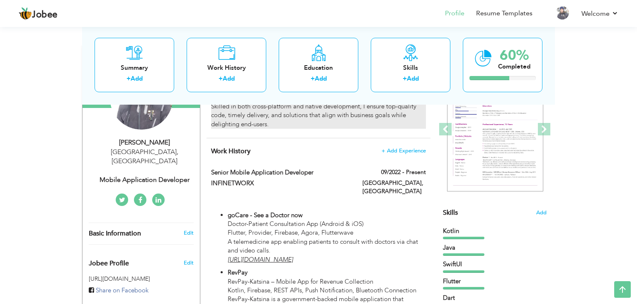
type input "[GEOGRAPHIC_DATA]"
checkbox input "true"
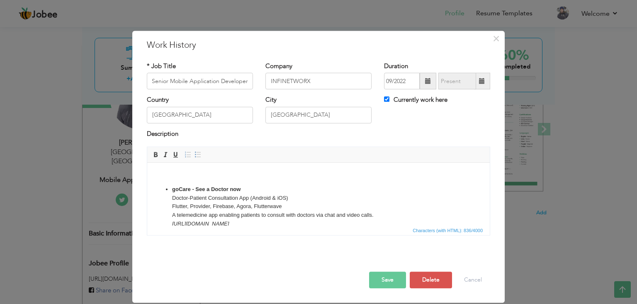
scroll to position [0, 0]
click at [177, 173] on p at bounding box center [319, 175] width 326 height 9
click at [170, 189] on ul "goCare - See a Doctor now Doctor-Patient Consultation App (Android & iOS) Flutt…" at bounding box center [319, 235] width 326 height 100
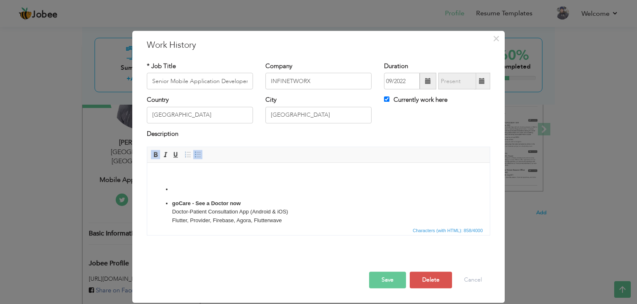
click at [177, 188] on p at bounding box center [318, 189] width 293 height 9
drag, startPoint x: 197, startPoint y: 189, endPoint x: 174, endPoint y: 189, distance: 23.2
click at [174, 189] on p "Paytrust" at bounding box center [318, 189] width 293 height 9
click at [154, 156] on span at bounding box center [155, 154] width 7 height 7
click at [200, 186] on p "Paytrust" at bounding box center [318, 189] width 293 height 9
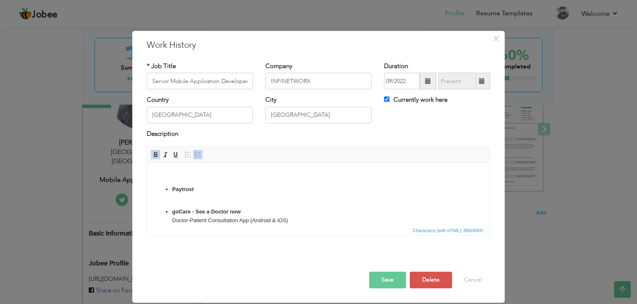
click at [199, 199] on p "Paytrust" at bounding box center [318, 193] width 293 height 17
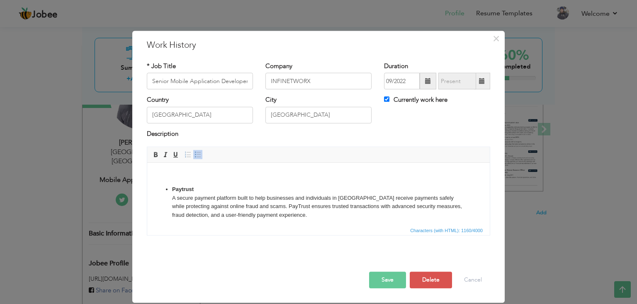
scroll to position [17, 0]
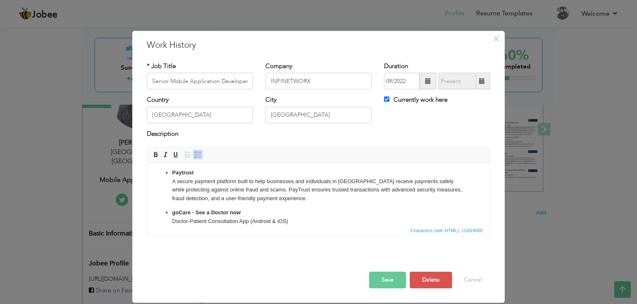
click at [196, 172] on p "Paytrust A secure payment platform built to help businesses and individuals in …" at bounding box center [318, 185] width 293 height 34
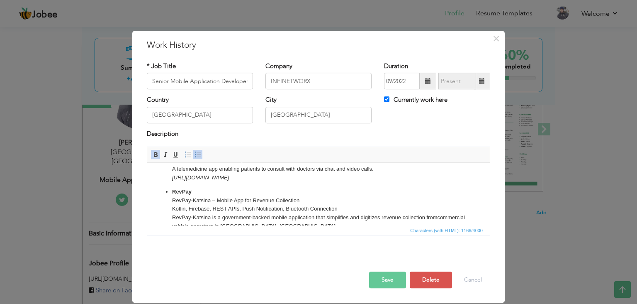
scroll to position [96, 0]
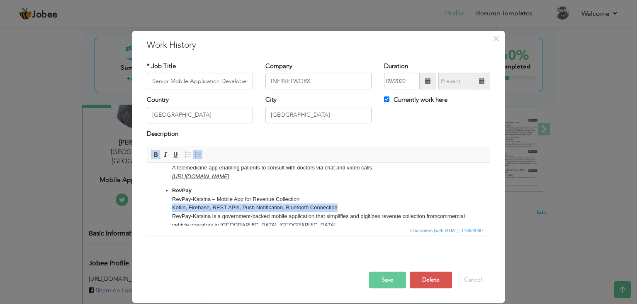
drag, startPoint x: 338, startPoint y: 206, endPoint x: 173, endPoint y: 204, distance: 165.1
click at [173, 204] on p "RevPay RevPay-Katsina – Mobile App for Revenue Collection Kotlin, Firebase, RES…" at bounding box center [318, 212] width 293 height 52
copy p "Kotlin, Firebase, REST APIs, Push Notification, Bluetooth Connection"
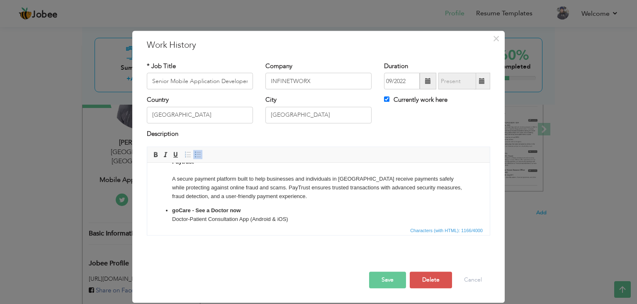
scroll to position [22, 0]
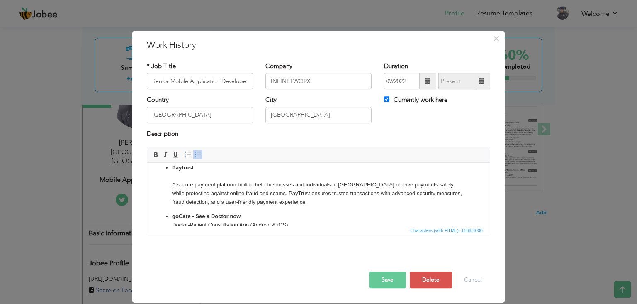
click at [223, 175] on p "Paytrust A secure payment platform built to help businesses and individuals in …" at bounding box center [318, 184] width 293 height 43
drag, startPoint x: 337, startPoint y: 176, endPoint x: 285, endPoint y: 178, distance: 51.9
click at [285, 178] on p "Paytrust Kotlin, Firebase, REST APIs, Push Notification, Bluetooth Connection ​…" at bounding box center [318, 184] width 293 height 43
click at [279, 202] on p "Paytrust Kotlin, Firebase, REST APIs, Push Notification A secure payment platfo…" at bounding box center [318, 184] width 293 height 43
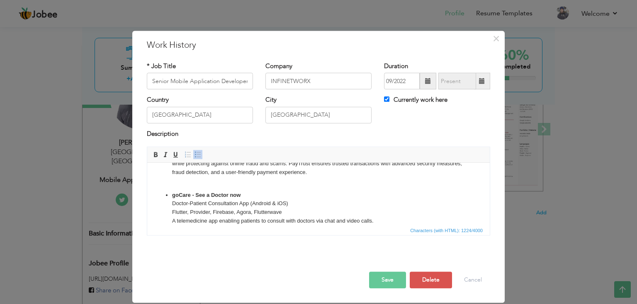
scroll to position [80, 0]
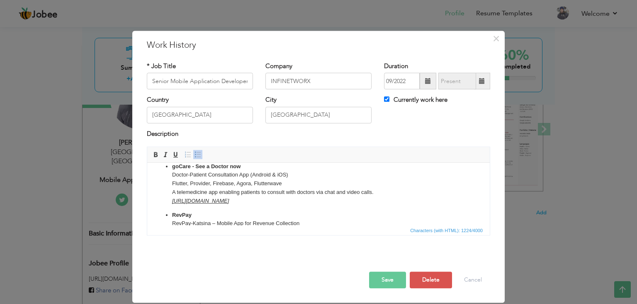
click at [80, 119] on div "× Work History * Job Title Senior Mobile Application Developer Company INFINETW…" at bounding box center [318, 152] width 637 height 304
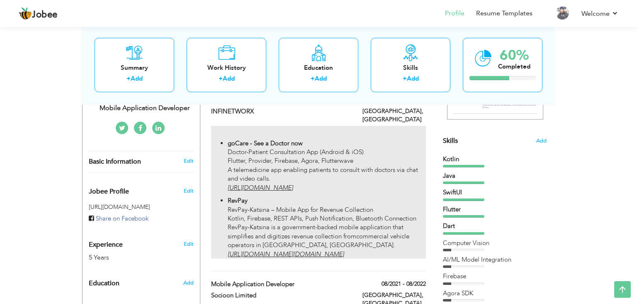
scroll to position [184, 0]
click at [289, 221] on p "RevPay RevPay-Katsina – Mobile App for Revenue Collection Kotlin, Firebase, RES…" at bounding box center [327, 226] width 198 height 62
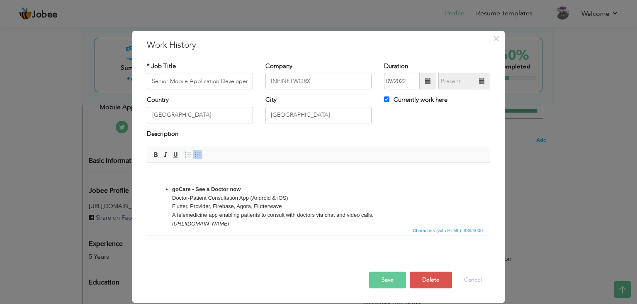
scroll to position [0, 0]
click at [175, 181] on body "goCare - See a Doctor now Doctor-Patient Consultation App (Android & iOS) Flutt…" at bounding box center [319, 228] width 326 height 115
click at [171, 188] on ul "goCare - See a Doctor now Doctor-Patient Consultation App (Android & iOS) Flutt…" at bounding box center [319, 235] width 326 height 100
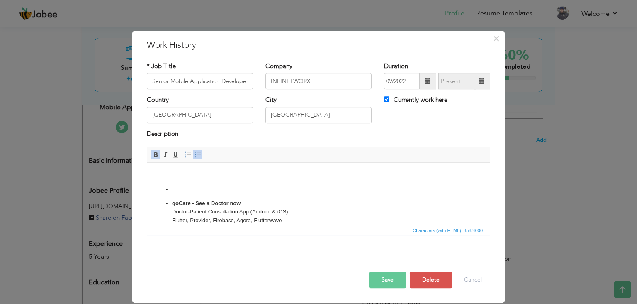
click at [181, 191] on p at bounding box center [318, 189] width 293 height 9
click at [195, 188] on p "Pa" at bounding box center [318, 189] width 293 height 9
click at [188, 188] on p "PayTrust" at bounding box center [318, 189] width 293 height 9
click at [158, 156] on span at bounding box center [155, 154] width 7 height 7
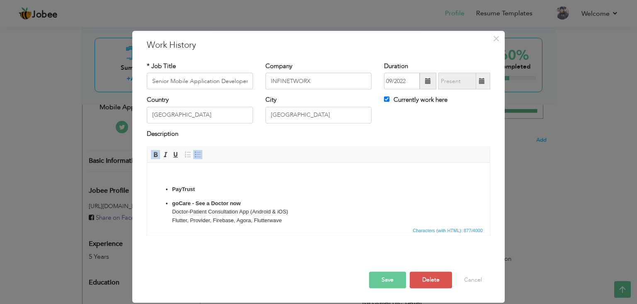
click at [207, 193] on p "PayTrust" at bounding box center [318, 189] width 293 height 9
click at [237, 195] on p "PayTrust ​​​​​​​" at bounding box center [318, 193] width 293 height 17
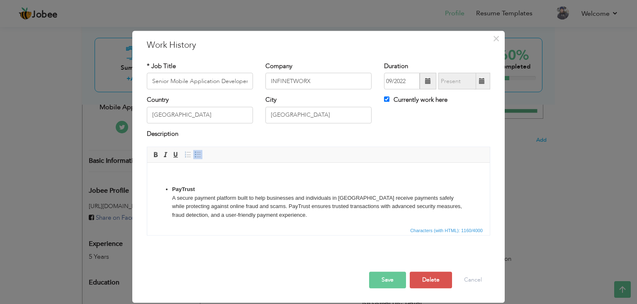
click at [215, 189] on p "PayTrust A secure payment platform built to help businesses and individuals in …" at bounding box center [318, 202] width 293 height 34
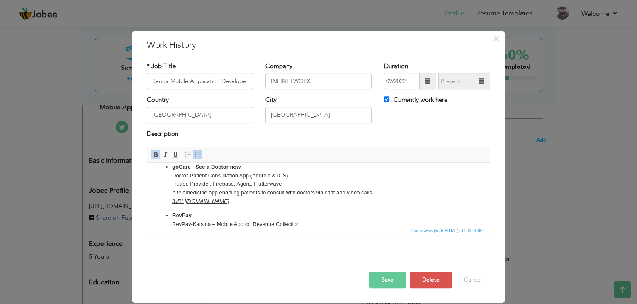
scroll to position [69, 0]
drag, startPoint x: 291, startPoint y: 186, endPoint x: 174, endPoint y: 185, distance: 117.0
click at [174, 185] on p "goCare - See a Doctor now Doctor-Patient Consultation App (Android & iOS) Flutt…" at bounding box center [318, 185] width 293 height 43
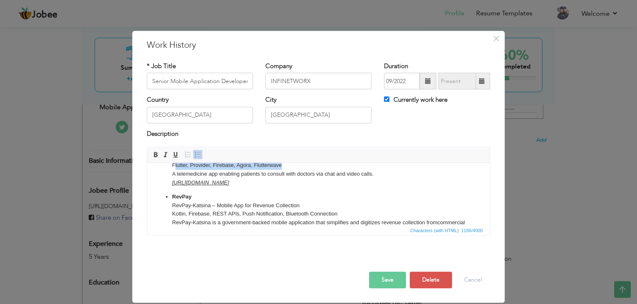
scroll to position [91, 0]
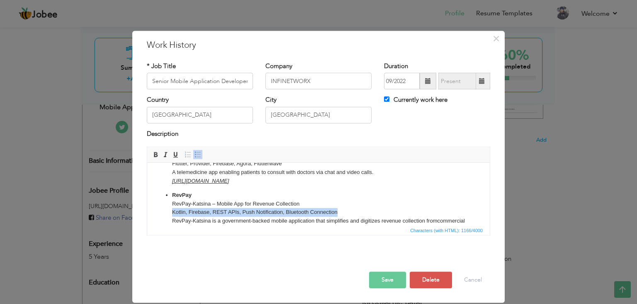
drag, startPoint x: 340, startPoint y: 212, endPoint x: 172, endPoint y: 211, distance: 168.0
click at [172, 211] on p "RevPay RevPay-Katsina – Mobile App for Revenue Collection Kotlin, Firebase, RES…" at bounding box center [318, 217] width 293 height 52
copy p "Kotlin, Firebase, REST APIs, Push Notification, Bluetooth Connection"
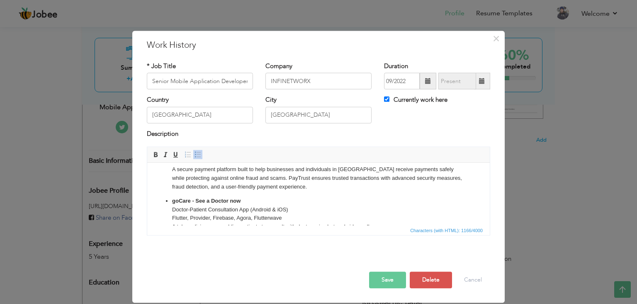
scroll to position [14, 0]
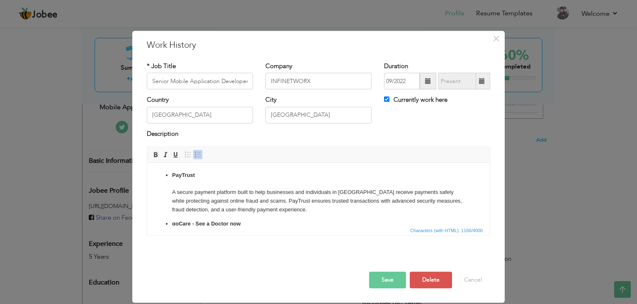
click at [192, 186] on p "PayTrust A secure payment platform built to help businesses and individuals in …" at bounding box center [318, 192] width 293 height 43
drag, startPoint x: 344, startPoint y: 183, endPoint x: 286, endPoint y: 181, distance: 58.5
click at [286, 181] on p "PayTrust Kotlin, Firebase, REST APIs, Push Notification, Bluetooth Connection ​…" at bounding box center [318, 192] width 293 height 43
click at [189, 181] on p "PayTrust Kotlin, Firebase, REST APIs, Push Notification A secure payment platfo…" at bounding box center [318, 192] width 293 height 43
click at [189, 182] on p "PayTrust Kotlin, Jetpack Compose, Firebase, REST APIs, Push Notification A secu…" at bounding box center [318, 192] width 293 height 43
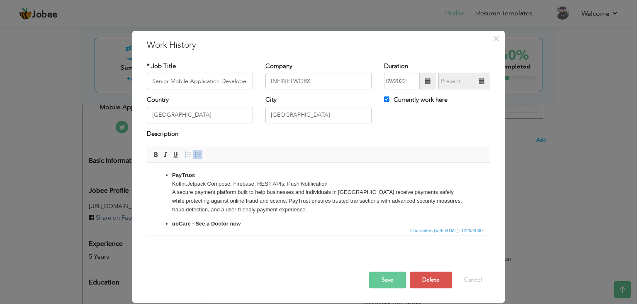
click at [339, 180] on p "PayTrust Kotlin, Jetpack Compose, Firebase, REST APIs, Push Notification A secu…" at bounding box center [318, 192] width 293 height 43
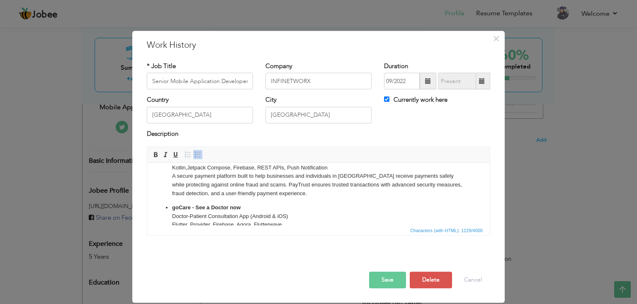
click at [277, 195] on p "PayTrust Kotlin, Jetpack Compose, Firebase, REST APIs, Push Notification A secu…" at bounding box center [318, 176] width 293 height 43
click at [380, 279] on button "Save" at bounding box center [387, 279] width 37 height 17
click at [280, 205] on p "PayTrust Kotlin, Jetpack Compose, Firebase, REST APIs, Push Notification A secu…" at bounding box center [318, 181] width 293 height 52
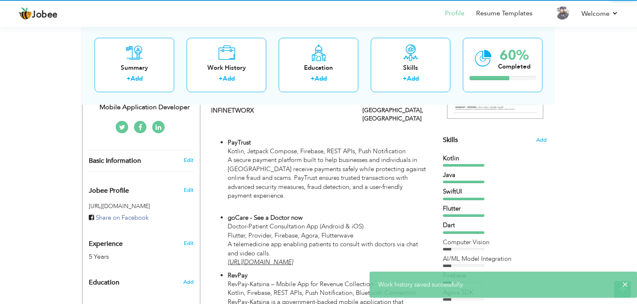
scroll to position [0, 0]
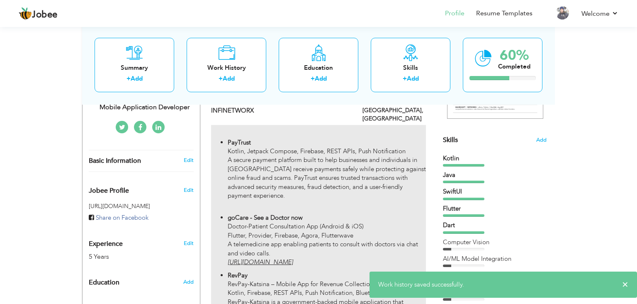
click at [302, 181] on p "PayTrust Kotlin, Jetpack Compose, Firebase, REST APIs, Push Notification A secu…" at bounding box center [327, 173] width 198 height 71
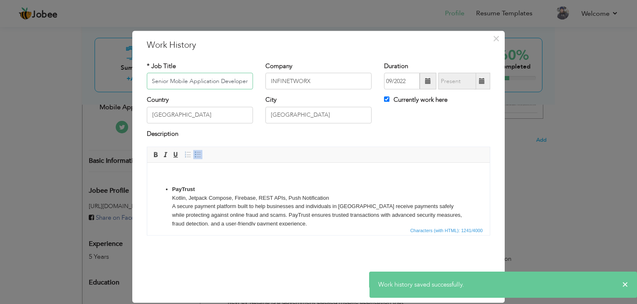
scroll to position [12, 0]
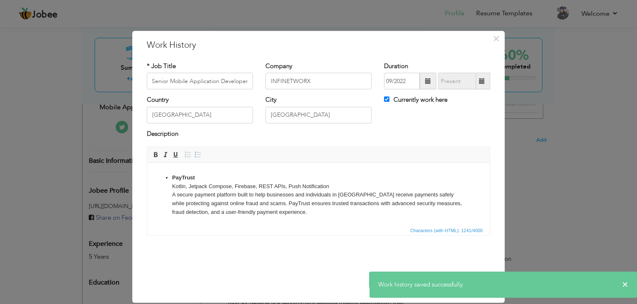
click at [273, 217] on p "PayTrust Kotlin, Jetpack Compose, Firebase, REST APIs, Push Notification A secu…" at bounding box center [318, 199] width 293 height 52
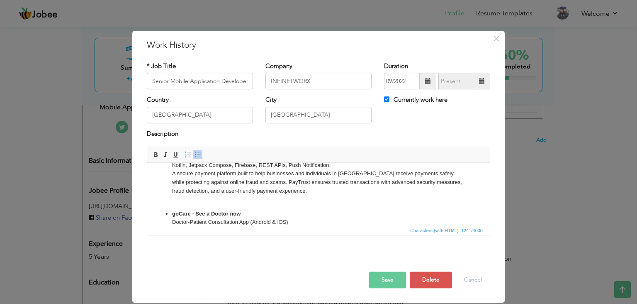
scroll to position [34, 0]
click at [276, 195] on p "PayTrust Kotlin, Jetpack Compose, Firebase, REST APIs, Push Notification A secu…" at bounding box center [318, 177] width 293 height 52
drag, startPoint x: 336, startPoint y: 197, endPoint x: 171, endPoint y: 199, distance: 165.1
click at [171, 199] on ul "PayTrust Kotlin, Jetpack Compose, Firebase, REST APIs, Push Notification A secu…" at bounding box center [319, 230] width 326 height 158
click at [173, 151] on span at bounding box center [175, 154] width 7 height 7
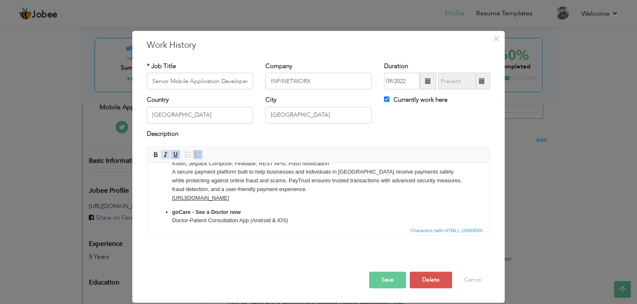
click at [168, 153] on span at bounding box center [165, 154] width 7 height 7
click at [347, 202] on ul "PayTrust Kotlin, Jetpack Compose, Firebase, REST APIs, Push Notification A secu…" at bounding box center [319, 230] width 326 height 158
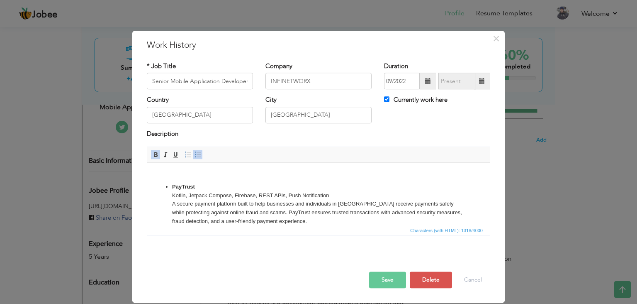
scroll to position [0, 0]
click at [313, 181] on body "PayTrust Kotlin, Jetpack Compose, Firebase, REST APIs, Push Notification A secu…" at bounding box center [319, 256] width 326 height 171
click at [172, 186] on strong "PayTrust" at bounding box center [183, 189] width 23 height 6
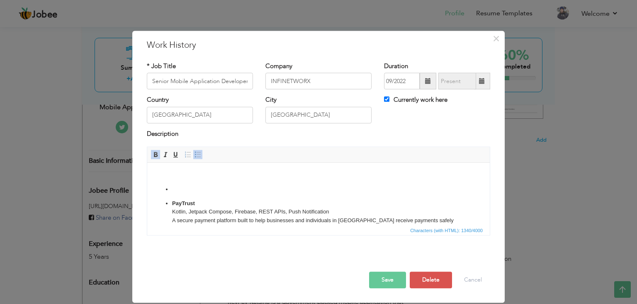
click at [174, 189] on p at bounding box center [318, 189] width 293 height 9
click at [191, 189] on p at bounding box center [318, 189] width 293 height 9
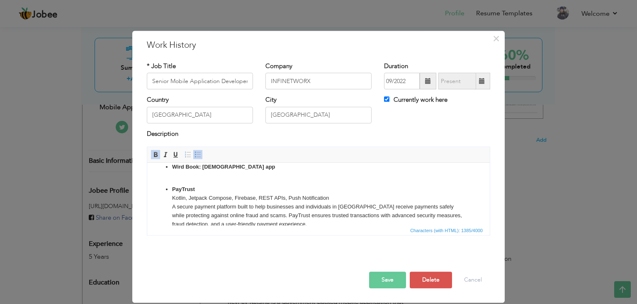
scroll to position [23, 0]
click at [195, 173] on p "Wird Book: [DEMOGRAPHIC_DATA] app ​​​​​​​" at bounding box center [318, 170] width 293 height 17
paste body
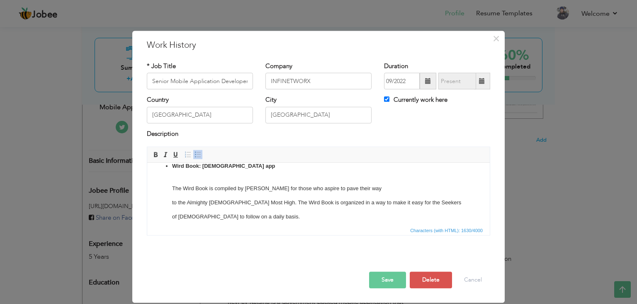
click at [171, 201] on ul "Wird Book: [DEMOGRAPHIC_DATA] app The Wird Book is compiled by [PERSON_NAME] fo…" at bounding box center [319, 273] width 326 height 222
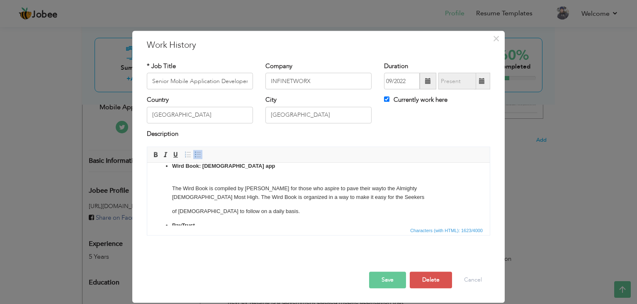
click at [172, 197] on p "The Wird Book is compiled by [PERSON_NAME] for those who aspire to pave their w…" at bounding box center [318, 192] width 293 height 17
click at [174, 209] on p "of [DEMOGRAPHIC_DATA] to follow on a daily basis." at bounding box center [318, 211] width 293 height 9
click at [174, 197] on p "The Wird Book is compiled by [PERSON_NAME] for those who aspire to pave their w…" at bounding box center [318, 197] width 293 height 26
click at [218, 184] on p "The Wird Book is compiled by [PERSON_NAME] for those who aspire to pave their w…" at bounding box center [318, 197] width 293 height 26
click at [198, 169] on p "Wird Book: [DEMOGRAPHIC_DATA] app" at bounding box center [318, 170] width 293 height 17
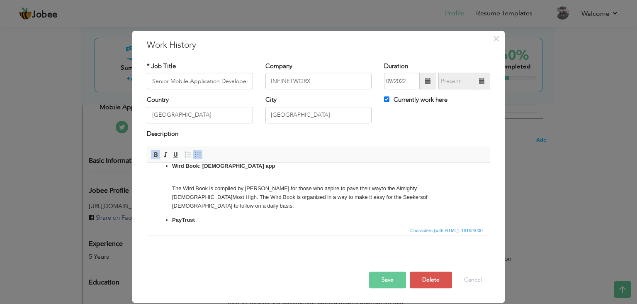
click at [198, 169] on p "Wird Book: [DEMOGRAPHIC_DATA] app" at bounding box center [318, 170] width 293 height 17
click at [198, 177] on p "Wird Book: [DEMOGRAPHIC_DATA] app" at bounding box center [318, 170] width 293 height 17
click at [229, 175] on p "Wird Book: [DEMOGRAPHIC_DATA] app" at bounding box center [318, 170] width 293 height 17
click at [194, 174] on p "Wird Book: [DEMOGRAPHIC_DATA] app Flutter, aws, provider" at bounding box center [318, 170] width 293 height 17
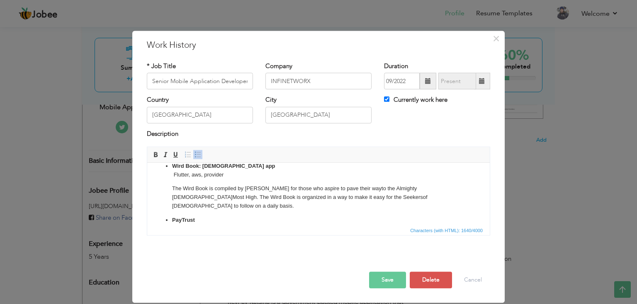
click at [212, 182] on li "Wird Book: [DEMOGRAPHIC_DATA] app Flutter, aws, provider The Wird Book is compi…" at bounding box center [318, 186] width 293 height 49
click at [175, 173] on p "Wird Book: [DEMOGRAPHIC_DATA] app Flutter, aws, provider" at bounding box center [318, 170] width 293 height 17
click at [180, 182] on li "Wird Book: [DEMOGRAPHIC_DATA] app ​​​​​​​ Flutter, aws, provider The Wird Book …" at bounding box center [318, 186] width 293 height 49
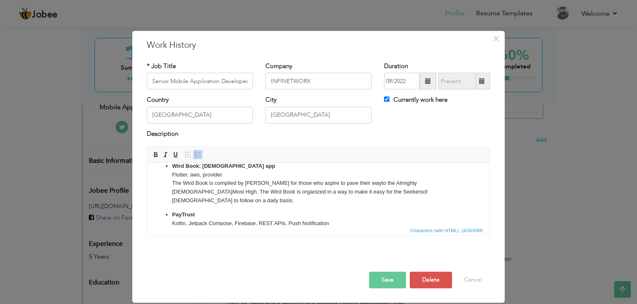
click at [449, 192] on p "Wird Book: [DEMOGRAPHIC_DATA] app Flutter, aws, provider ​​​​​​​ The Wird Book …" at bounding box center [318, 183] width 293 height 43
click at [233, 197] on p "Wird Book: [DEMOGRAPHIC_DATA] app Flutter, aws, provider The Wird Book is compi…" at bounding box center [318, 188] width 293 height 52
drag, startPoint x: 344, startPoint y: 200, endPoint x: 185, endPoint y: 202, distance: 158.5
click at [185, 202] on p "Wird Book: [DEMOGRAPHIC_DATA] app Flutter, aws, provider The Wird Book is compi…" at bounding box center [318, 188] width 293 height 52
click at [178, 156] on span at bounding box center [175, 154] width 7 height 7
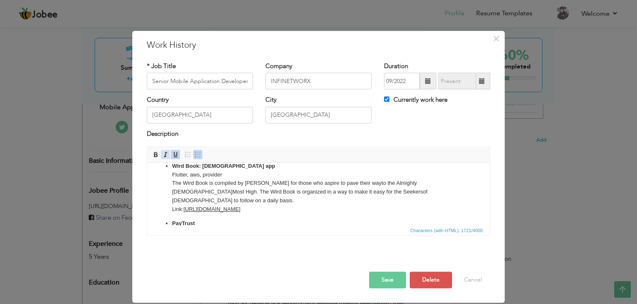
click at [169, 154] on link "Italic" at bounding box center [165, 154] width 9 height 9
click at [402, 219] on p "PayTrust Kotlin, Jetpack Compose, Firebase, REST APIs, Push Notification A secu…" at bounding box center [318, 245] width 293 height 52
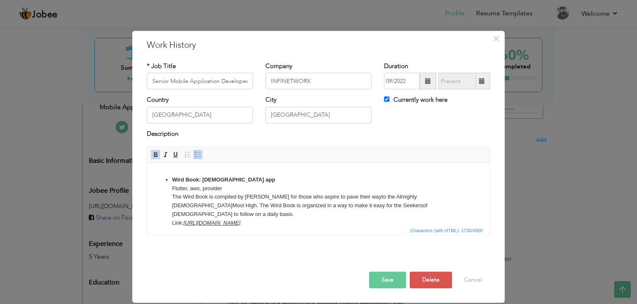
scroll to position [0, 0]
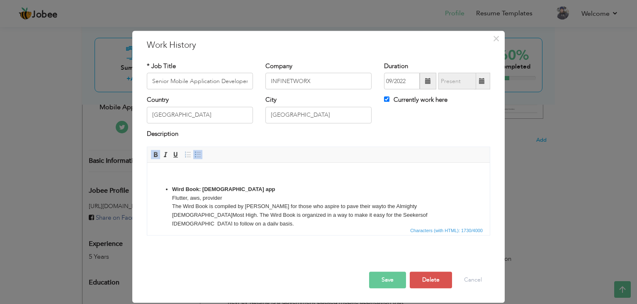
click at [232, 182] on body "Wird Book: [DEMOGRAPHIC_DATA] app Flutter, aws, provider The Wird Book is compi…" at bounding box center [319, 285] width 326 height 229
click at [388, 283] on button "Save" at bounding box center [387, 279] width 37 height 17
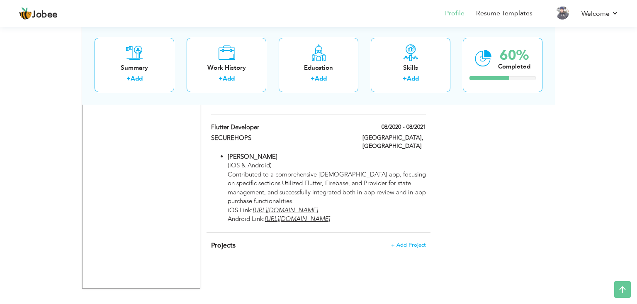
scroll to position [685, 0]
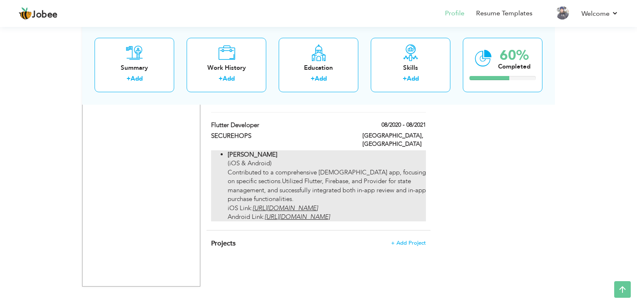
click at [395, 182] on p "[PERSON_NAME] (iOS & Android) Contributed to a comprehensive [DEMOGRAPHIC_DATA]…" at bounding box center [327, 185] width 198 height 71
type input "Flutter Developer"
type input "SECUREHOPS"
type input "08/2020"
type input "08/2021"
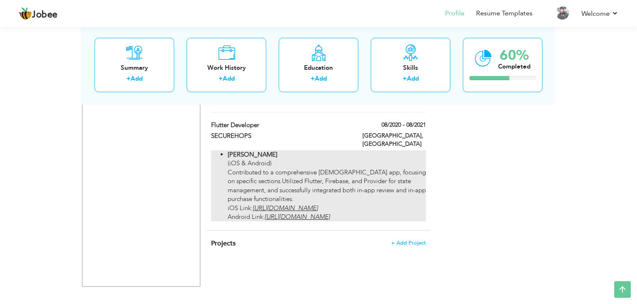
checkbox input "false"
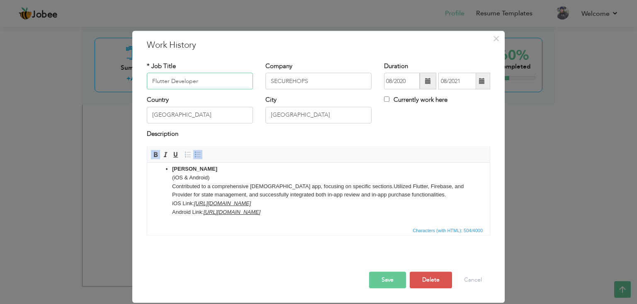
scroll to position [0, 0]
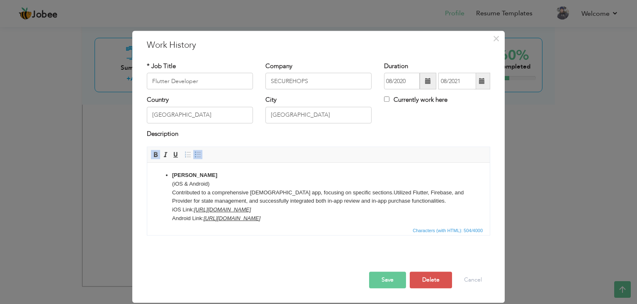
click at [172, 173] on li "[PERSON_NAME] (iOS & Android) Contributed to a comprehensive [DEMOGRAPHIC_DATA]…" at bounding box center [318, 197] width 293 height 52
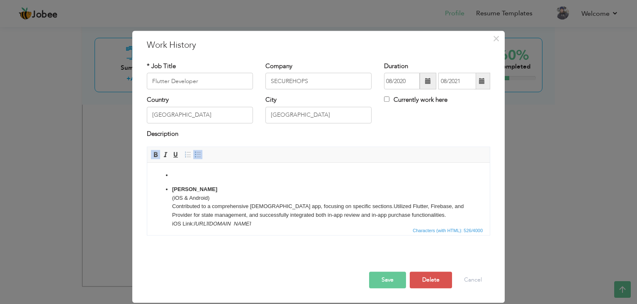
click at [182, 173] on p at bounding box center [318, 175] width 293 height 9
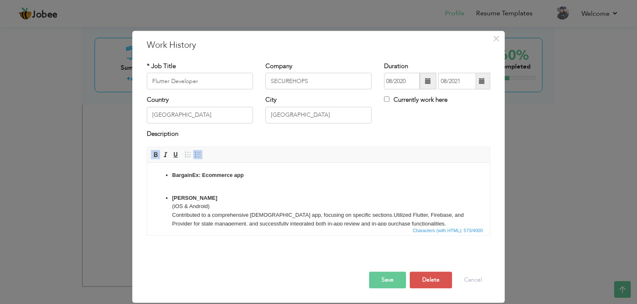
click at [246, 185] on p "BargainEx: Ecommerce app ​​​​​​​" at bounding box center [318, 179] width 293 height 17
paste body
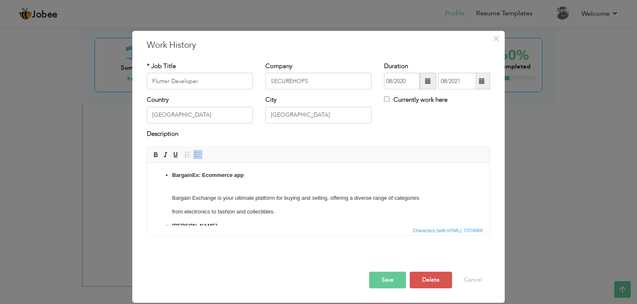
click at [171, 211] on ul "BargainEx: Ecommerce app Bargain Exchange is your ultimate platform for buying …" at bounding box center [319, 222] width 326 height 102
click at [217, 213] on ul "BargainEx: Ecommerce app Bargain Exchange is your ultimate platform for buying …" at bounding box center [319, 219] width 326 height 97
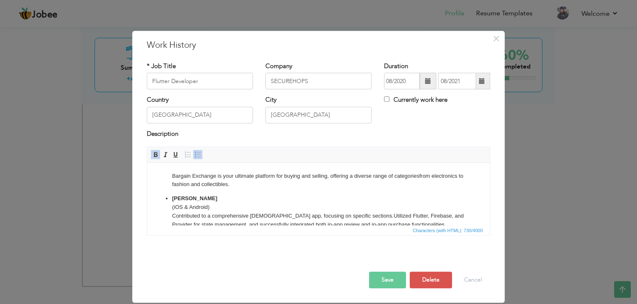
scroll to position [15, 0]
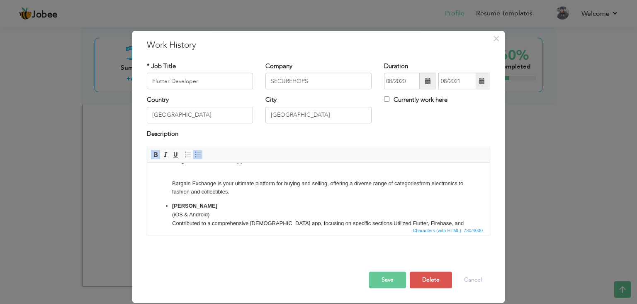
click at [190, 172] on p "BargainEx: Ecommerce app" at bounding box center [318, 164] width 293 height 17
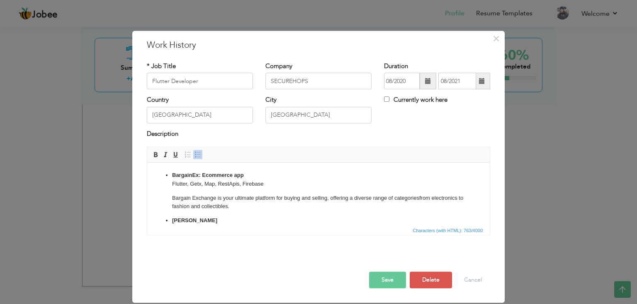
click at [219, 191] on li "BargainEx: Ecommerce app Flutter, Getx, Map, RestApis, Firebase Bargain Exchang…" at bounding box center [318, 191] width 293 height 40
click at [258, 205] on p "Bargain Exchange is your ultimate platform for buying and selling, offering a d…" at bounding box center [318, 202] width 293 height 17
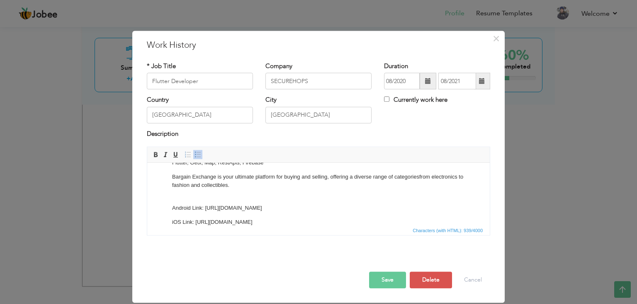
click at [208, 199] on li "BargainEx: Ecommerce app Flutter, Getx, Map, RestApis, Firebase Bargain Exchang…" at bounding box center [318, 188] width 293 height 77
drag, startPoint x: 372, startPoint y: 193, endPoint x: 205, endPoint y: 195, distance: 166.8
click at [205, 195] on p "Bargain Exchange is your ultimate platform for buying and selling, offering a d…" at bounding box center [318, 190] width 293 height 34
click at [178, 155] on span at bounding box center [175, 154] width 7 height 7
click at [167, 153] on span at bounding box center [165, 154] width 7 height 7
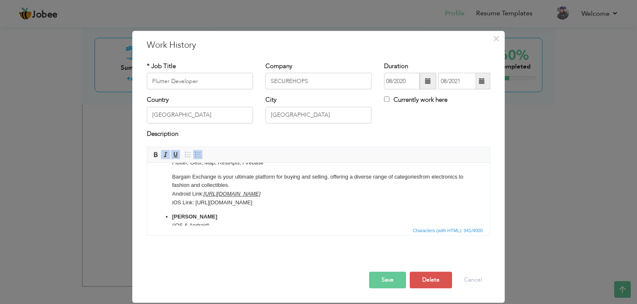
drag, startPoint x: 348, startPoint y: 204, endPoint x: 195, endPoint y: 204, distance: 152.7
click at [195, 204] on p "Bargain Exchange is your ultimate platform for buying and selling, offering a d…" at bounding box center [318, 190] width 293 height 34
click at [173, 153] on span at bounding box center [175, 154] width 7 height 7
click at [167, 153] on span at bounding box center [165, 154] width 7 height 7
click at [405, 209] on ul "BargainEx: Ecommerce app Flutter, Getx, Map, RestApis, Firebase Bargain Exchang…" at bounding box center [319, 207] width 326 height 115
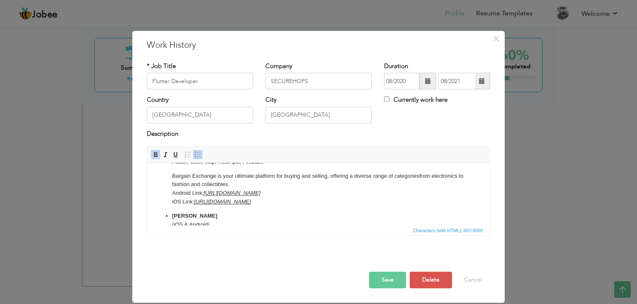
scroll to position [0, 0]
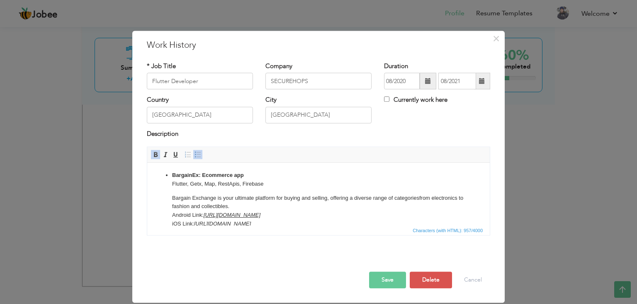
click at [225, 192] on li "BargainEx: Ecommerce app Flutter, Getx, Map, RestApis, Firebase Bargain Exchang…" at bounding box center [318, 199] width 293 height 57
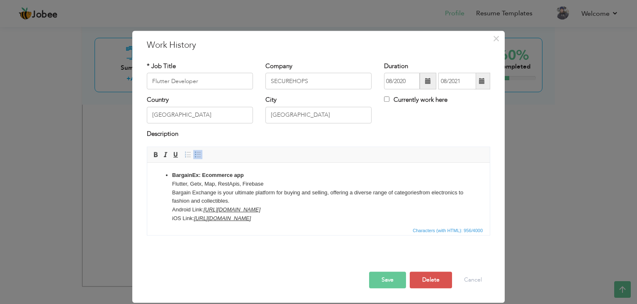
click at [300, 176] on p "BargainEx: Ecommerce app Flutter, Getx, Map, RestApis, Firebase ​​​​​​​ Bargain…" at bounding box center [318, 197] width 293 height 52
click at [379, 282] on button "Save" at bounding box center [387, 279] width 37 height 17
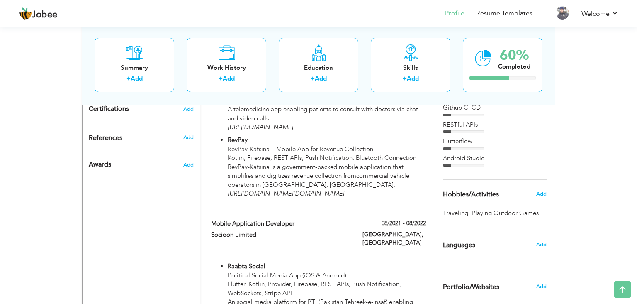
scroll to position [389, 0]
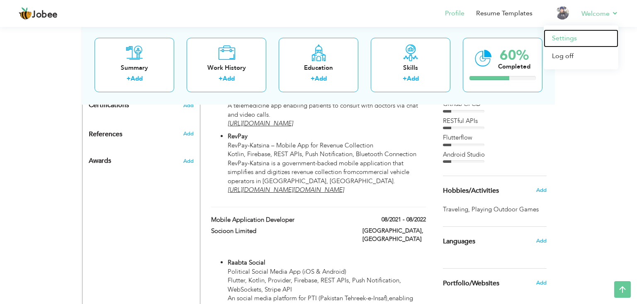
click at [574, 38] on link "Settings" at bounding box center [581, 38] width 75 height 18
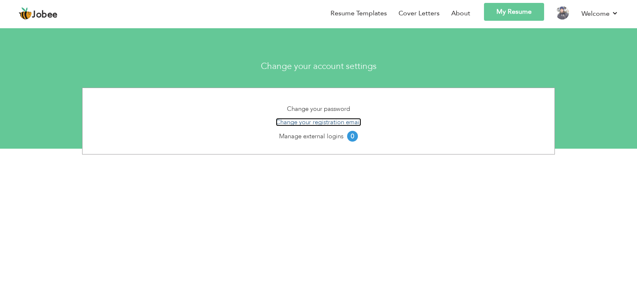
click link "Change your registration email"
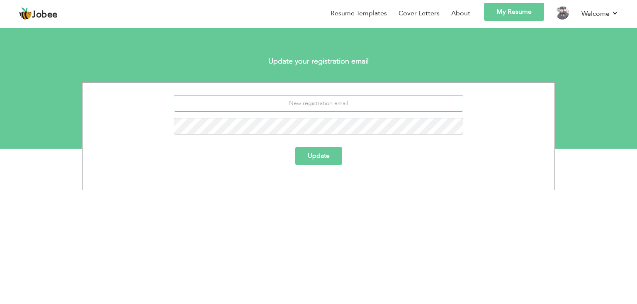
click at [319, 105] on input "email" at bounding box center [319, 103] width 290 height 17
click at [314, 106] on input "email" at bounding box center [319, 103] width 290 height 17
paste input "[EMAIL_ADDRESS][DOMAIN_NAME]"
type input "[EMAIL_ADDRESS][DOMAIN_NAME]"
click at [308, 154] on button "Update" at bounding box center [318, 156] width 47 height 18
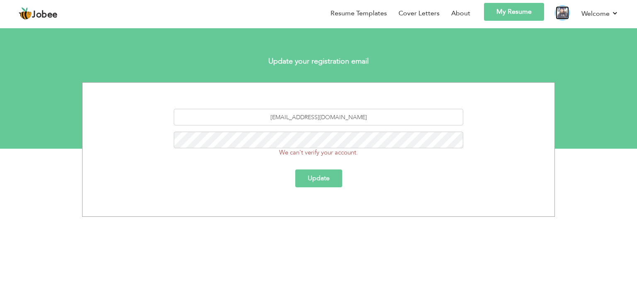
click at [563, 13] on img at bounding box center [562, 12] width 13 height 13
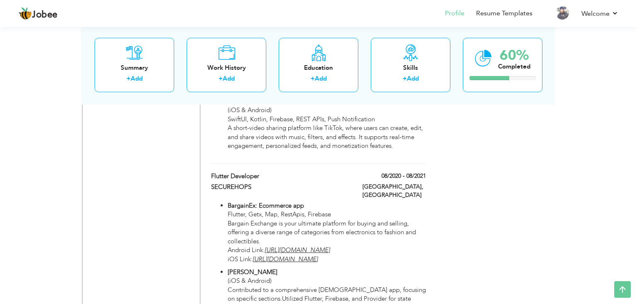
scroll to position [631, 0]
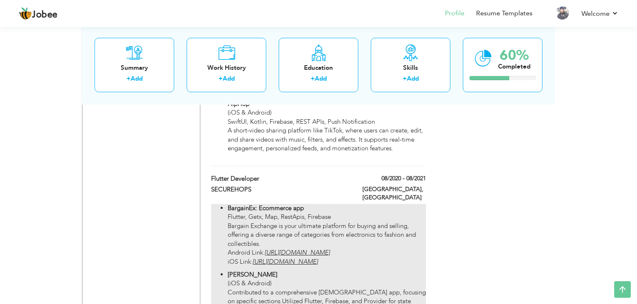
click at [367, 211] on p "BargainEx: Ecommerce app Flutter, Getx, Map, RestApis, Firebase Bargain Exchang…" at bounding box center [327, 235] width 198 height 62
type input "Flutter Developer"
type input "SECUREHOPS"
type input "08/2020"
type input "08/2021"
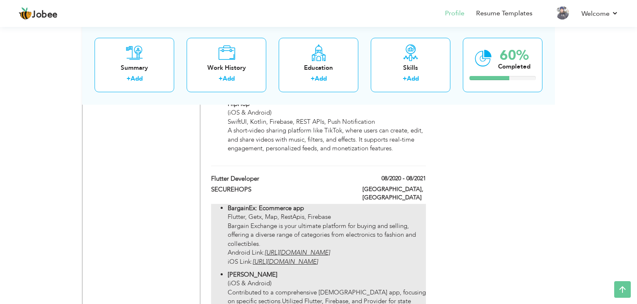
type input "[GEOGRAPHIC_DATA]"
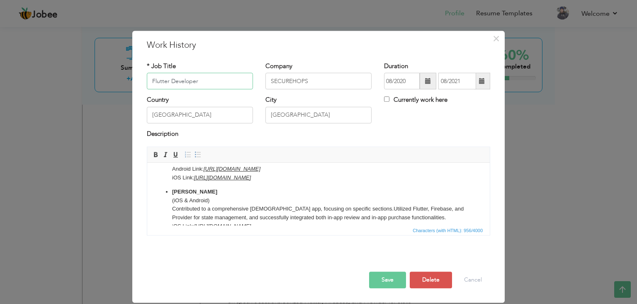
scroll to position [63, 0]
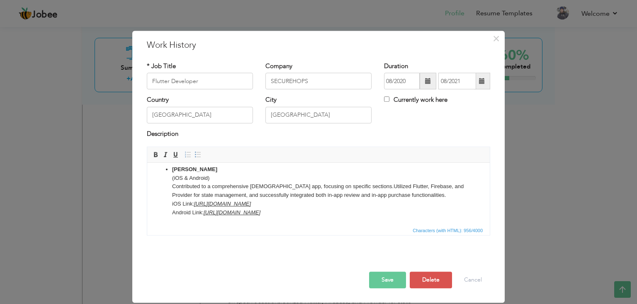
click at [394, 213] on p "[PERSON_NAME] (iOS & Android) Contributed to a comprehensive [DEMOGRAPHIC_DATA]…" at bounding box center [318, 191] width 293 height 52
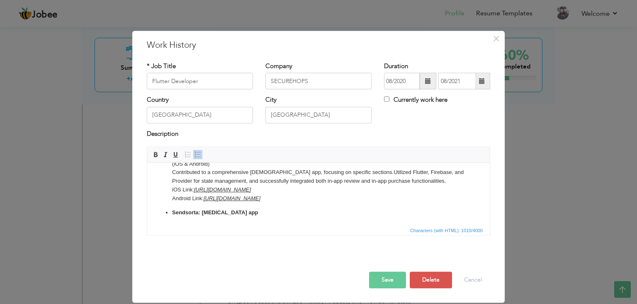
scroll to position [82, 0]
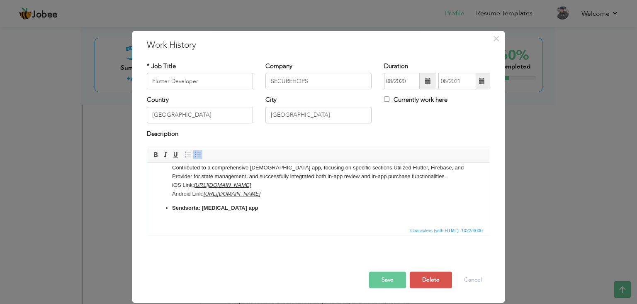
click at [215, 218] on p "Sendsorta: [MEDICAL_DATA] app ​​​​​​​" at bounding box center [318, 212] width 293 height 17
click at [272, 214] on p "Sendsorta: [MEDICAL_DATA] app FlutteFlow, Firebase, RestApis, openAi ​​​​​​​" at bounding box center [318, 212] width 293 height 17
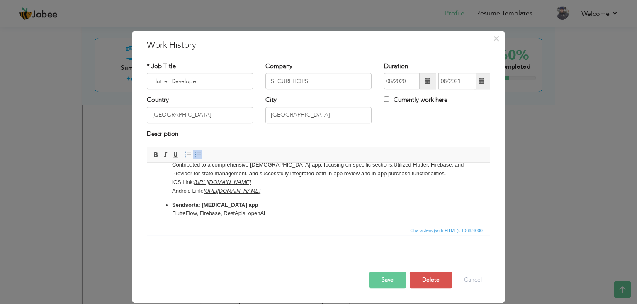
click at [291, 222] on p "Sendsorta: [MEDICAL_DATA] app FlutteFlow, Firebase, RestApis, openAi ​​​​​​​" at bounding box center [318, 214] width 293 height 26
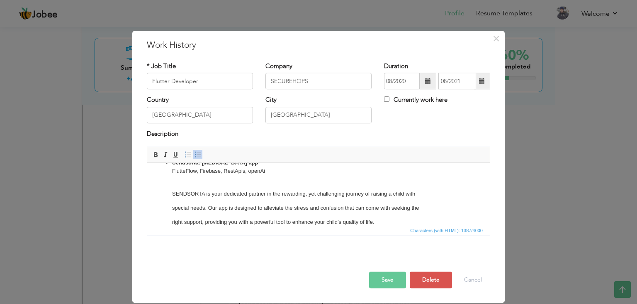
click at [171, 208] on ul "BargainEx: Ecommerce app Flutter, Getx, Map, RestApis, Firebase Bargain Exchang…" at bounding box center [319, 135] width 326 height 182
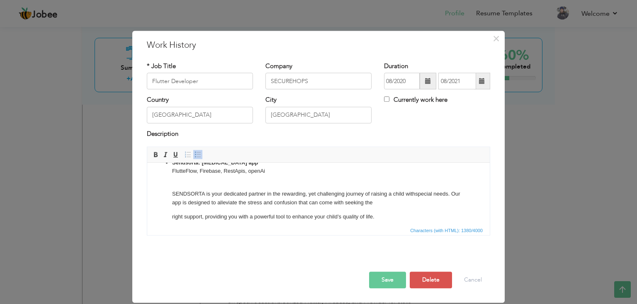
click at [172, 201] on ul "BargainEx: Ecommerce app Flutter, Getx, Map, RestApis, Firebase Bargain Exchang…" at bounding box center [319, 132] width 326 height 177
click at [170, 215] on ul "BargainEx: Ecommerce app Flutter, Getx, Map, RestApis, Firebase Bargain Exchang…" at bounding box center [319, 132] width 326 height 177
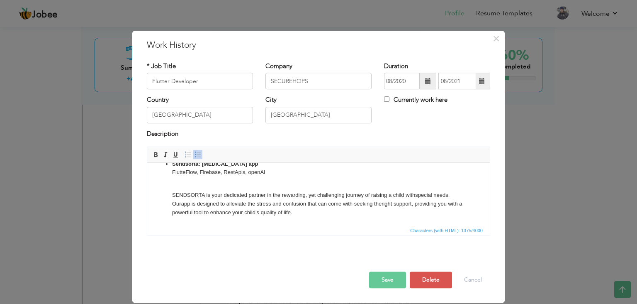
click at [176, 188] on li "Sendsorta: [MEDICAL_DATA] app FlutteFlow, Firebase, RestApis, openAi SENDSORTA …" at bounding box center [318, 188] width 293 height 57
click at [300, 215] on p "Sendsorta: [MEDICAL_DATA] app FlutteFlow, Firebase, RestApis, openAi SENDSORTA …" at bounding box center [318, 195] width 293 height 43
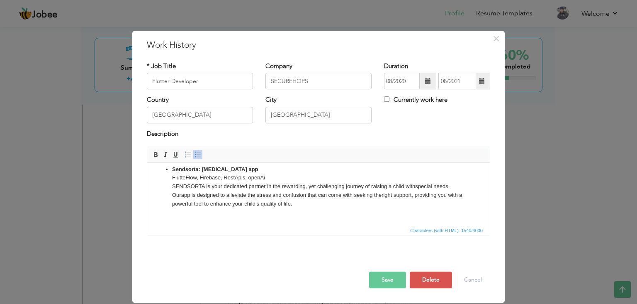
scroll to position [139, 0]
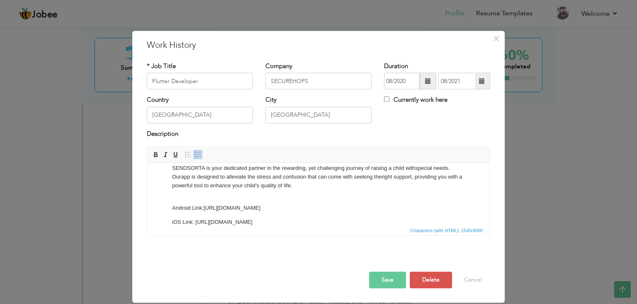
click at [204, 197] on p "Sendsorta: [MEDICAL_DATA] app FlutteFlow, Firebase, RestApis, openAi SENDSORTA …" at bounding box center [318, 173] width 293 height 52
click at [174, 198] on p "Android Link:[URL][DOMAIN_NAME]" at bounding box center [318, 199] width 293 height 9
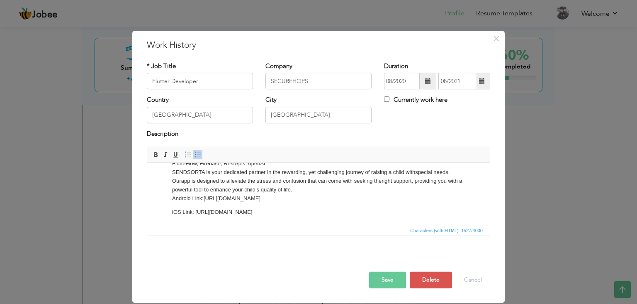
click at [172, 211] on p "iOS Link: [URL][DOMAIN_NAME]" at bounding box center [318, 212] width 293 height 9
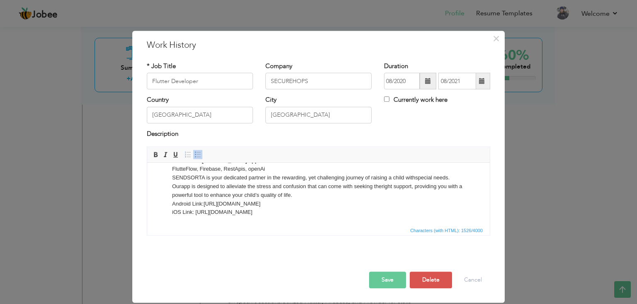
drag, startPoint x: 363, startPoint y: 202, endPoint x: 203, endPoint y: 201, distance: 159.3
click at [203, 201] on p "Sendsorta: [MEDICAL_DATA] app FlutteFlow, Firebase, RestApis, openAi SENDSORTA …" at bounding box center [318, 186] width 293 height 61
click at [175, 152] on span at bounding box center [175, 154] width 7 height 7
click at [166, 154] on span at bounding box center [165, 154] width 7 height 7
drag, startPoint x: 352, startPoint y: 215, endPoint x: 196, endPoint y: 215, distance: 155.6
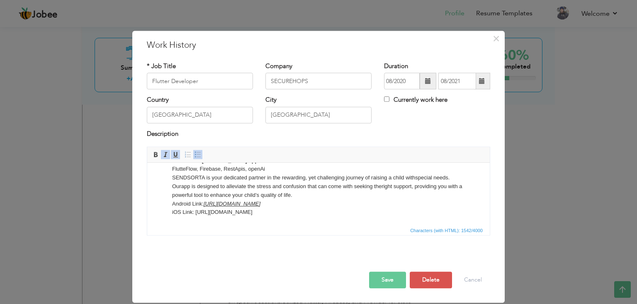
click at [196, 215] on p "Sendsorta: [MEDICAL_DATA] app FlutteFlow, Firebase, RestApis, openAi SENDSORTA …" at bounding box center [318, 186] width 293 height 61
click at [176, 156] on span at bounding box center [175, 154] width 7 height 7
click at [167, 156] on span at bounding box center [165, 154] width 7 height 7
click at [392, 220] on html "BargainEx: Ecommerce app Flutter, Getx, Map, RestApis, Firebase Bargain Exchang…" at bounding box center [318, 129] width 343 height 191
click at [390, 215] on p "Sendsorta: Autism app FlutteFlow, Firebase, RestApis, openAi SENDSORTA is your …" at bounding box center [318, 186] width 293 height 61
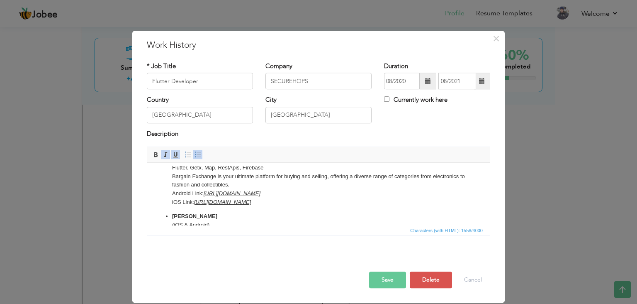
scroll to position [0, 0]
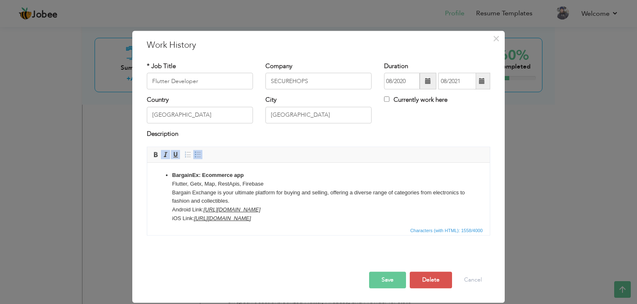
click at [388, 286] on button "Save" at bounding box center [387, 279] width 37 height 17
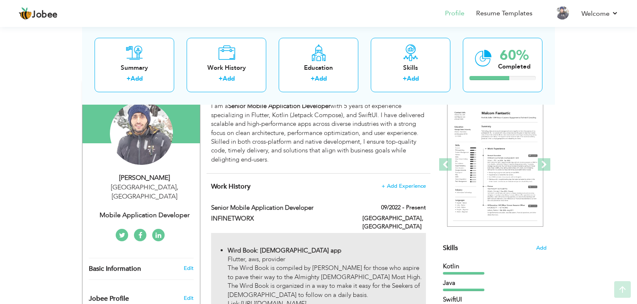
scroll to position [85, 0]
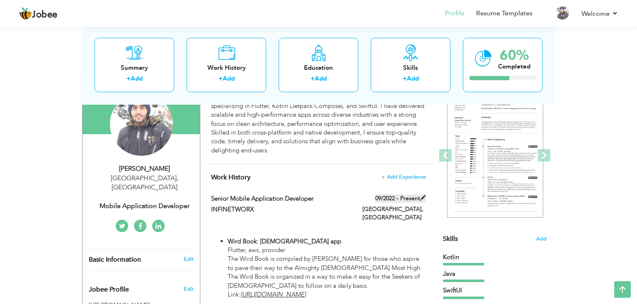
click at [387, 197] on label "09/2022 - Present" at bounding box center [400, 198] width 51 height 8
type input "Senior Mobile Application Developer"
type input "INFINETWORX"
type input "09/2022"
checkbox input "true"
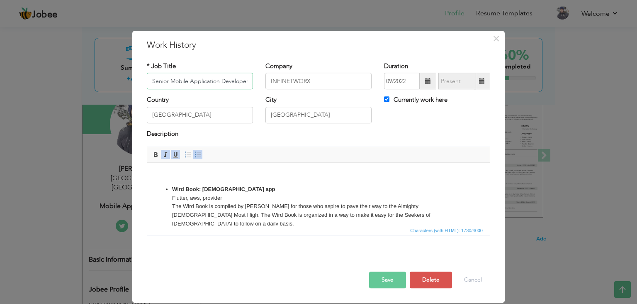
scroll to position [0, 0]
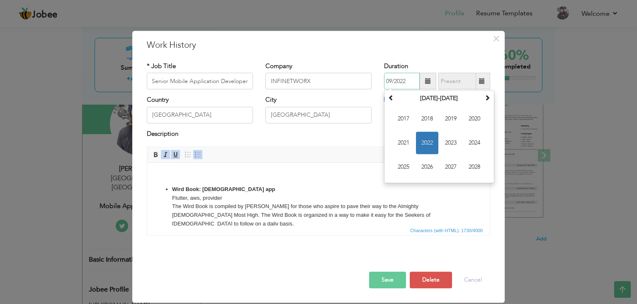
click at [391, 81] on input "09/2022" at bounding box center [402, 81] width 36 height 17
type input "08/2022"
click at [375, 278] on button "Save" at bounding box center [387, 279] width 37 height 17
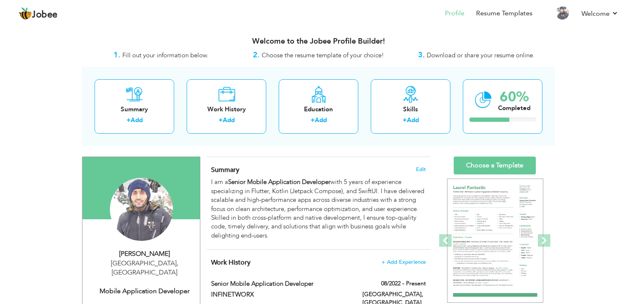
click at [424, 164] on div "Summary Edit I am a Senior Mobile Application Developer with 5 years of experie…" at bounding box center [319, 203] width 224 height 92
click at [422, 171] on span "Edit" at bounding box center [421, 169] width 10 height 6
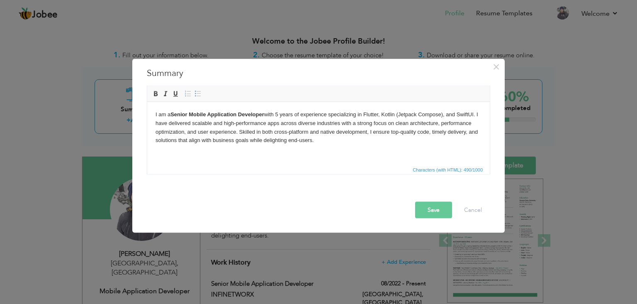
click at [307, 153] on html "I am a Senior Mobile Application Developer with 5 years of experience specializ…" at bounding box center [318, 127] width 343 height 51
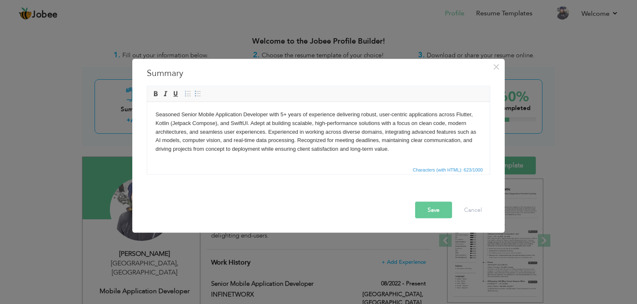
click at [387, 159] on html "Seasoned Senior Mobile Application Developer with 5+ years of experience delive…" at bounding box center [318, 132] width 343 height 60
click at [426, 207] on button "Save" at bounding box center [433, 210] width 37 height 17
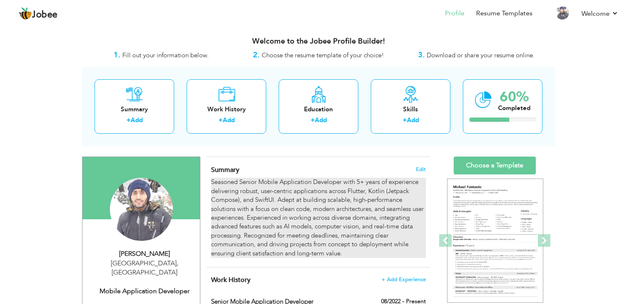
click at [361, 181] on div "Seasoned Senior Mobile Application Developer with 5+ years of experience delive…" at bounding box center [318, 218] width 215 height 80
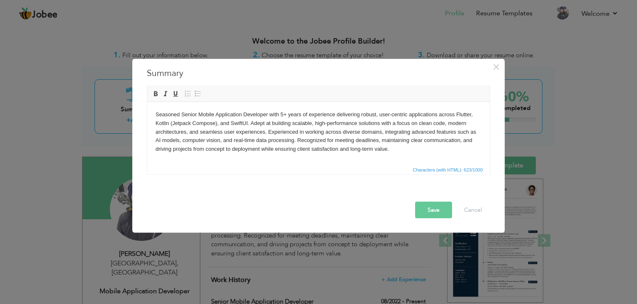
click at [285, 112] on body "Seasoned Senior Mobile Application Developer with 5+ years of experience delive…" at bounding box center [319, 131] width 326 height 43
click at [422, 205] on button "Save" at bounding box center [433, 210] width 37 height 17
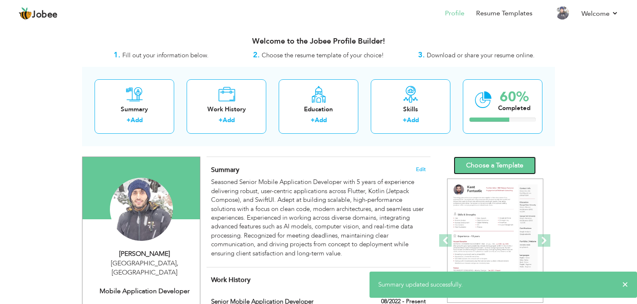
click at [469, 164] on link "Choose a Template" at bounding box center [495, 165] width 82 height 18
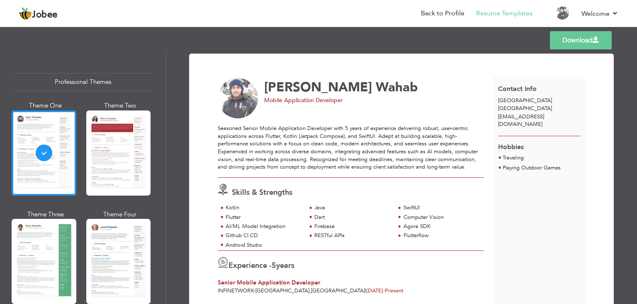
click at [526, 113] on span "[EMAIL_ADDRESS][DOMAIN_NAME]" at bounding box center [521, 120] width 46 height 15
click at [520, 88] on span "Contact Info" at bounding box center [517, 88] width 39 height 9
click at [452, 16] on link "Back to Profile" at bounding box center [443, 14] width 44 height 10
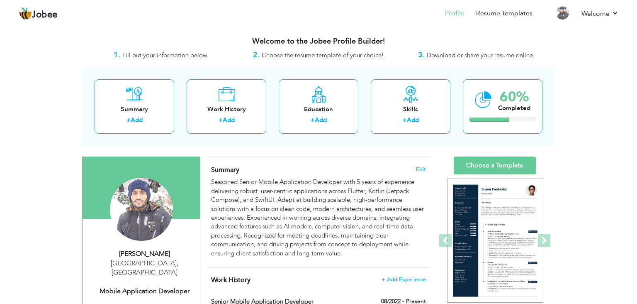
click at [188, 59] on span "Fill out your information below." at bounding box center [165, 55] width 86 height 8
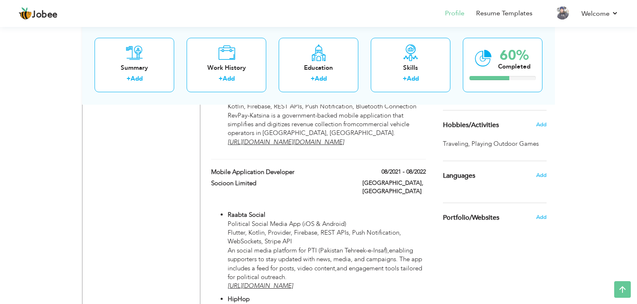
scroll to position [455, 0]
click at [542, 217] on span "Add" at bounding box center [541, 216] width 11 height 7
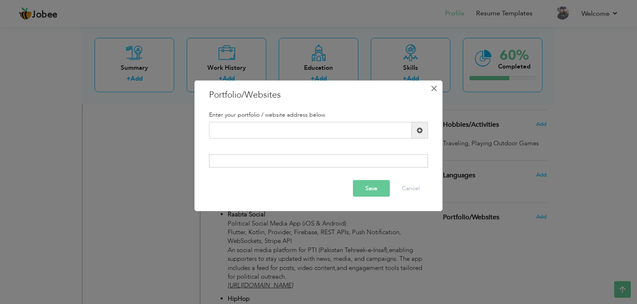
click at [436, 84] on span "×" at bounding box center [434, 88] width 7 height 15
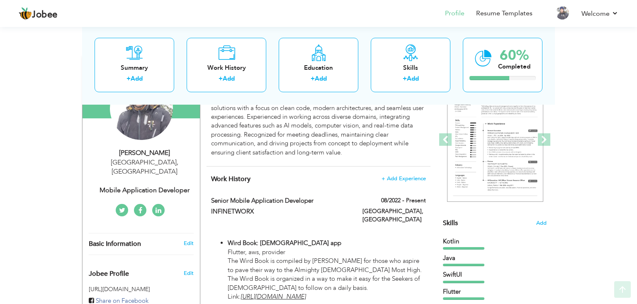
scroll to position [102, 0]
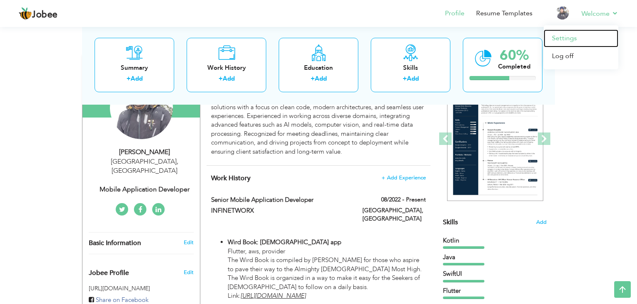
click at [571, 36] on link "Settings" at bounding box center [581, 38] width 75 height 18
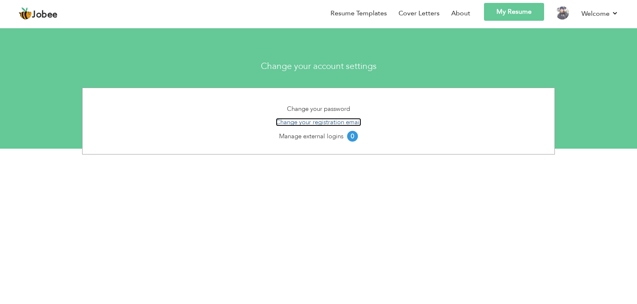
click link "Change your registration email"
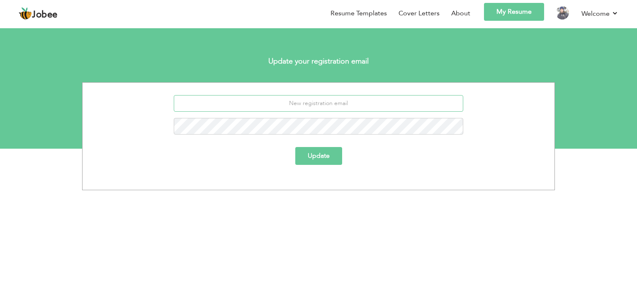
click at [341, 104] on input "email" at bounding box center [319, 103] width 290 height 17
paste input "Seasoned Senior Mobile Application Developer with 5+ years of experience delive…"
type input "Seasoned Senior Mobile Application Developer with 5+ years of experience delive…"
click at [320, 110] on input "email" at bounding box center [319, 103] width 290 height 17
paste input "[EMAIL_ADDRESS][DOMAIN_NAME]"
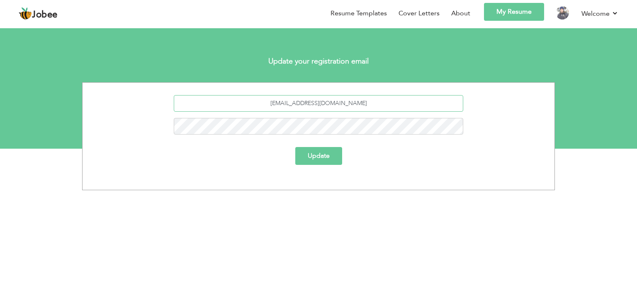
type input "[EMAIL_ADDRESS][DOMAIN_NAME]"
click at [321, 175] on div "[EMAIL_ADDRESS][DOMAIN_NAME] Update" at bounding box center [318, 136] width 473 height 108
click at [319, 155] on button "Update" at bounding box center [318, 156] width 47 height 18
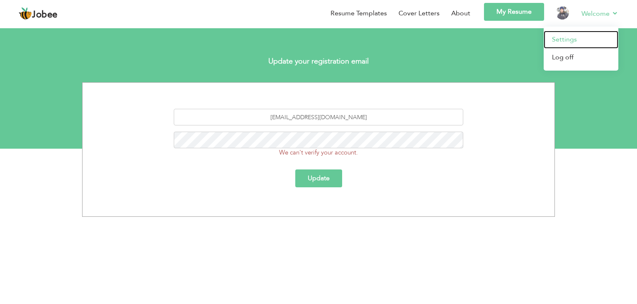
click at [575, 40] on link "Settings" at bounding box center [581, 40] width 75 height 18
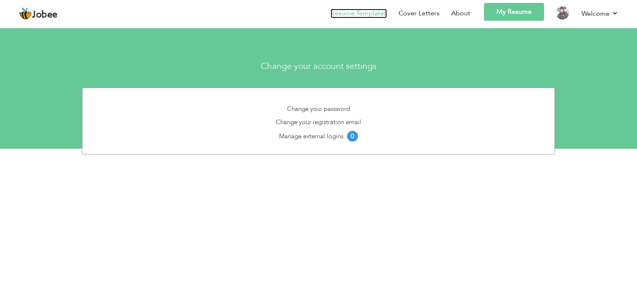
click at [340, 10] on link "Resume Templates" at bounding box center [359, 14] width 56 height 10
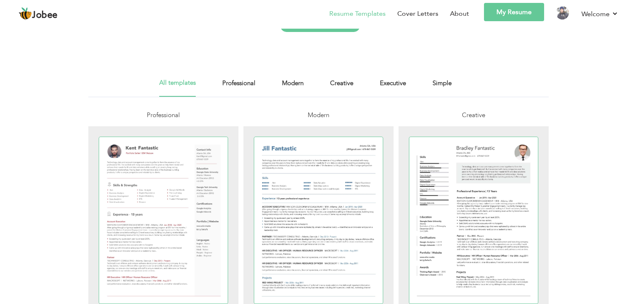
scroll to position [137, 0]
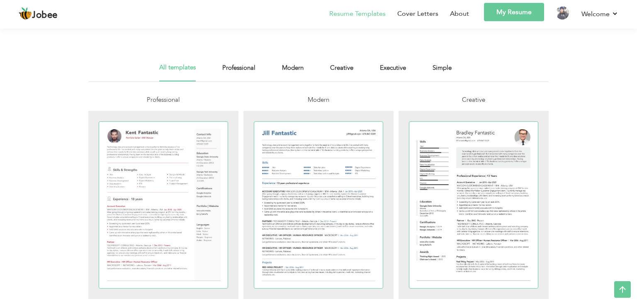
click at [506, 12] on link "My Resume" at bounding box center [514, 12] width 60 height 18
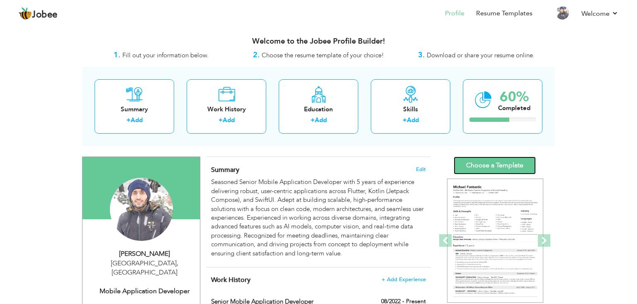
click at [466, 169] on link "Choose a Template" at bounding box center [495, 165] width 82 height 18
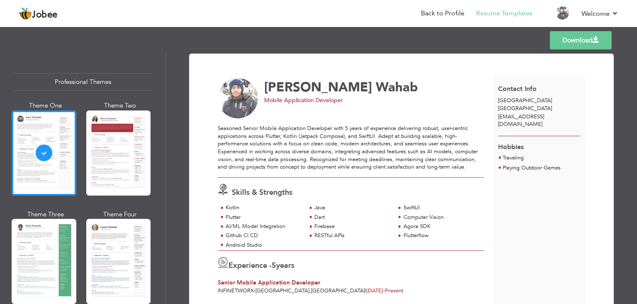
click at [515, 117] on span "[EMAIL_ADDRESS][DOMAIN_NAME]" at bounding box center [521, 120] width 46 height 15
click at [544, 114] on span "[EMAIL_ADDRESS][DOMAIN_NAME]" at bounding box center [521, 120] width 46 height 15
click at [575, 44] on link "Download" at bounding box center [581, 40] width 62 height 18
click at [463, 17] on link "Back to Profile" at bounding box center [443, 14] width 44 height 10
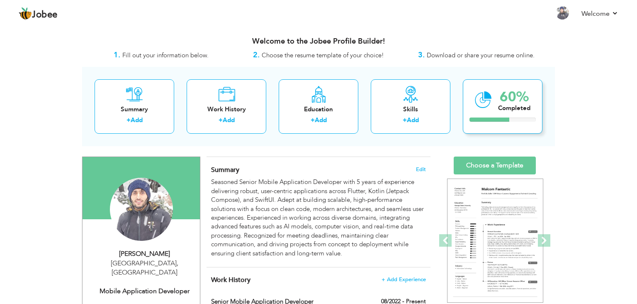
click at [488, 107] on icon at bounding box center [483, 100] width 17 height 28
click at [496, 117] on div at bounding box center [490, 119] width 40 height 4
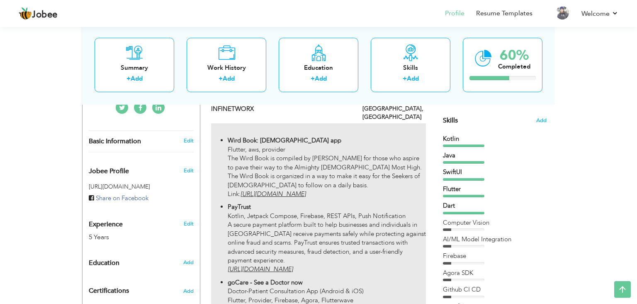
scroll to position [167, 0]
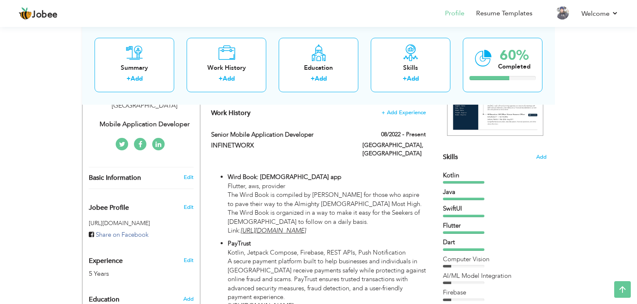
click at [189, 167] on div "Basic Information Edit" at bounding box center [141, 177] width 117 height 21
type input "Abdul"
type input "Wahab"
select select "number:166"
type input "Lahore"
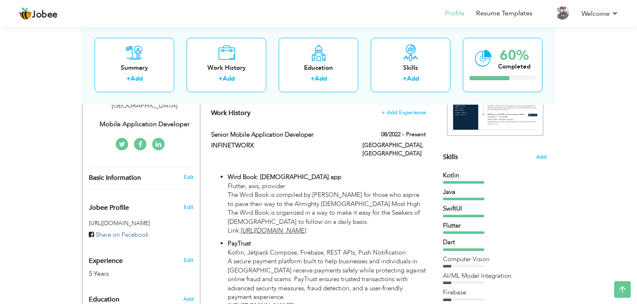
select select "number:7"
type input "Mobile Application Developer"
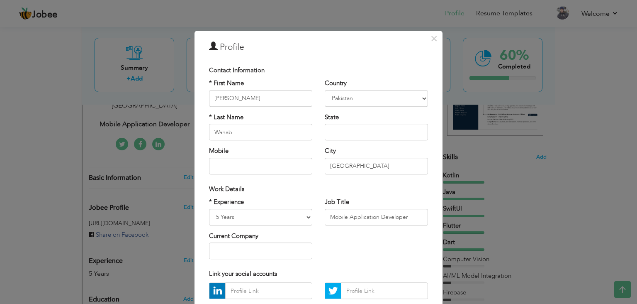
click at [293, 185] on div "Work Details" at bounding box center [318, 189] width 219 height 9
click at [310, 185] on div "Work Details" at bounding box center [318, 189] width 219 height 9
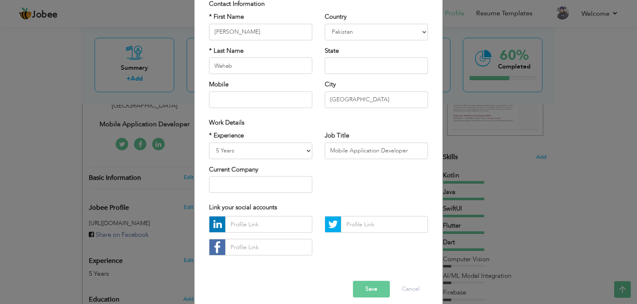
scroll to position [0, 0]
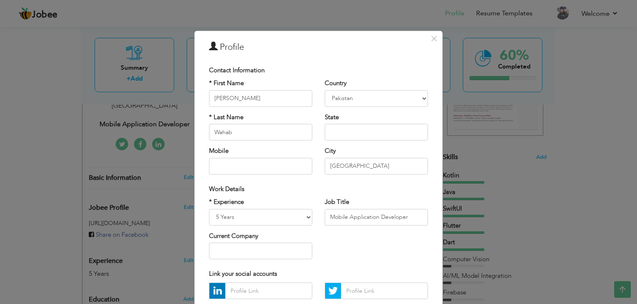
click at [241, 68] on span "Contact Information" at bounding box center [237, 70] width 56 height 8
click at [434, 35] on span "×" at bounding box center [434, 38] width 7 height 15
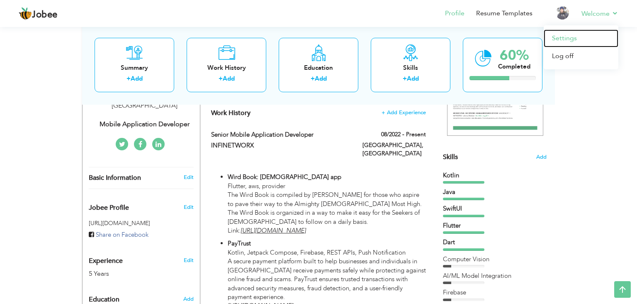
click at [566, 41] on link "Settings" at bounding box center [581, 38] width 75 height 18
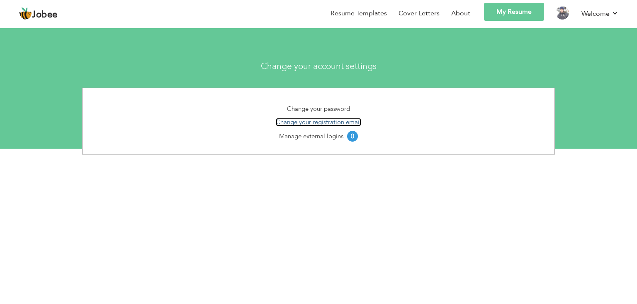
click at [339, 122] on link "Change your registration email" at bounding box center [318, 122] width 85 height 8
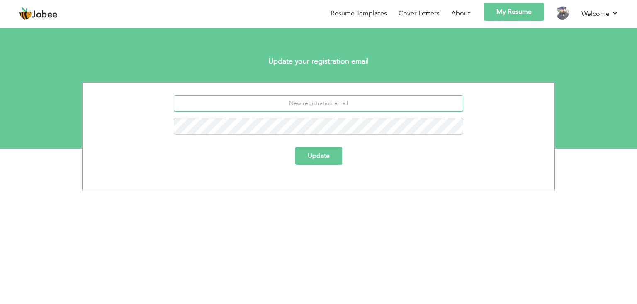
click at [309, 100] on input "email" at bounding box center [319, 103] width 290 height 17
paste input "[EMAIL_ADDRESS][DOMAIN_NAME]"
type input "[EMAIL_ADDRESS][DOMAIN_NAME]"
click at [313, 151] on button "Update" at bounding box center [318, 156] width 47 height 18
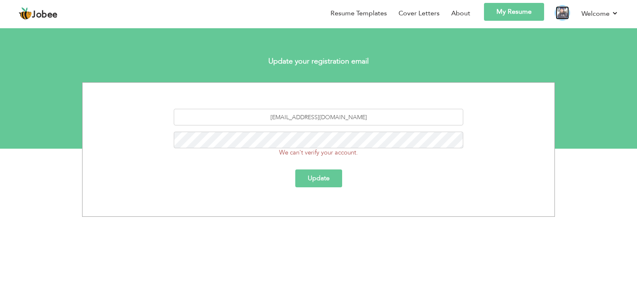
click at [564, 13] on img at bounding box center [562, 12] width 13 height 13
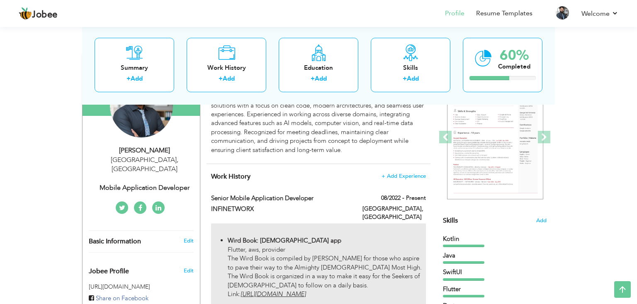
scroll to position [188, 0]
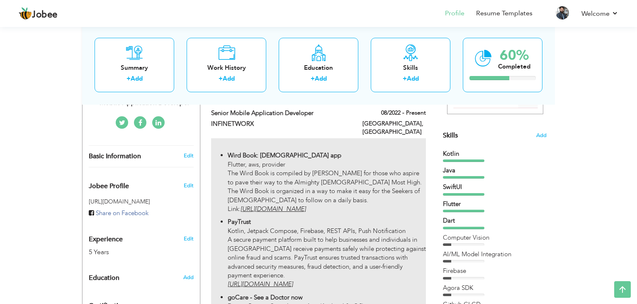
click at [358, 224] on p "PayTrust Kotlin, Jetpack Compose, Firebase, REST APIs, Push Notification A secu…" at bounding box center [327, 252] width 198 height 71
type input "Senior Mobile Application Developer"
type input "INFINETWORX"
type input "08/2022"
type input "Pakistan"
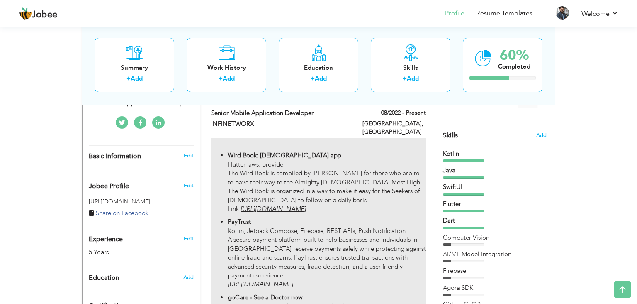
type input "Lahore"
checkbox input "true"
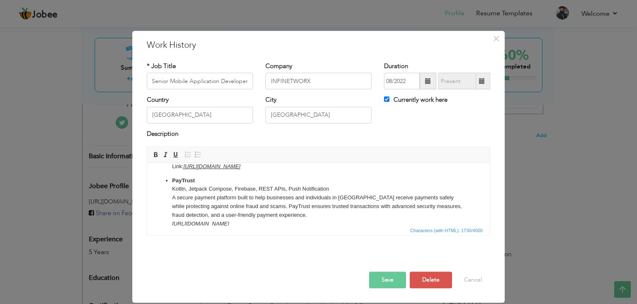
scroll to position [0, 0]
click at [365, 209] on p "PayTrust Kotlin, Jetpack Compose, Firebase, REST APIs, Push Notification A secu…" at bounding box center [318, 202] width 293 height 52
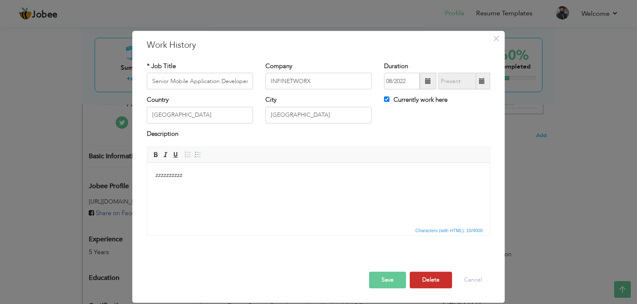
click at [443, 285] on button "Delete" at bounding box center [431, 279] width 42 height 17
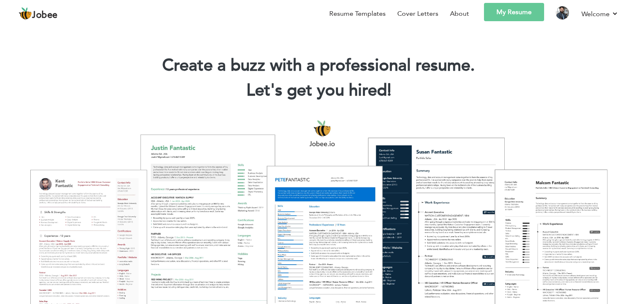
click at [539, 99] on h2 "Let's get you hired! |" at bounding box center [318, 91] width 612 height 22
click at [561, 53] on link "Log off" at bounding box center [581, 58] width 75 height 18
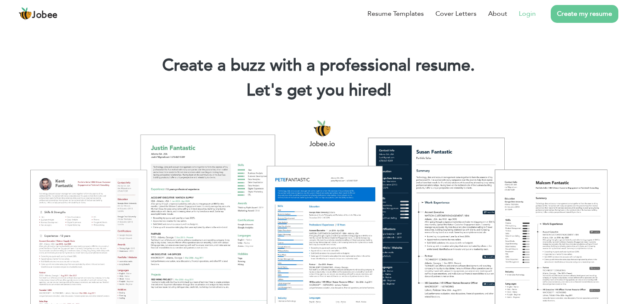
click at [531, 18] on link "Login" at bounding box center [527, 14] width 17 height 10
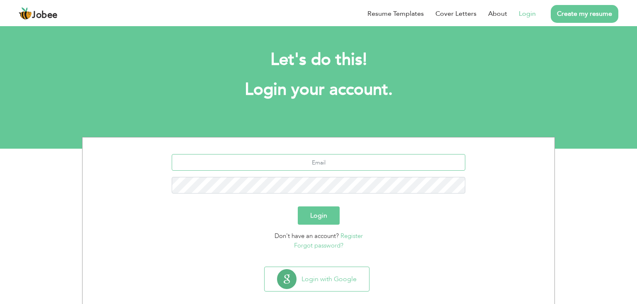
click at [323, 162] on input "text" at bounding box center [319, 162] width 294 height 17
type input "[EMAIL_ADDRESS][DOMAIN_NAME]"
click at [312, 213] on button "Login" at bounding box center [319, 215] width 42 height 18
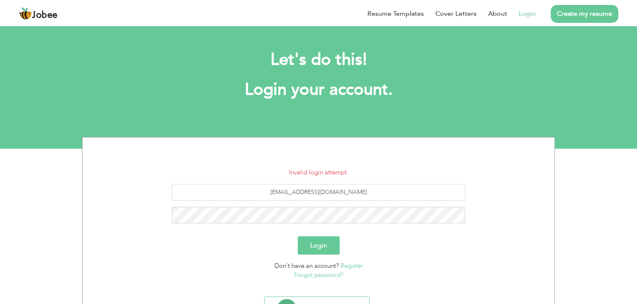
scroll to position [32, 0]
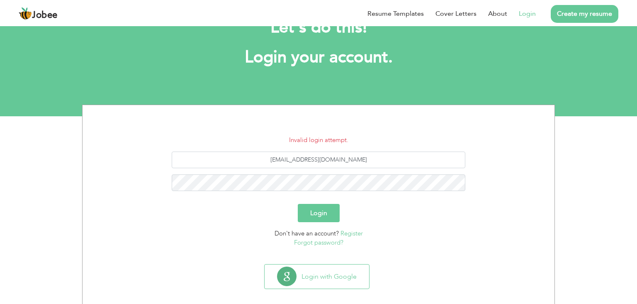
click at [366, 204] on div "Login" at bounding box center [319, 213] width 460 height 18
click at [351, 234] on link "Register" at bounding box center [352, 233] width 22 height 8
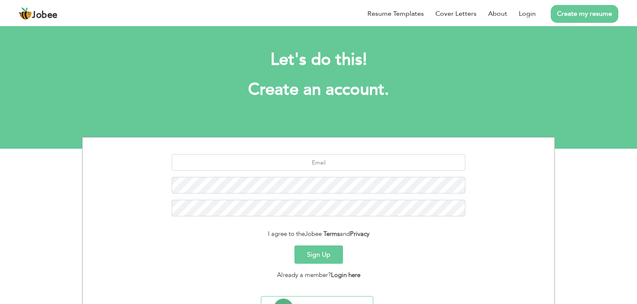
click at [350, 172] on div at bounding box center [319, 188] width 460 height 68
click at [343, 163] on input "text" at bounding box center [319, 162] width 294 height 17
click at [351, 164] on input "text" at bounding box center [319, 162] width 294 height 17
type input "aw78001"
click at [295, 245] on button "Sign Up" at bounding box center [319, 254] width 49 height 18
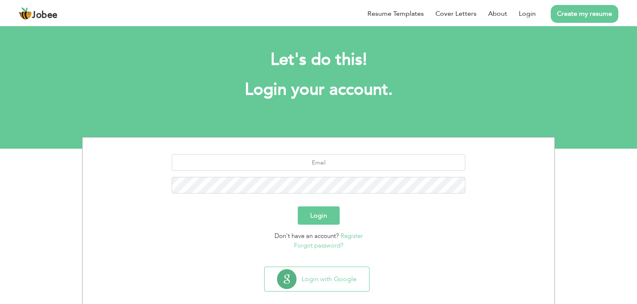
scroll to position [11, 0]
